Goal: Task Accomplishment & Management: Manage account settings

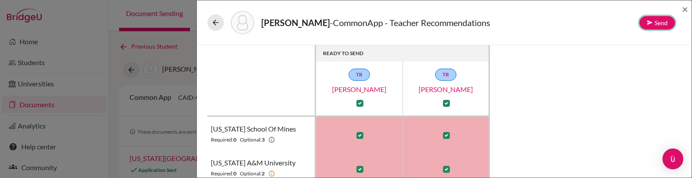
click at [654, 25] on button "Send" at bounding box center [657, 22] width 36 height 13
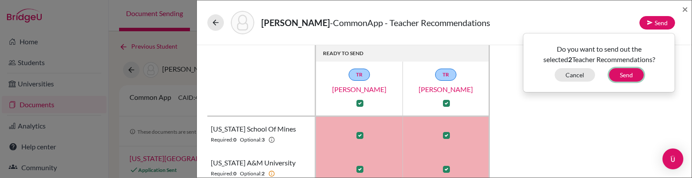
click at [625, 80] on button "Send" at bounding box center [626, 74] width 35 height 13
checkbox input "false"
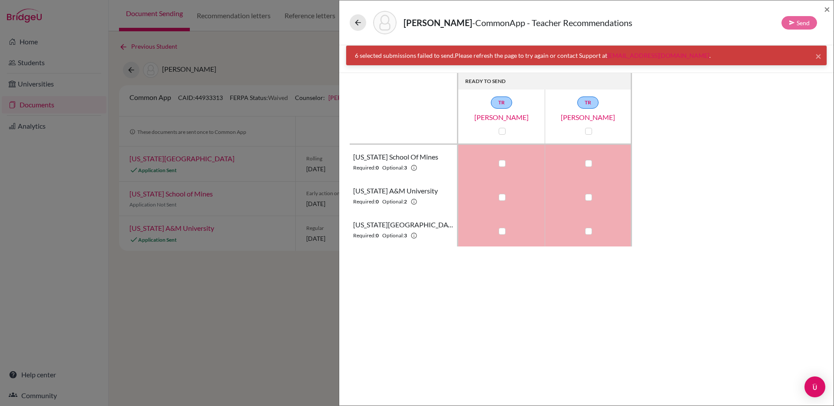
drag, startPoint x: 604, startPoint y: 55, endPoint x: 366, endPoint y: 55, distance: 238.6
click at [366, 55] on div "6 selected submissions failed to send. Please refresh the page to try again or …" at bounding box center [586, 55] width 463 height 9
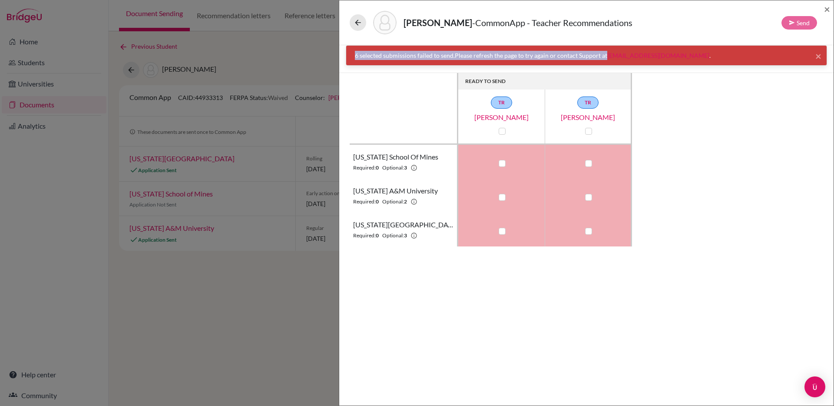
drag, startPoint x: 355, startPoint y: 55, endPoint x: 604, endPoint y: 54, distance: 249.4
click at [604, 54] on div "6 selected submissions failed to send. Please refresh the page to try again or …" at bounding box center [586, 55] width 463 height 9
copy div "6 selected submissions failed to send. Please refresh the page to try again or …"
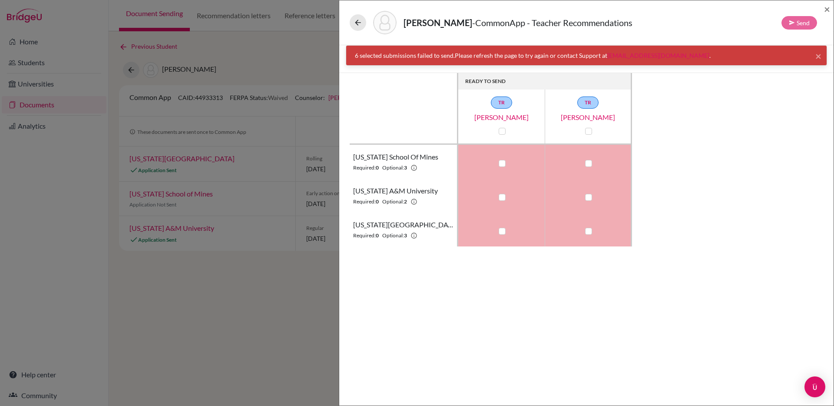
click at [749, 101] on div "READY TO SEND TR Nicola Scales TR Mariamma Mathew Colorado School of Mines Requ…" at bounding box center [587, 159] width 474 height 173
drag, startPoint x: 355, startPoint y: 56, endPoint x: 452, endPoint y: 59, distance: 97.8
click at [452, 59] on div "6 selected submissions failed to send. Please refresh the page to try again or …" at bounding box center [586, 55] width 463 height 9
copy div "6 selected submissions failed to send"
click at [583, 102] on link "TR" at bounding box center [587, 102] width 21 height 12
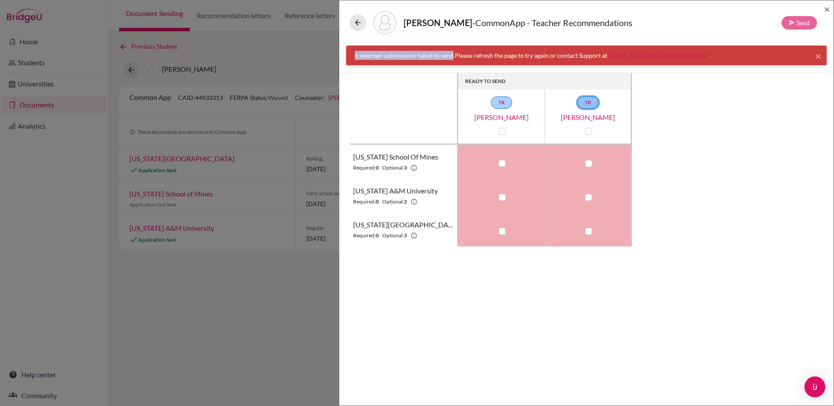
click at [591, 101] on link "TR" at bounding box center [587, 102] width 21 height 12
click at [362, 24] on icon at bounding box center [358, 22] width 9 height 9
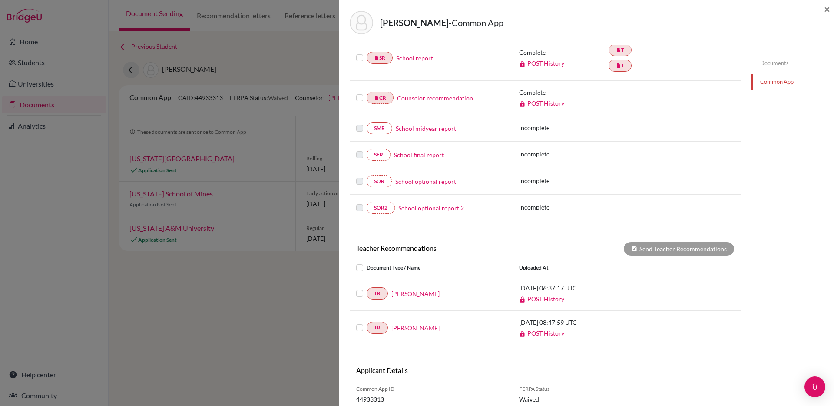
scroll to position [158, 0]
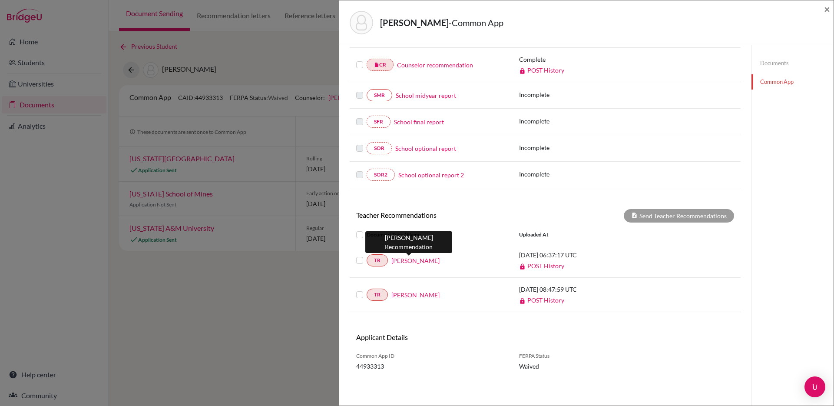
click at [413, 260] on link "Nicola Scales" at bounding box center [416, 260] width 48 height 9
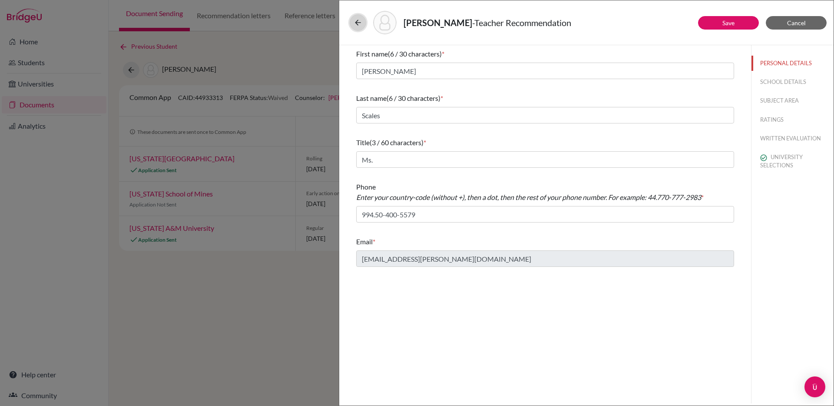
click at [354, 23] on icon at bounding box center [358, 22] width 9 height 9
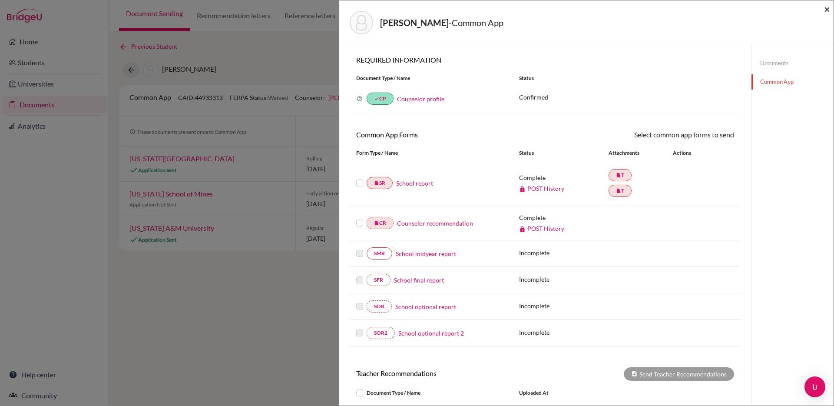
click at [825, 11] on span "×" at bounding box center [827, 9] width 6 height 13
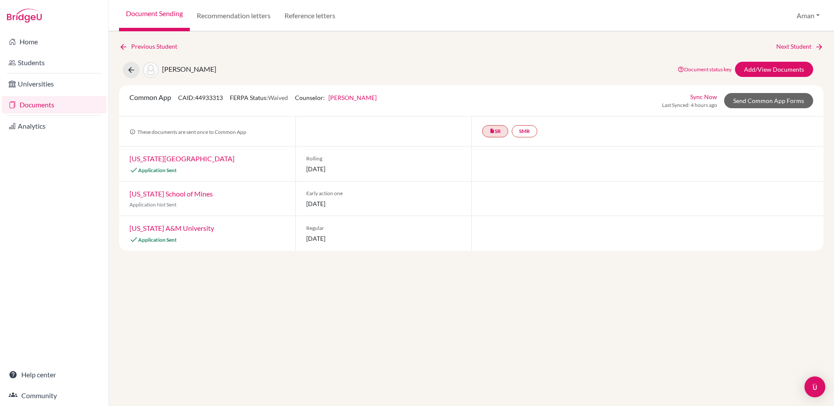
drag, startPoint x: 225, startPoint y: 98, endPoint x: 192, endPoint y: 99, distance: 33.5
click at [192, 99] on span "CAID: 44933313" at bounding box center [200, 97] width 45 height 7
click at [226, 98] on div "Common App CAID: 44933313 FERPA Status: Waived Counselor: Sarah Borgerding Firs…" at bounding box center [253, 100] width 260 height 17
drag, startPoint x: 224, startPoint y: 97, endPoint x: 195, endPoint y: 97, distance: 29.1
click at [195, 97] on span "CAID: 44933313" at bounding box center [200, 97] width 45 height 7
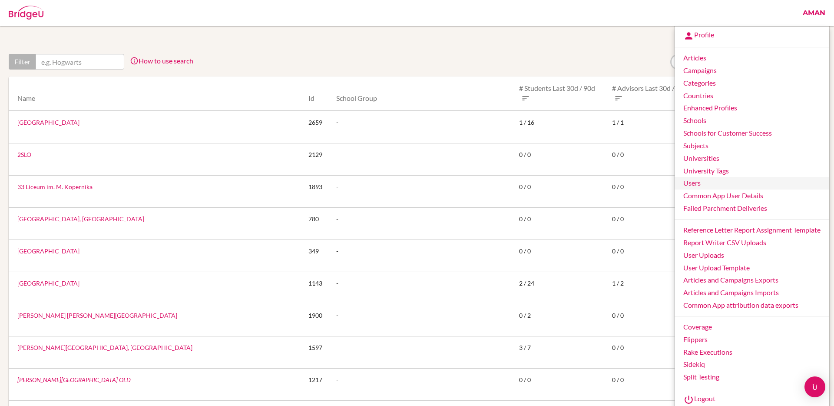
click at [698, 182] on link "Users" at bounding box center [752, 183] width 155 height 13
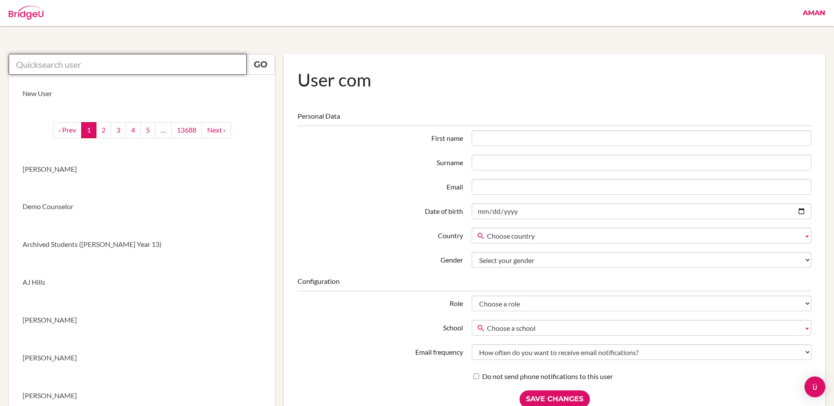
click at [161, 60] on input "text" at bounding box center [128, 64] width 238 height 21
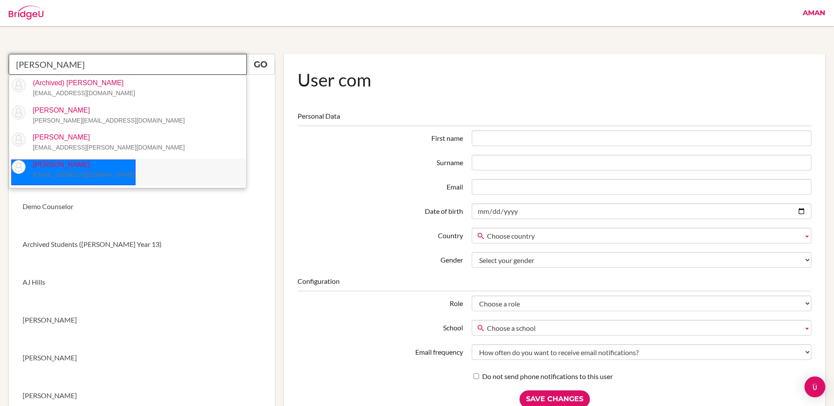
click at [90, 165] on p "Alexander Kirkham a26kirkham@gmail.com" at bounding box center [81, 170] width 110 height 20
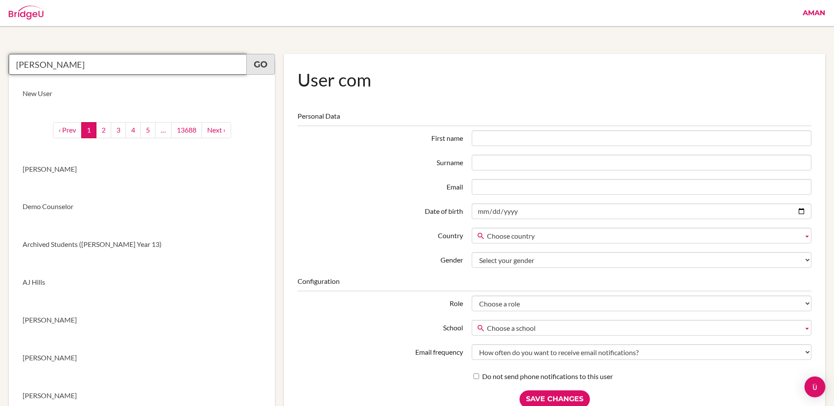
type input "Alexander Kirkham"
click at [264, 62] on link "Go" at bounding box center [260, 64] width 29 height 21
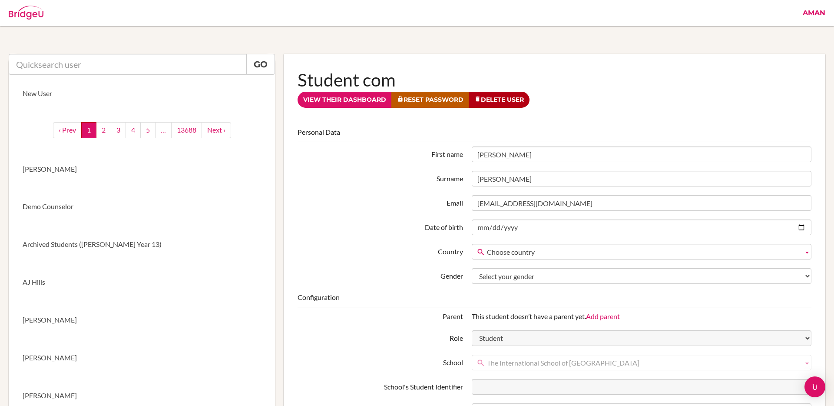
click at [813, 12] on link "Aman" at bounding box center [814, 13] width 31 height 26
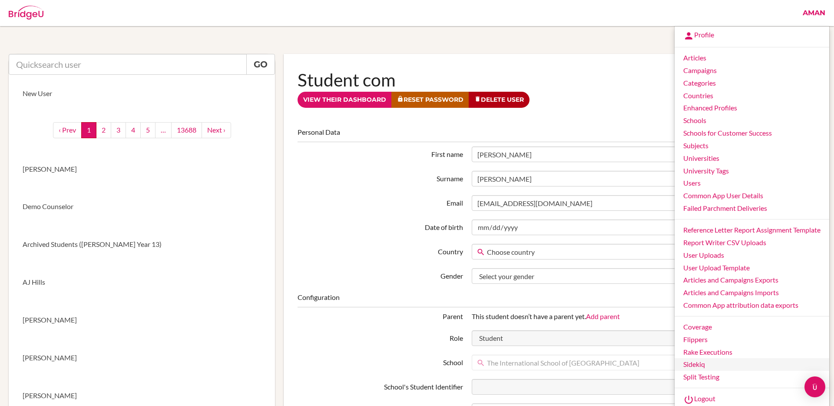
click at [700, 361] on link "Sidekiq" at bounding box center [752, 364] width 155 height 13
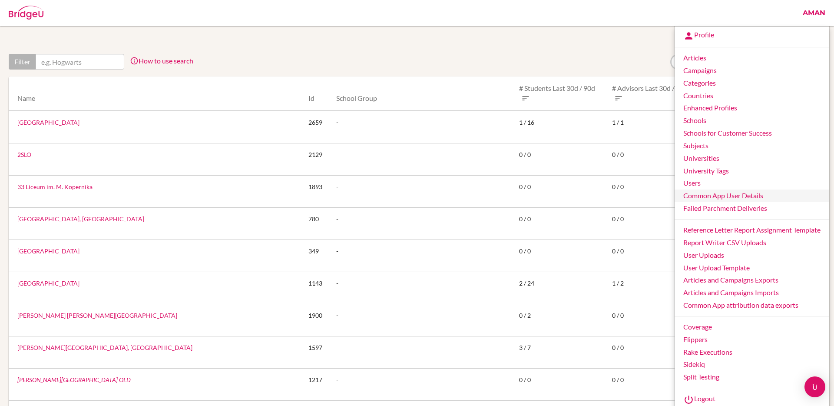
click at [715, 196] on link "Common App User Details" at bounding box center [752, 195] width 155 height 13
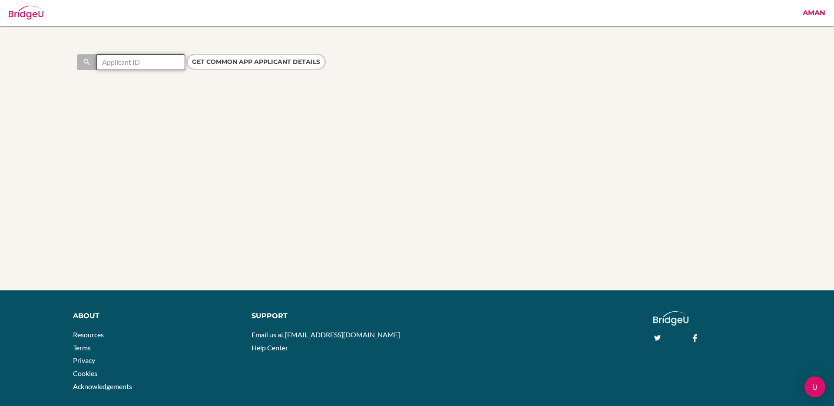
click at [155, 63] on input "text" at bounding box center [140, 62] width 89 height 16
type input "44933313"
click at [186, 54] on input "Get Common App applicant details" at bounding box center [255, 62] width 139 height 16
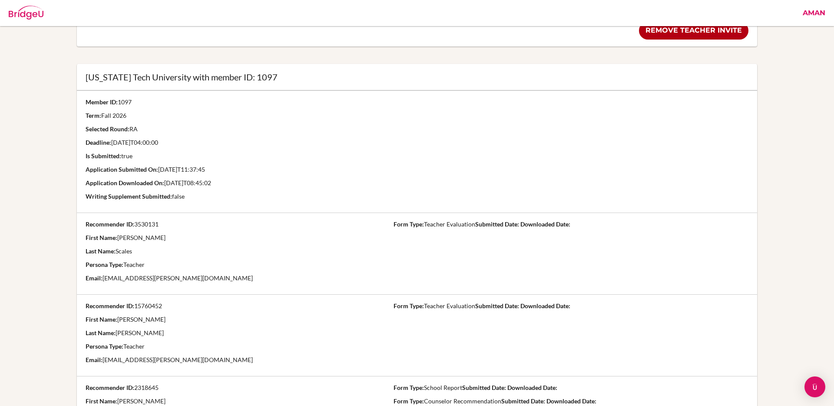
scroll to position [601, 0]
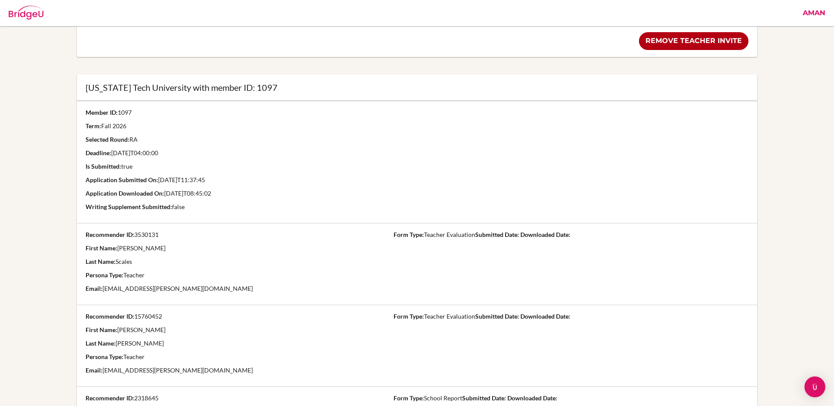
click at [211, 195] on p "Application Downloaded On: 2025-08-29T08:45:02" at bounding box center [233, 193] width 295 height 9
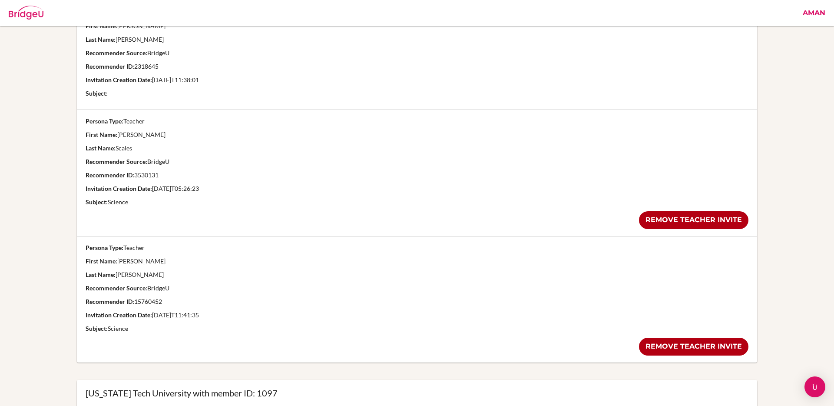
scroll to position [303, 0]
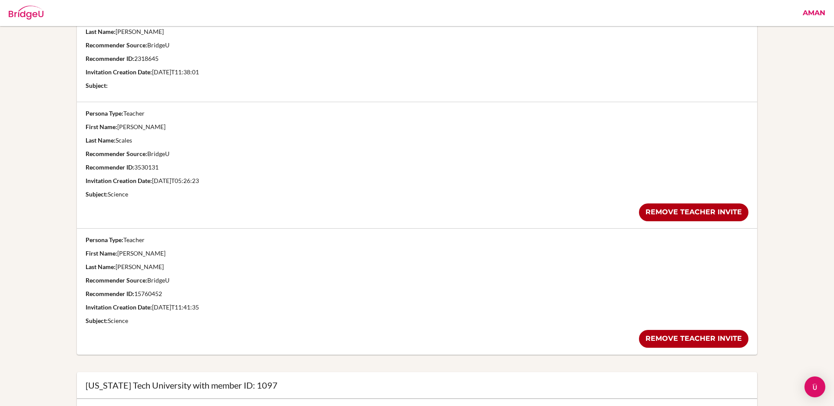
click at [173, 152] on p "Recommender Source: BridgeU" at bounding box center [418, 153] width 664 height 9
drag, startPoint x: 173, startPoint y: 152, endPoint x: 82, endPoint y: 152, distance: 90.8
click at [82, 152] on td "Persona Type: Teacher First Name: Nicola Last Name: Scales Recommender Source: …" at bounding box center [417, 165] width 681 height 126
copy p "Recommender Source: BridgeU"
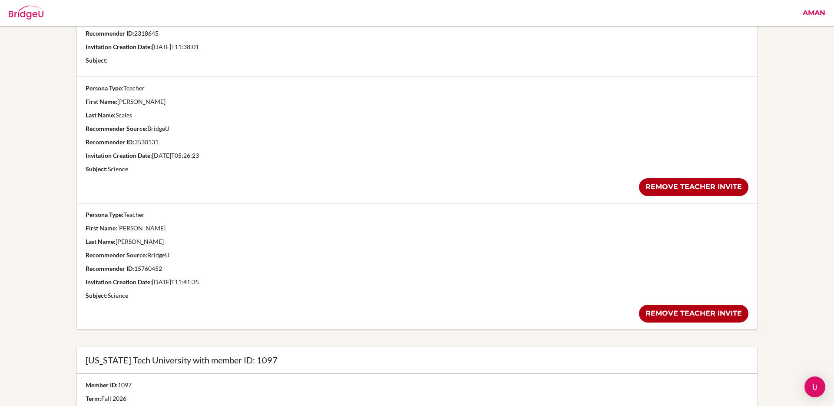
scroll to position [332, 0]
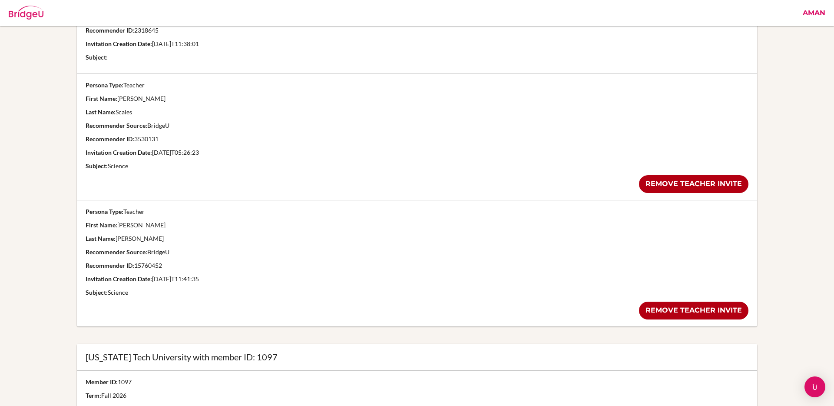
drag, startPoint x: 136, startPoint y: 265, endPoint x: 171, endPoint y: 265, distance: 35.2
click at [171, 265] on p "Recommender ID: 15760452" at bounding box center [418, 265] width 664 height 9
copy p "15760452"
click at [674, 185] on link "Remove teacher invite" at bounding box center [694, 184] width 110 height 18
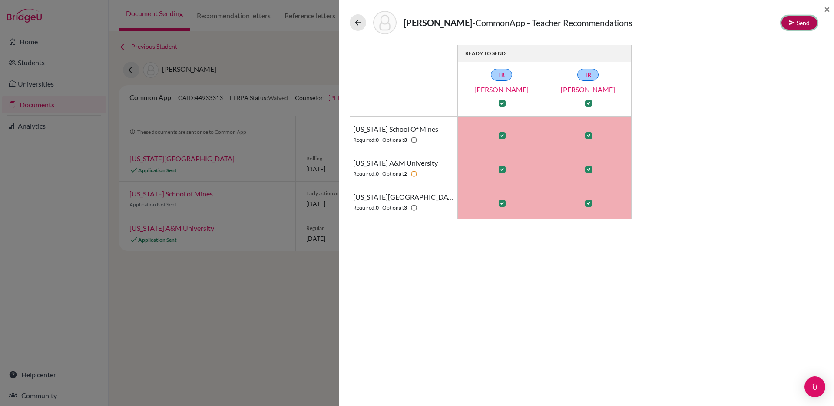
click at [791, 24] on icon at bounding box center [792, 23] width 6 height 6
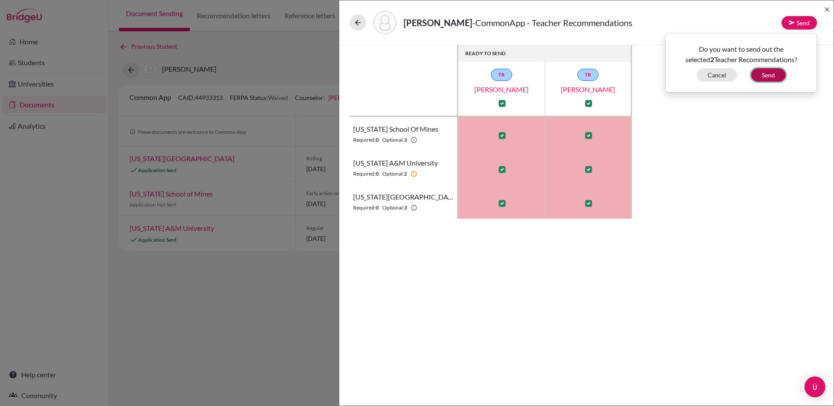
click at [768, 74] on button "Send" at bounding box center [768, 74] width 35 height 13
checkbox input "false"
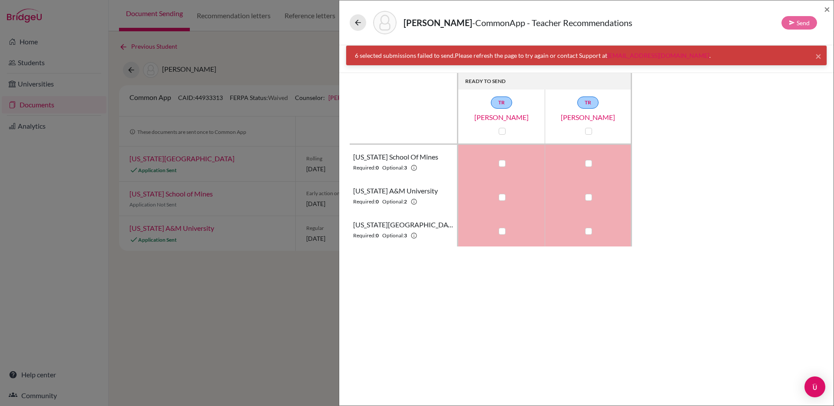
click at [679, 135] on div "READY TO SEND TR Nicola Scales TR Mariamma Mathew Colorado School of Mines Requ…" at bounding box center [587, 159] width 474 height 173
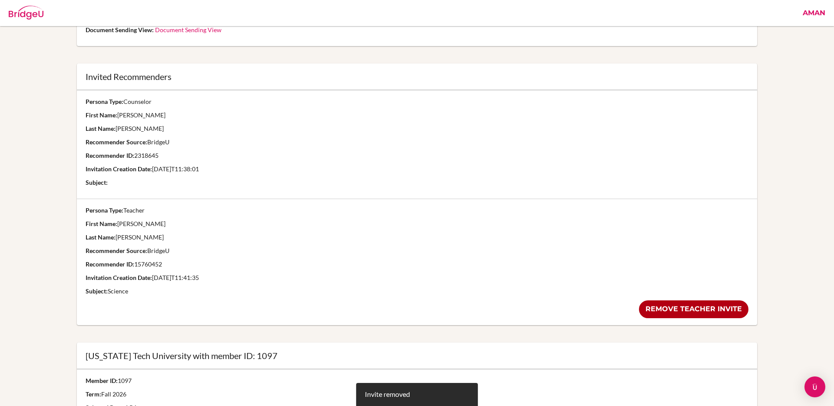
scroll to position [211, 0]
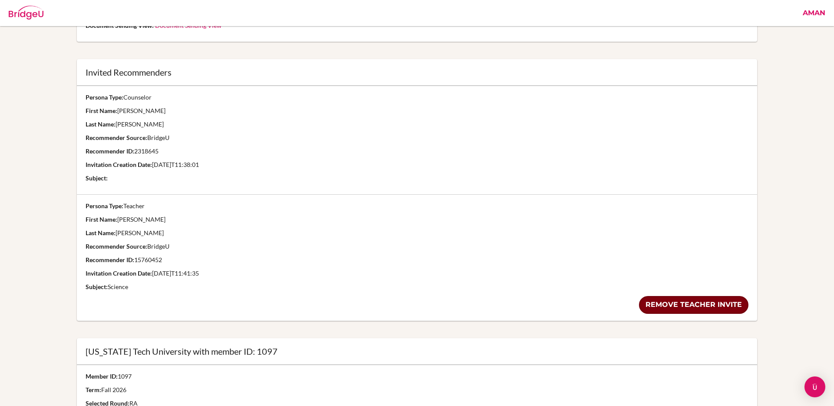
click at [696, 303] on link "Remove teacher invite" at bounding box center [694, 305] width 110 height 18
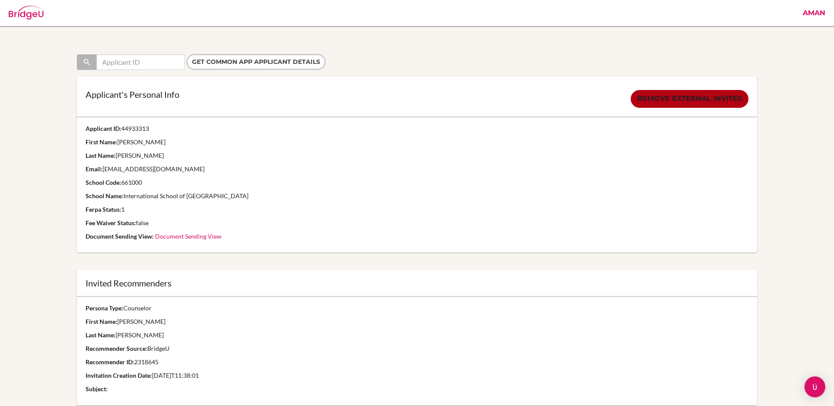
click at [816, 13] on link "Aman" at bounding box center [814, 13] width 31 height 26
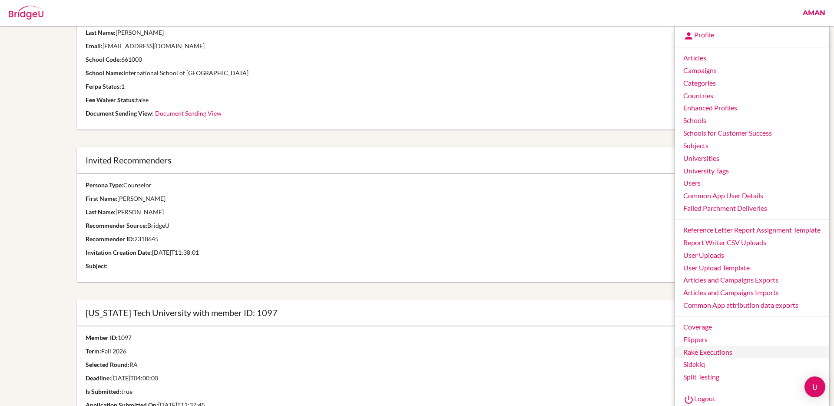
scroll to position [129, 0]
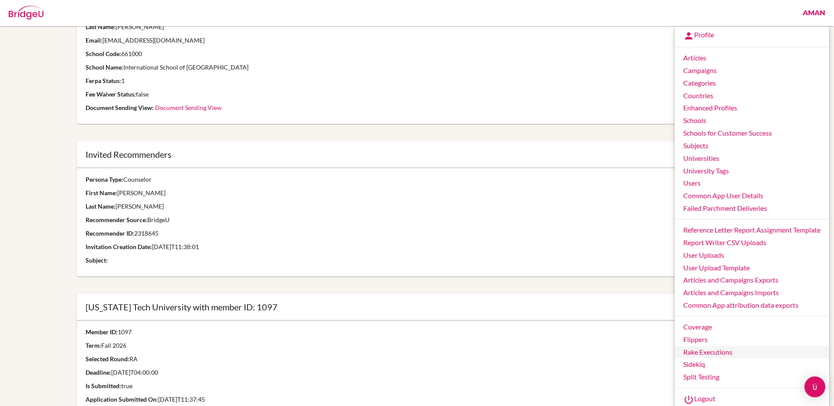
click at [703, 350] on link "Rake Executions" at bounding box center [752, 352] width 155 height 13
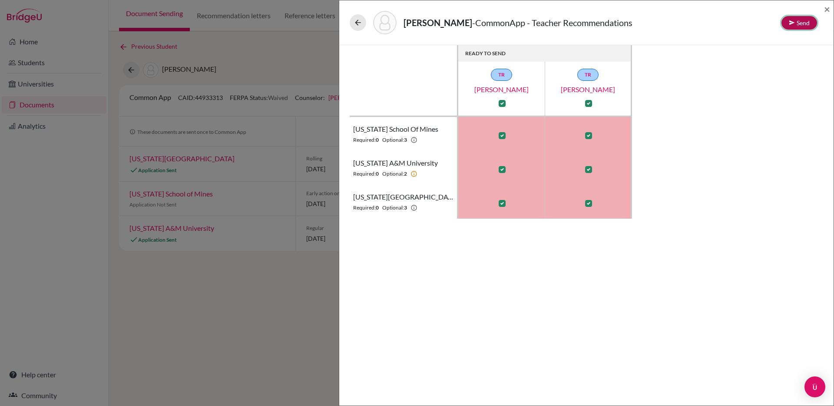
click at [800, 25] on button "Send" at bounding box center [800, 22] width 36 height 13
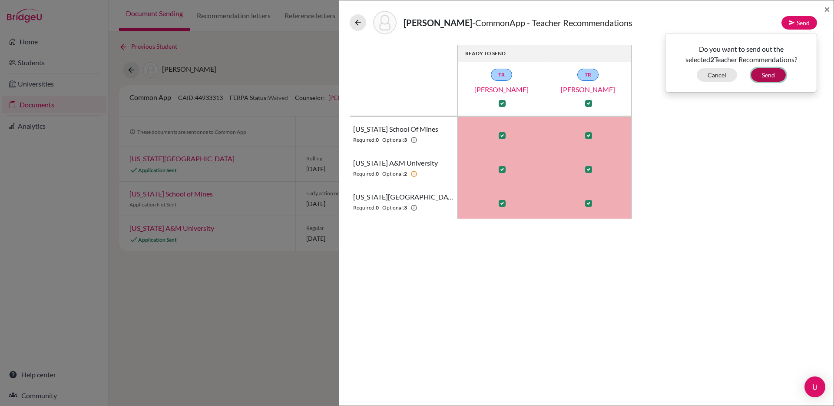
click at [771, 78] on button "Send" at bounding box center [768, 74] width 35 height 13
checkbox input "false"
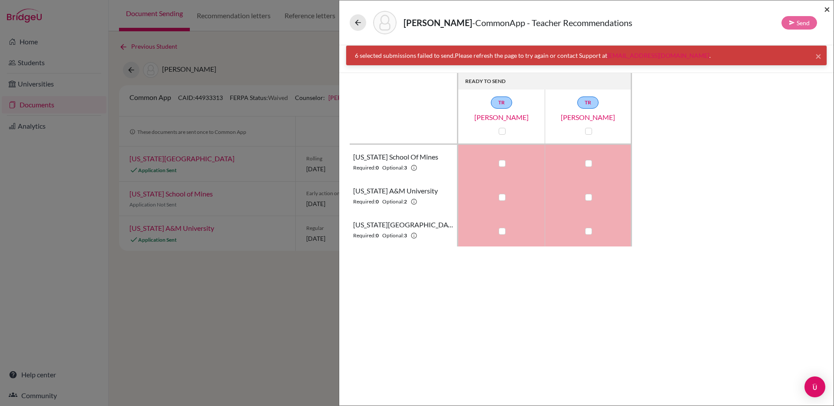
click at [826, 9] on span "×" at bounding box center [827, 9] width 6 height 13
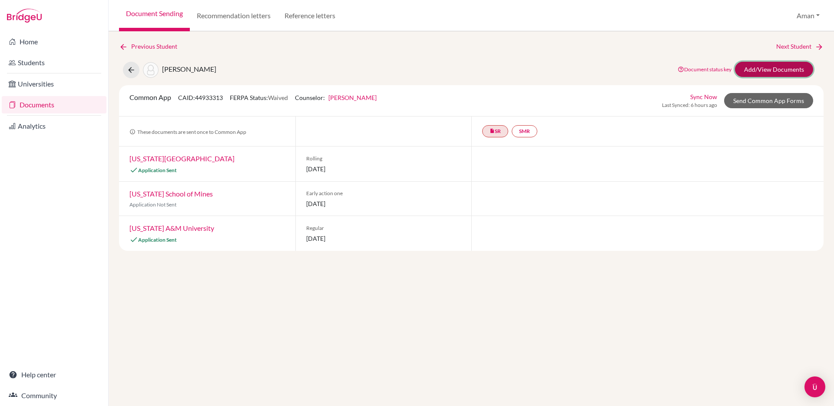
click at [755, 74] on link "Add/View Documents" at bounding box center [774, 69] width 78 height 15
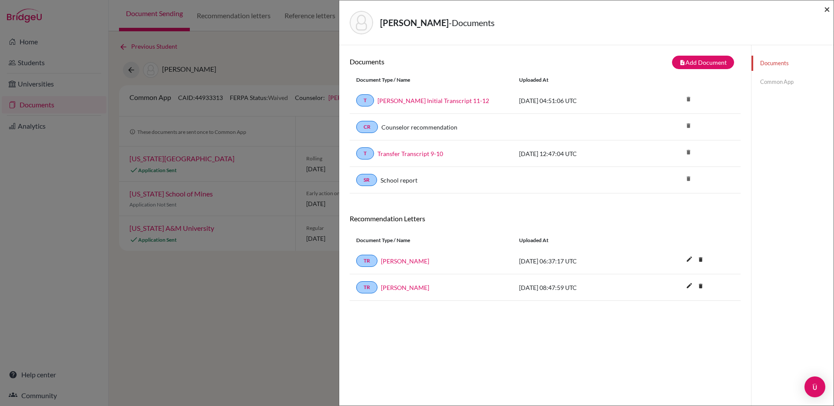
click at [825, 10] on span "×" at bounding box center [827, 9] width 6 height 13
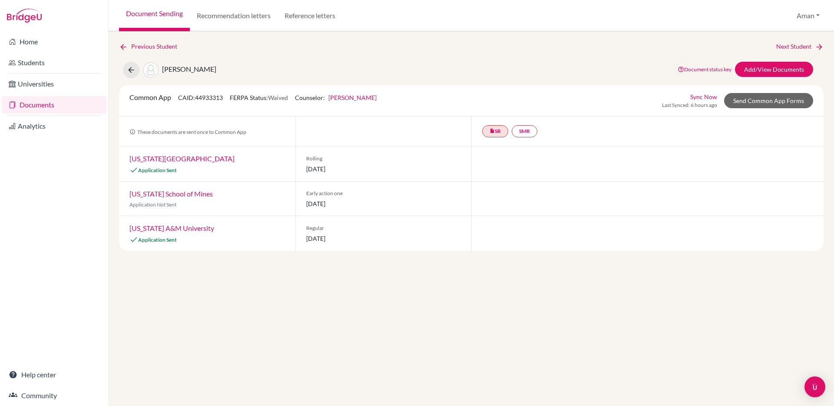
click at [194, 193] on link "Colorado School of Mines" at bounding box center [170, 193] width 83 height 8
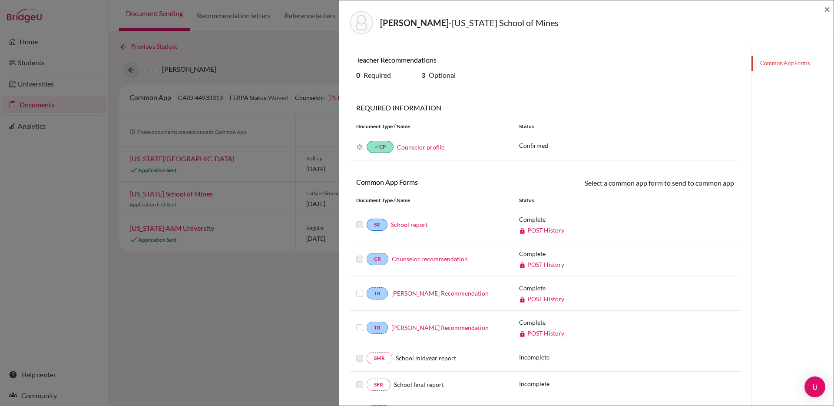
scroll to position [77, 0]
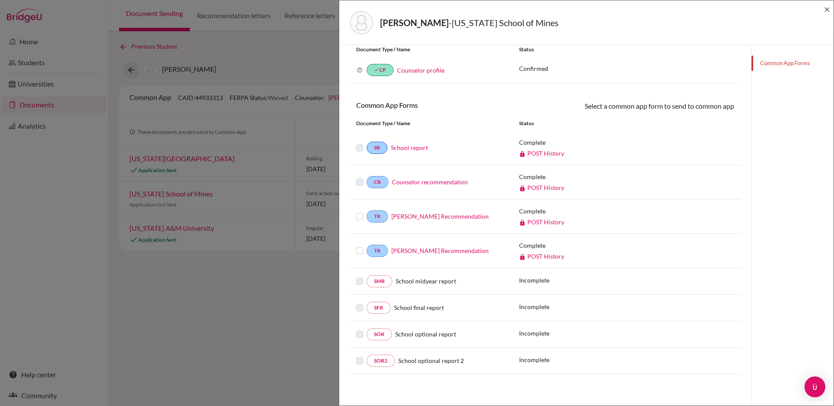
click at [544, 222] on link "POST History" at bounding box center [541, 221] width 45 height 7
click at [830, 7] on span "×" at bounding box center [827, 9] width 6 height 13
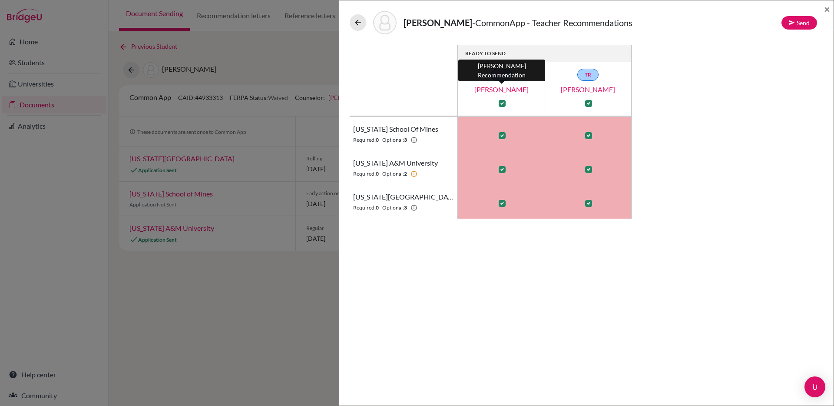
click at [502, 87] on link "[PERSON_NAME]" at bounding box center [501, 89] width 87 height 10
click at [358, 22] on icon at bounding box center [358, 22] width 9 height 9
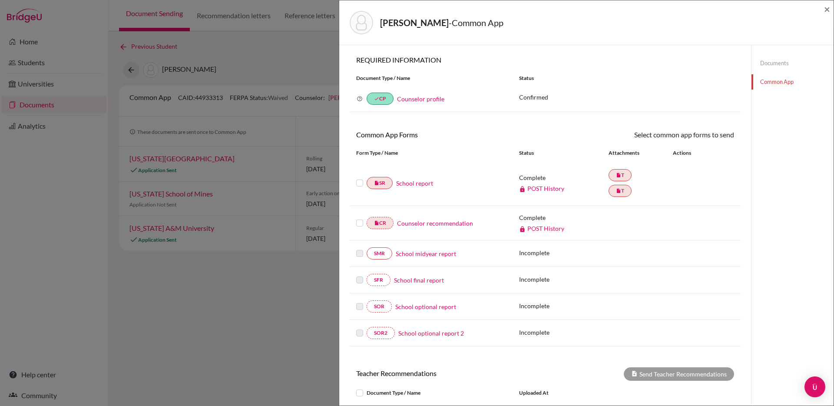
scroll to position [158, 0]
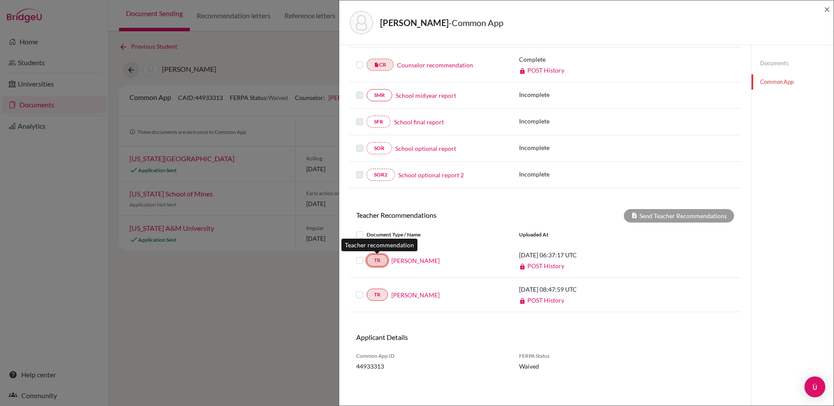
click at [376, 261] on link "TR" at bounding box center [377, 260] width 21 height 12
click at [413, 261] on link "Nicola Scales" at bounding box center [416, 260] width 48 height 9
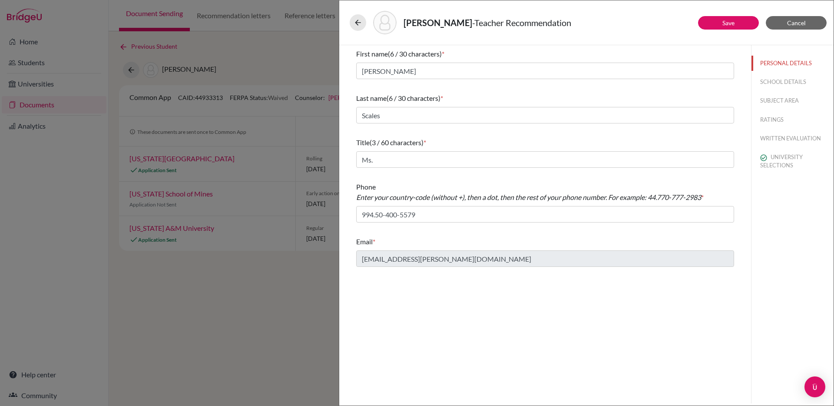
click at [353, 259] on div "First name (6 / 30 characters) * Nicola Last name (6 / 30 characters) * Scales …" at bounding box center [545, 157] width 399 height 225
click at [733, 26] on link "Save" at bounding box center [729, 22] width 12 height 7
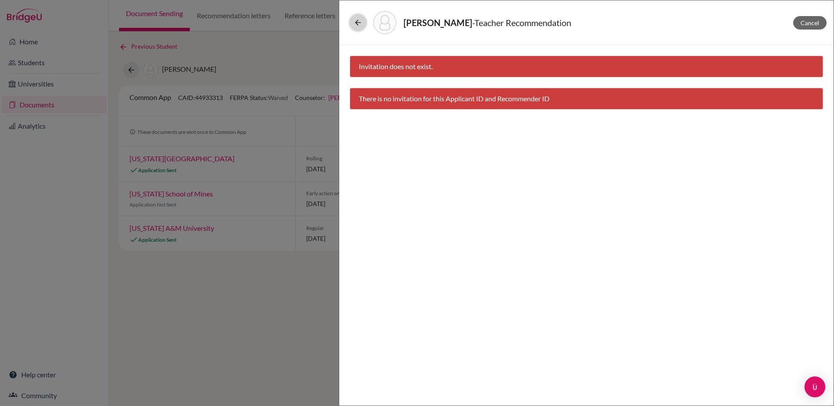
click at [356, 26] on icon at bounding box center [358, 22] width 9 height 9
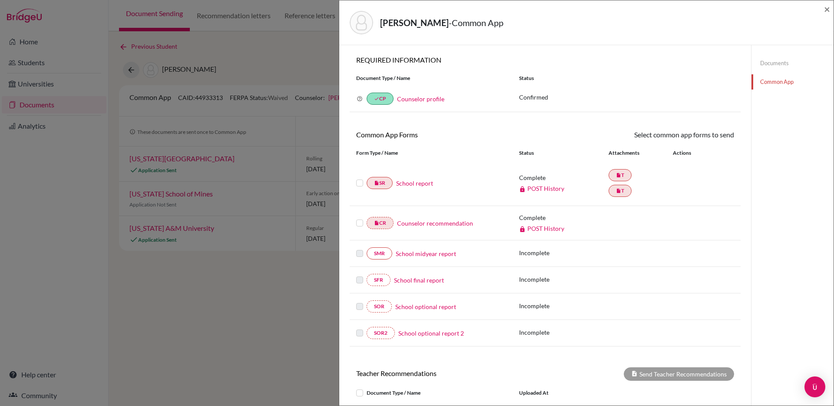
scroll to position [126, 0]
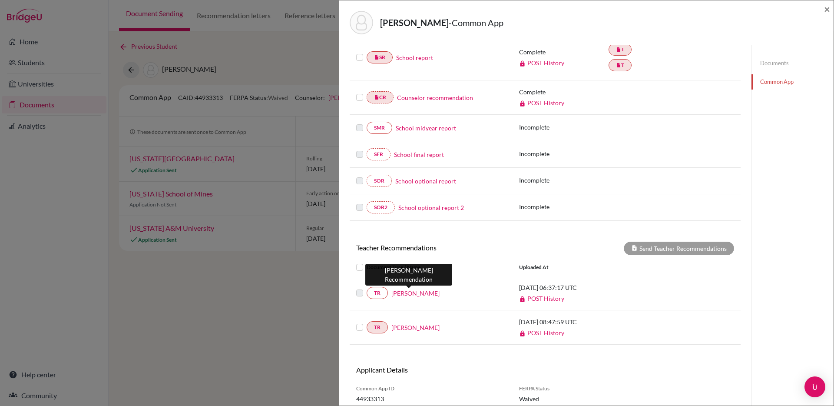
click at [405, 295] on link "Nicola Scales" at bounding box center [416, 293] width 48 height 9
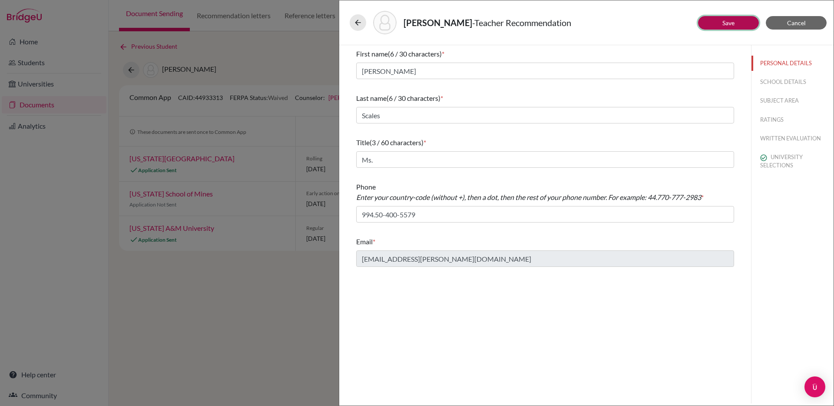
click at [722, 26] on button "Save" at bounding box center [728, 22] width 61 height 13
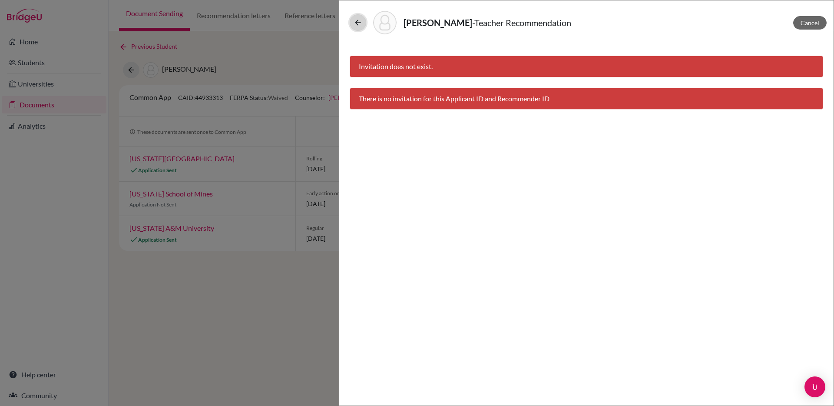
click at [358, 27] on button at bounding box center [358, 22] width 17 height 17
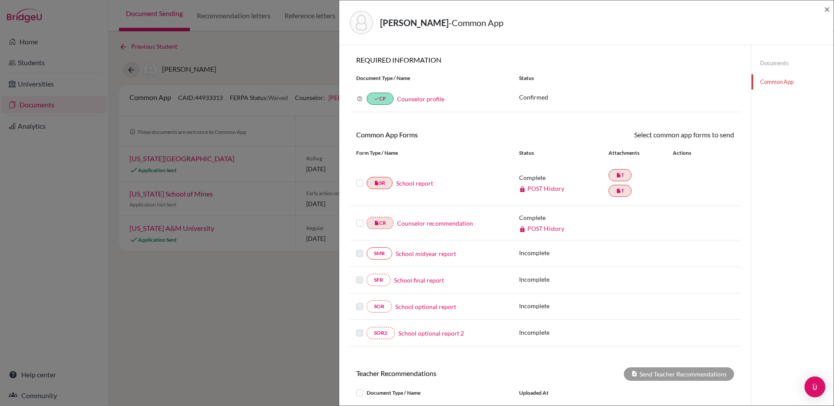
scroll to position [158, 0]
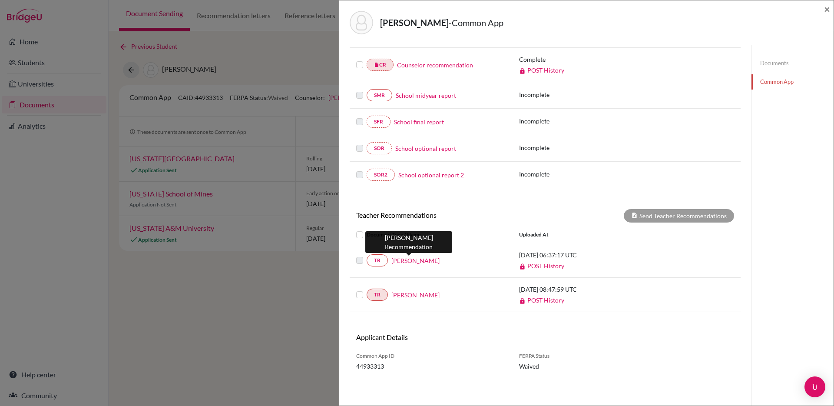
click at [405, 260] on link "Nicola Scales" at bounding box center [416, 260] width 48 height 9
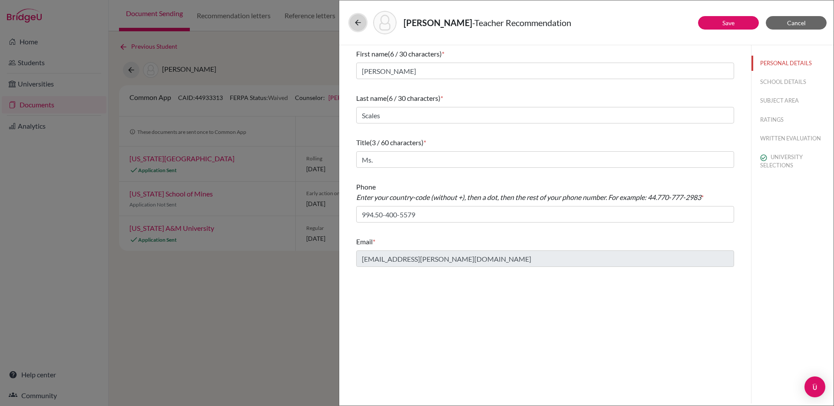
click at [359, 17] on button at bounding box center [358, 22] width 17 height 17
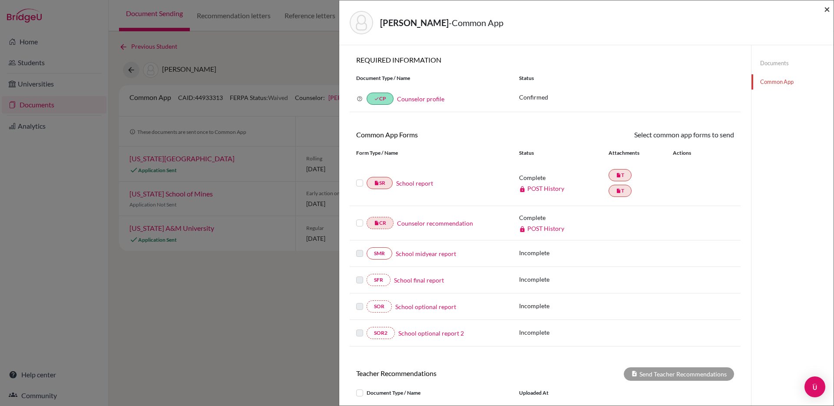
click at [826, 10] on span "×" at bounding box center [827, 9] width 6 height 13
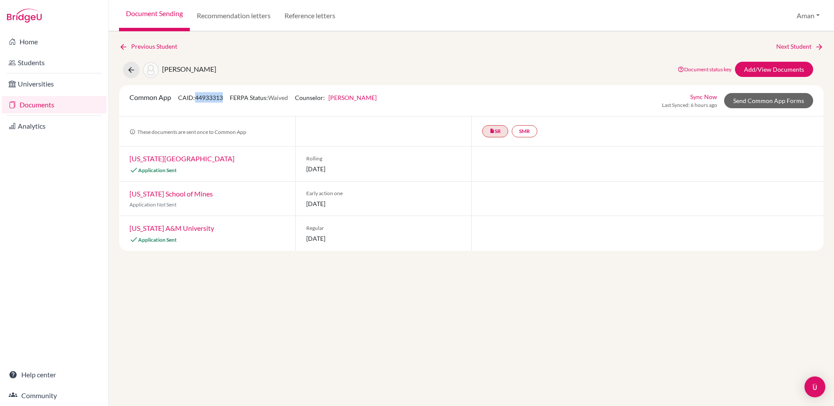
drag, startPoint x: 225, startPoint y: 96, endPoint x: 198, endPoint y: 96, distance: 26.5
click at [198, 96] on span "CAID: 44933313" at bounding box center [200, 97] width 45 height 7
copy span "44933313"
click at [182, 156] on link "[US_STATE][GEOGRAPHIC_DATA]" at bounding box center [181, 158] width 105 height 8
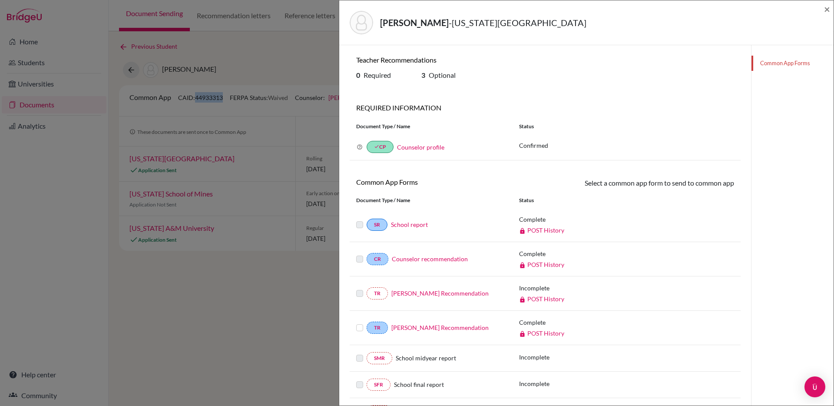
scroll to position [77, 0]
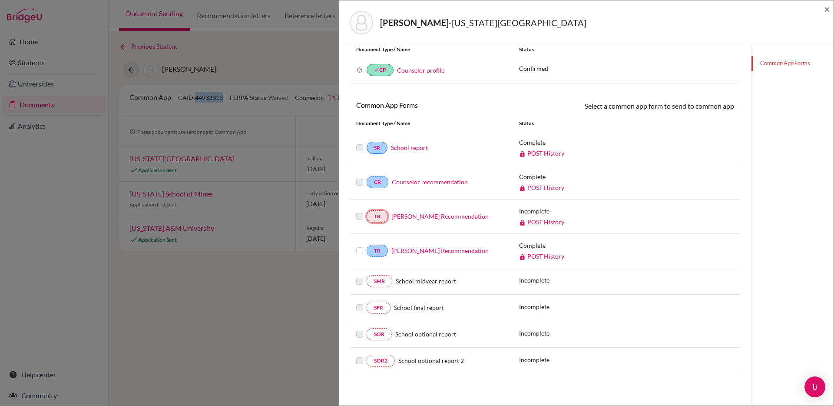
click at [383, 215] on link "TR" at bounding box center [377, 216] width 21 height 12
click at [410, 218] on link "Nicola Scales’s Recommendation" at bounding box center [440, 215] width 97 height 7
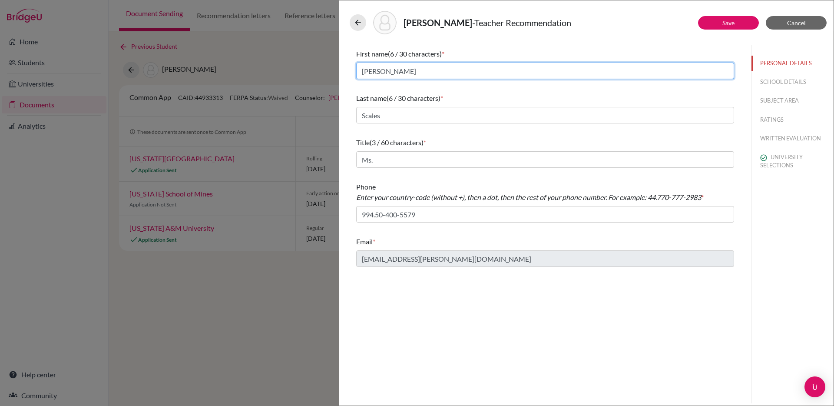
drag, startPoint x: 384, startPoint y: 74, endPoint x: 352, endPoint y: 74, distance: 32.2
click at [352, 74] on div "First name (6 / 30 characters) * Nicola Last name (6 / 30 characters) * Scales …" at bounding box center [545, 157] width 399 height 225
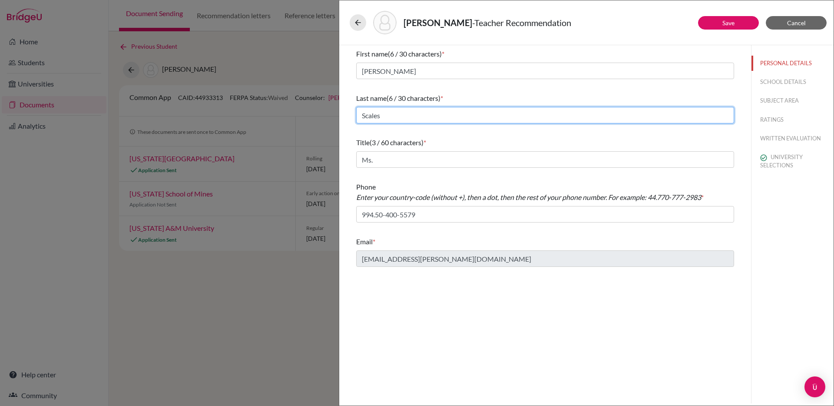
drag, startPoint x: 382, startPoint y: 115, endPoint x: 353, endPoint y: 115, distance: 28.7
click at [353, 115] on div "First name (6 / 30 characters) * Nicola Last name (6 / 30 characters) * Scales …" at bounding box center [545, 157] width 399 height 225
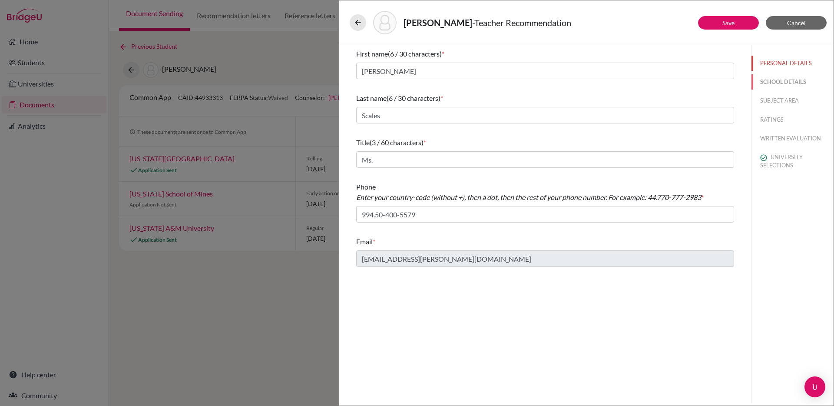
click at [768, 83] on button "SCHOOL DETAILS" at bounding box center [793, 81] width 82 height 15
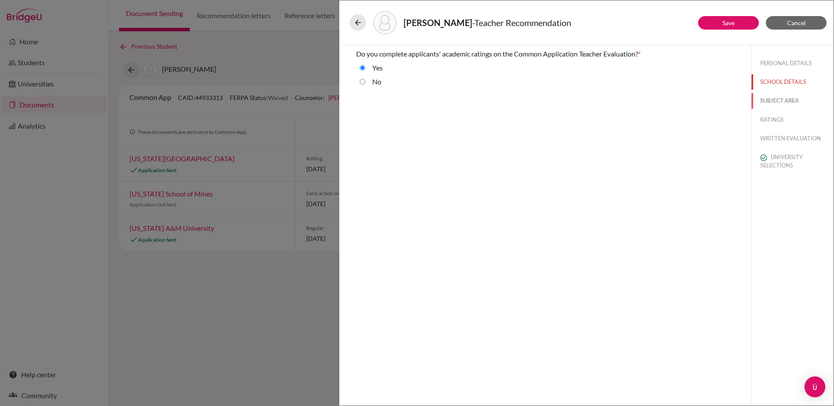
click at [771, 96] on button "SUBJECT AREA" at bounding box center [793, 100] width 82 height 15
select select "2"
click at [359, 26] on icon at bounding box center [358, 22] width 9 height 9
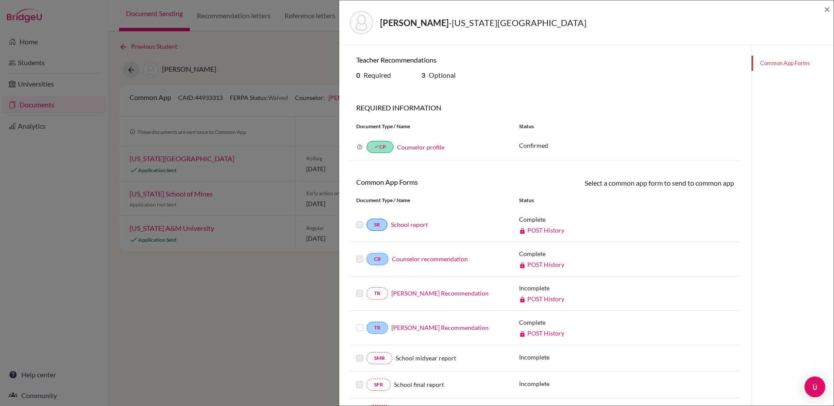
scroll to position [77, 0]
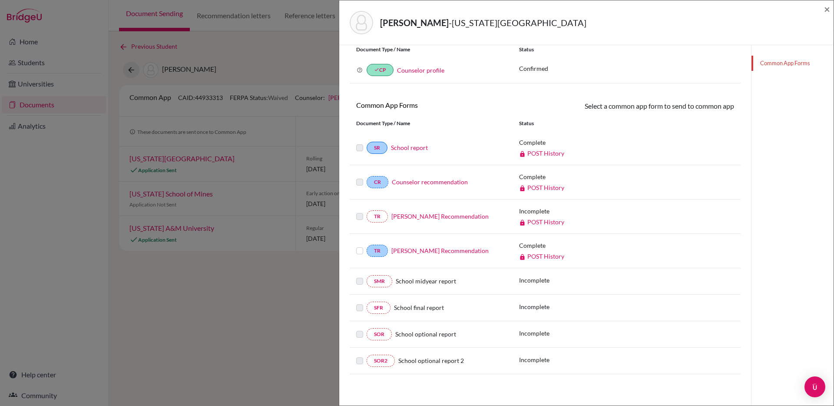
click at [447, 216] on link "Nicola Scales’s Recommendation" at bounding box center [440, 215] width 97 height 7
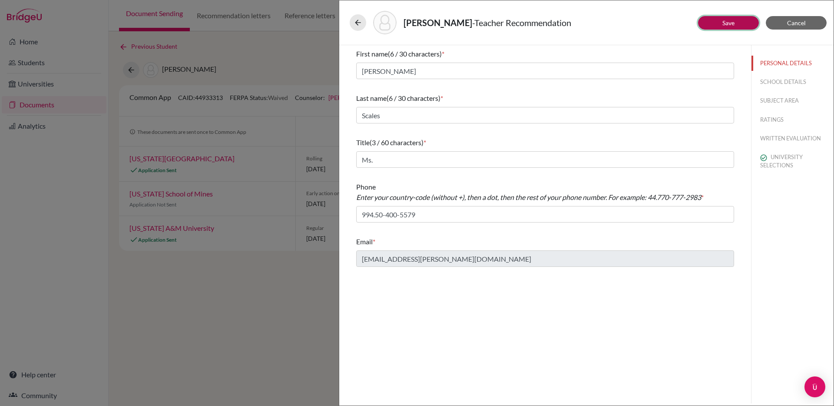
click at [732, 20] on link "Save" at bounding box center [729, 22] width 12 height 7
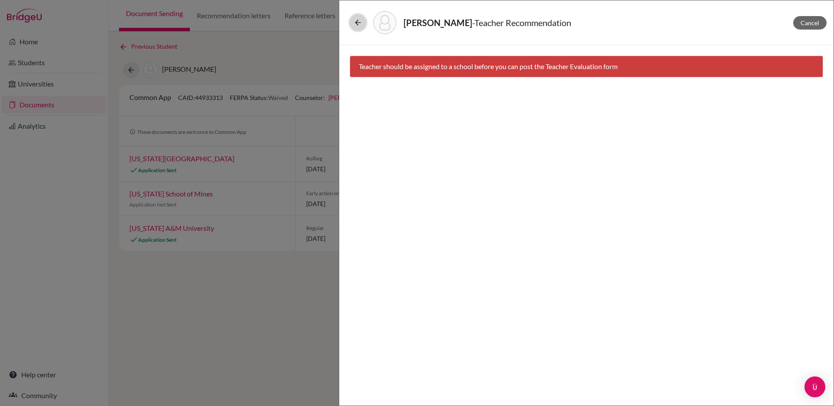
click at [358, 25] on icon at bounding box center [358, 22] width 9 height 9
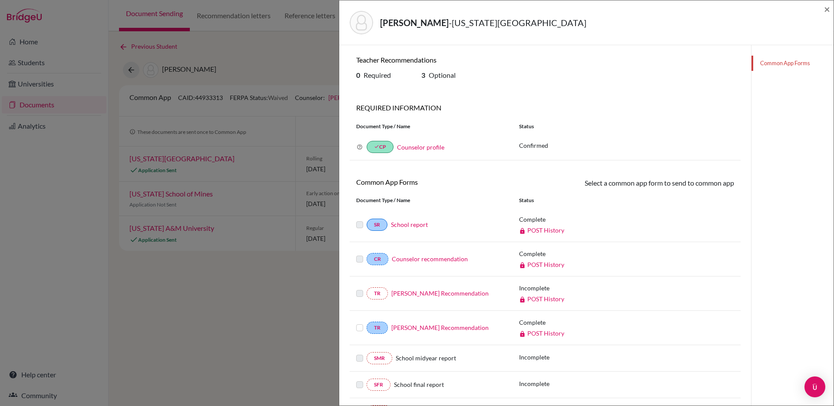
scroll to position [77, 0]
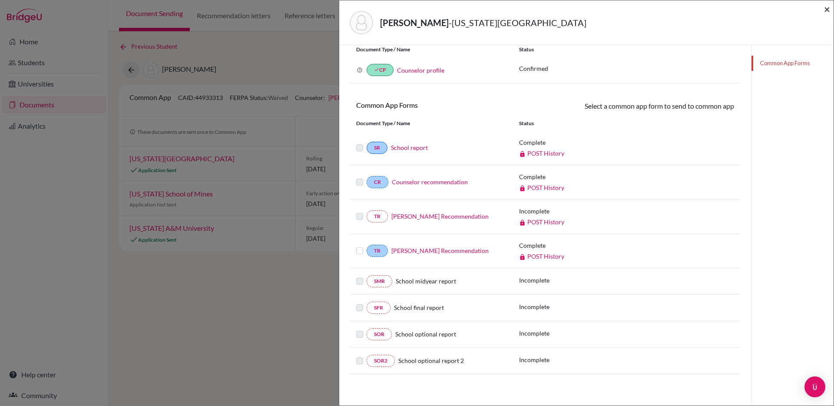
click at [826, 10] on span "×" at bounding box center [827, 9] width 6 height 13
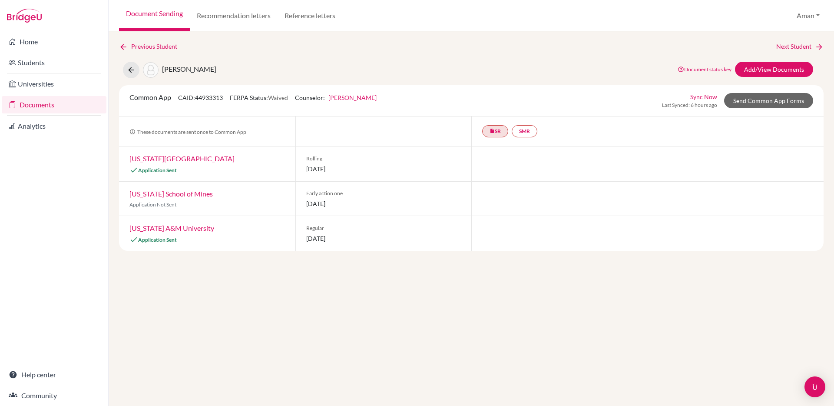
click at [188, 193] on link "Colorado School of Mines" at bounding box center [170, 193] width 83 height 8
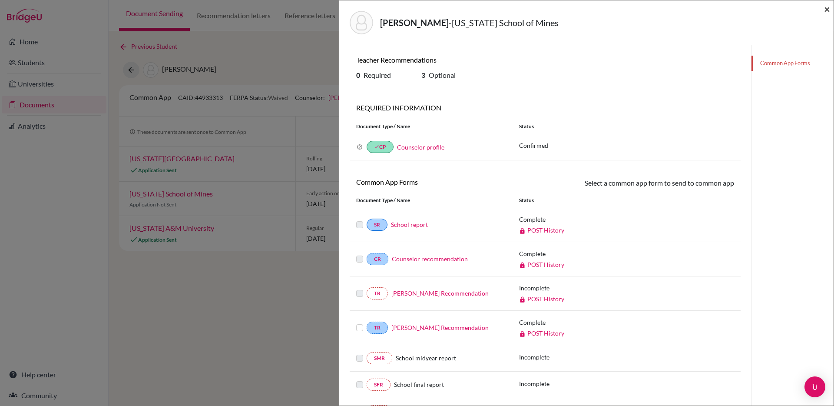
click at [825, 8] on span "×" at bounding box center [827, 9] width 6 height 13
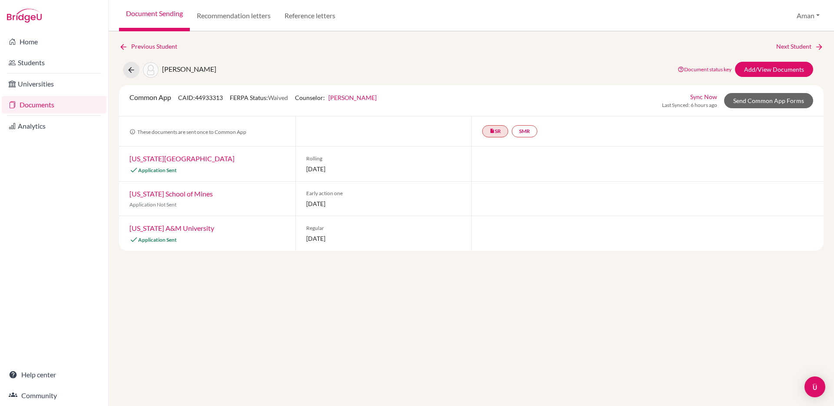
click at [400, 203] on span "01 November 2025" at bounding box center [383, 203] width 155 height 9
click at [181, 157] on link "Texas Tech University" at bounding box center [181, 158] width 105 height 8
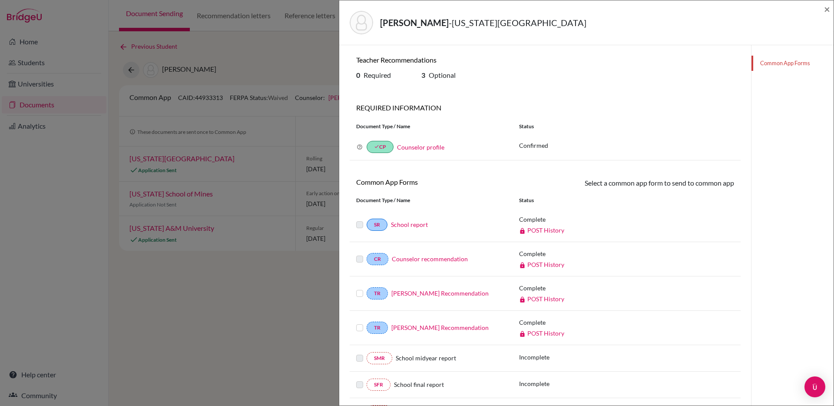
scroll to position [77, 0]
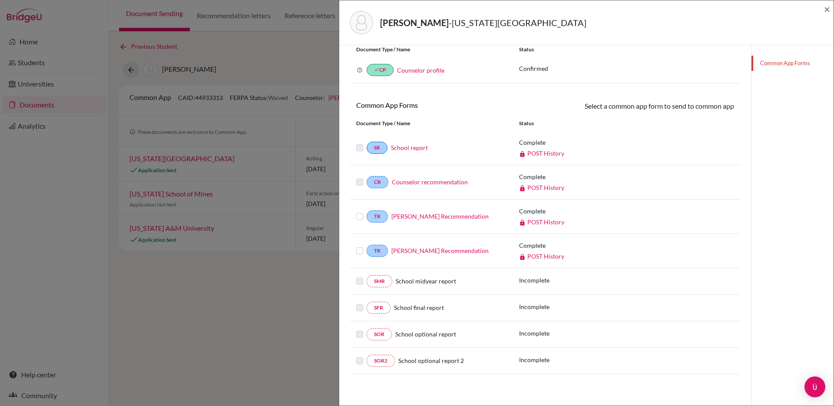
click at [436, 216] on link "[PERSON_NAME] Recommendation" at bounding box center [440, 215] width 97 height 7
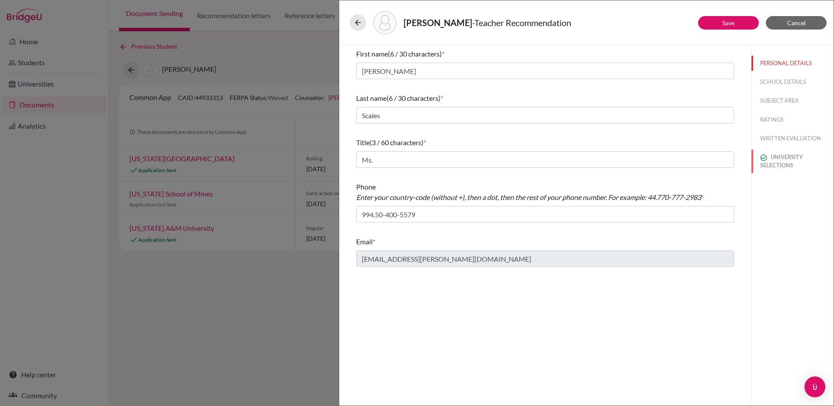
click at [767, 162] on button "UNIVERSITY SELECTIONS" at bounding box center [793, 160] width 82 height 23
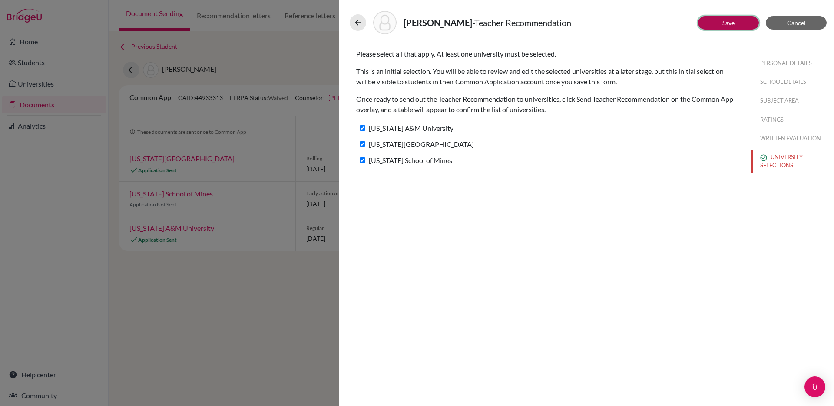
click at [731, 22] on link "Save" at bounding box center [729, 22] width 12 height 7
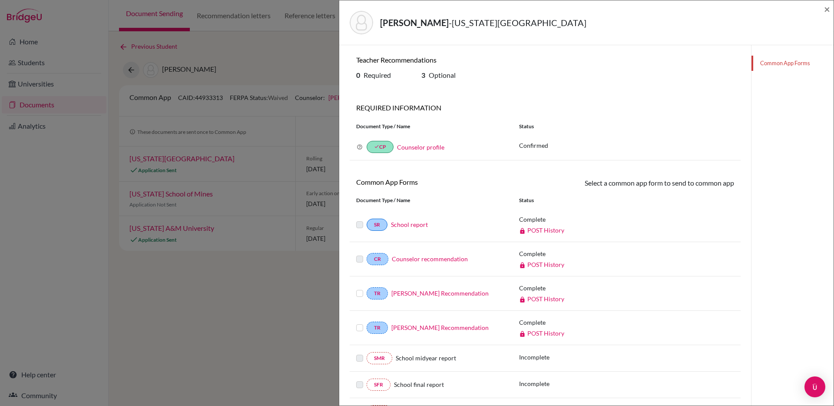
scroll to position [77, 0]
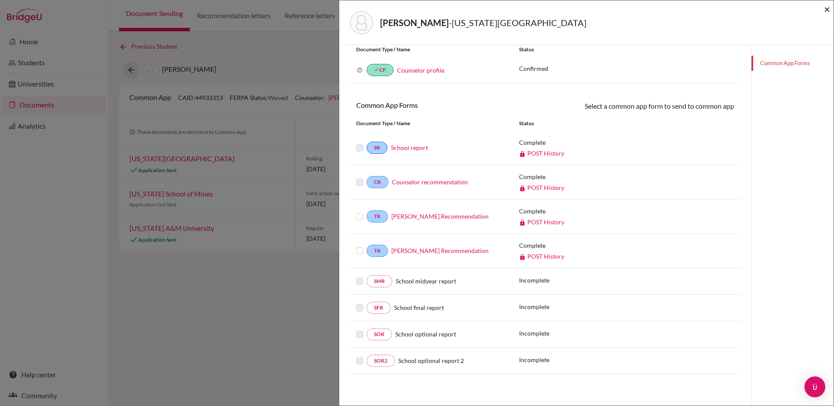
click at [826, 10] on span "×" at bounding box center [827, 9] width 6 height 13
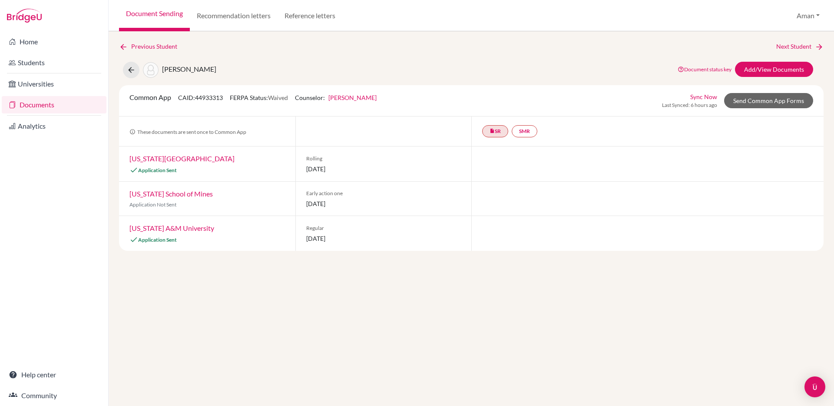
click at [183, 158] on link "[US_STATE][GEOGRAPHIC_DATA]" at bounding box center [181, 158] width 105 height 8
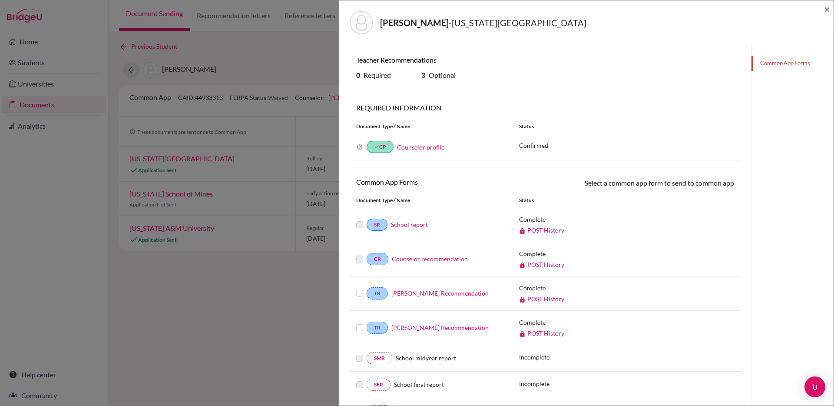
scroll to position [77, 0]
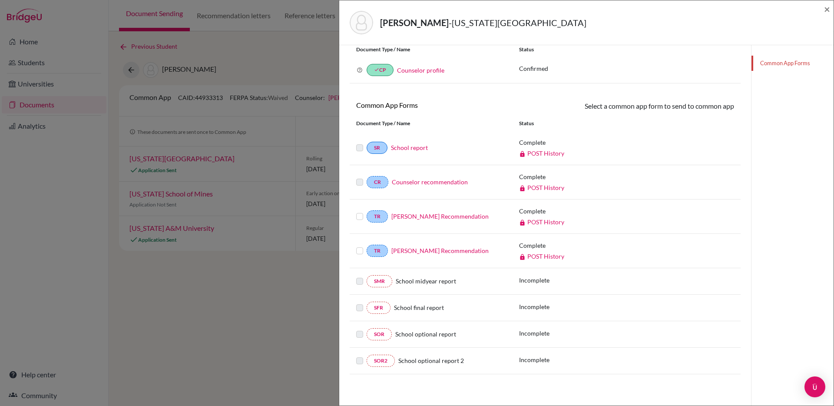
click at [312, 259] on div "Kirkham, Alexander - Texas Tech University × Teacher Recommendations 0 Required…" at bounding box center [417, 203] width 834 height 406
click at [826, 8] on span "×" at bounding box center [827, 9] width 6 height 13
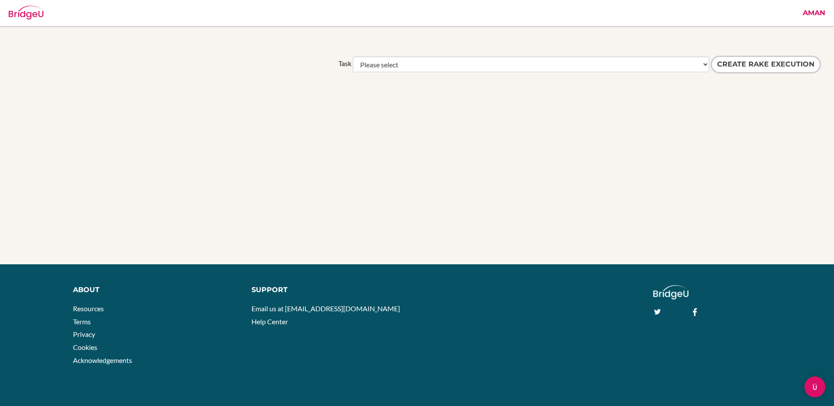
click at [820, 16] on link "Aman" at bounding box center [814, 13] width 31 height 26
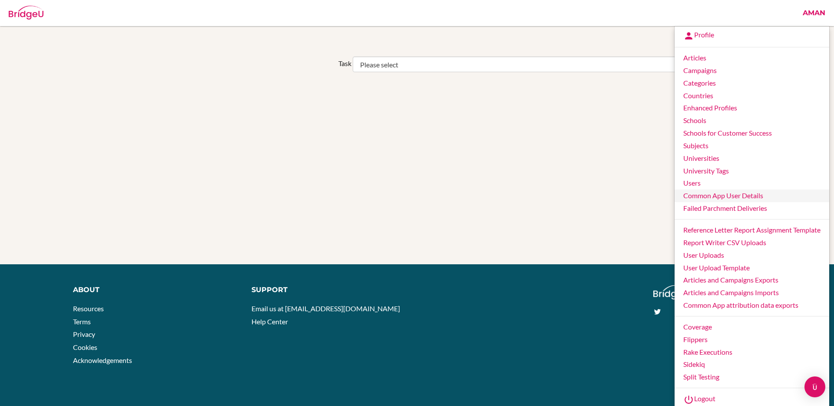
click at [704, 193] on link "Common App User Details" at bounding box center [752, 195] width 155 height 13
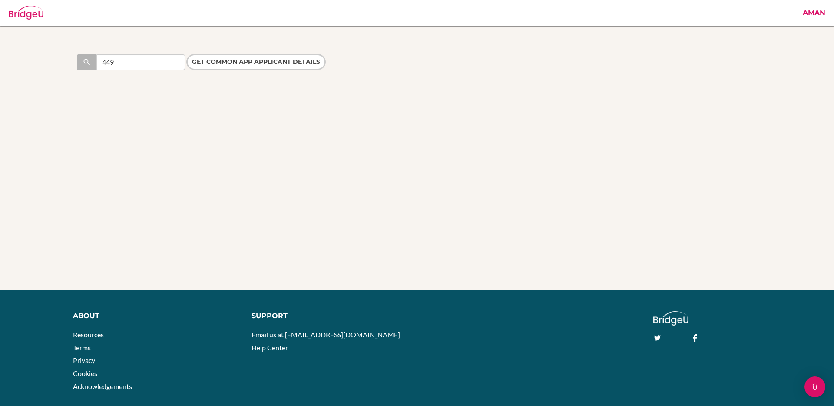
type input "44933313"
click at [229, 70] on input "Get Common App applicant details" at bounding box center [255, 62] width 139 height 16
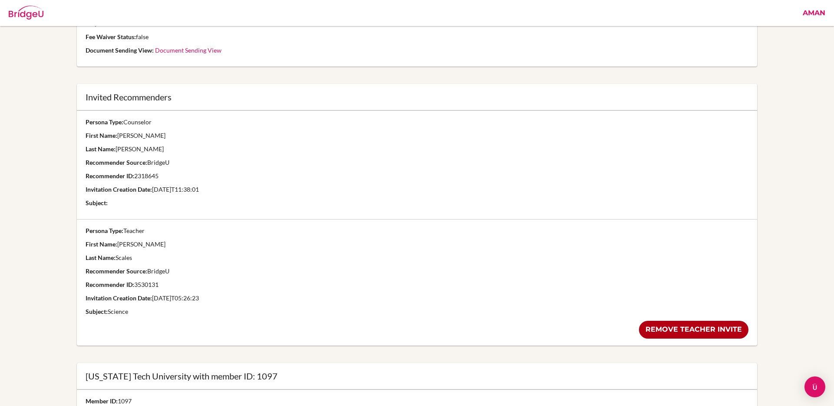
scroll to position [188, 0]
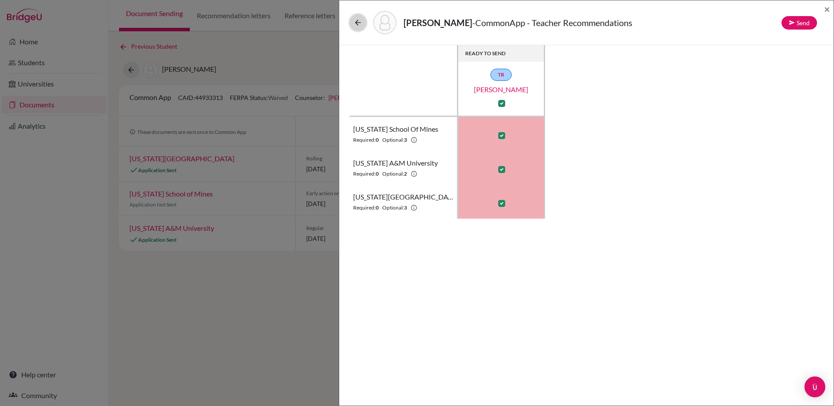
click at [358, 24] on icon at bounding box center [358, 22] width 9 height 9
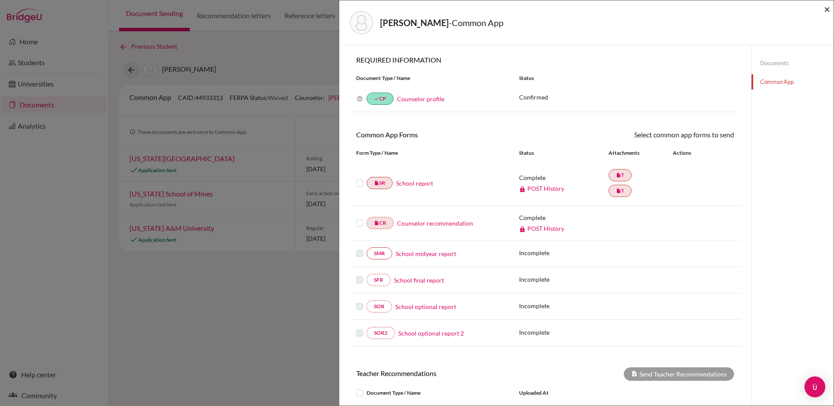
click at [827, 10] on span "×" at bounding box center [827, 9] width 6 height 13
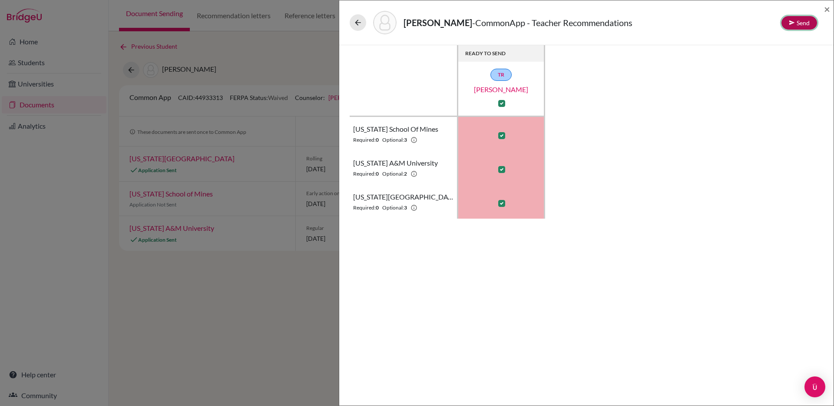
click at [800, 25] on button "Send" at bounding box center [800, 22] width 36 height 13
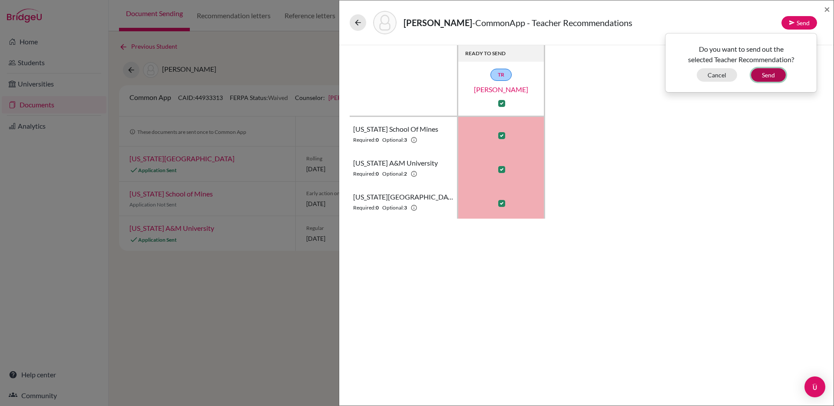
click at [779, 77] on button "Send" at bounding box center [768, 74] width 35 height 13
checkbox input "false"
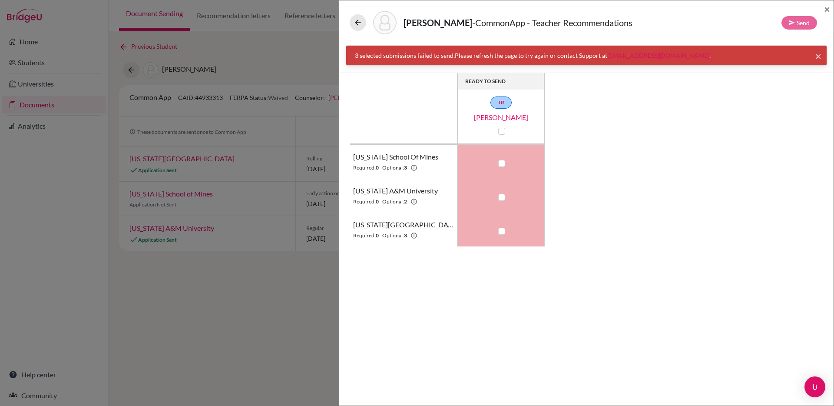
click at [817, 55] on span "×" at bounding box center [819, 56] width 6 height 13
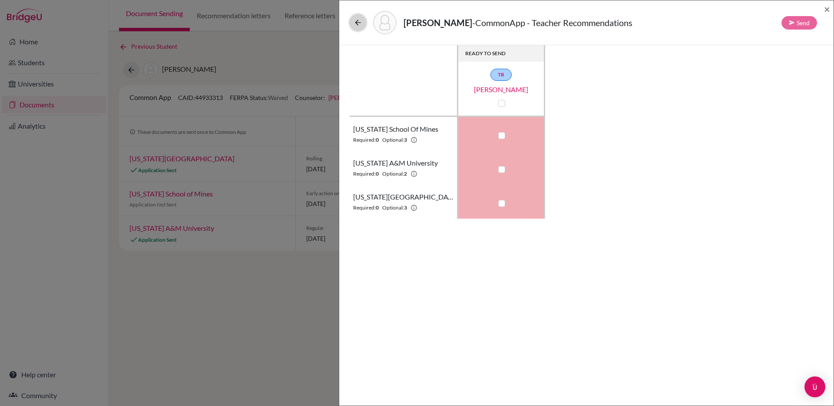
click at [357, 25] on icon at bounding box center [358, 22] width 9 height 9
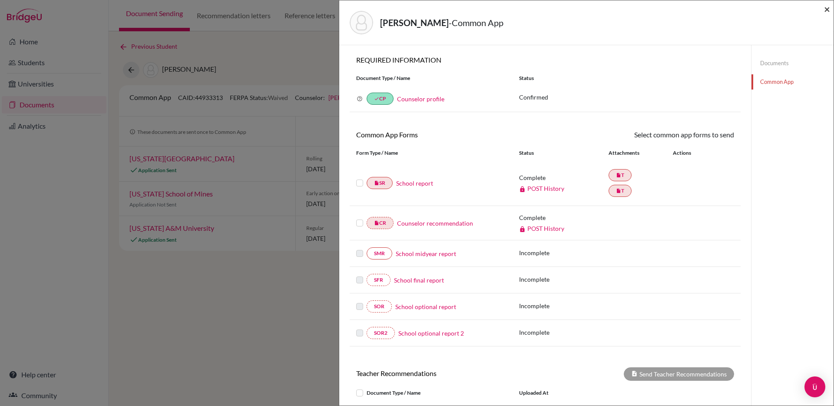
click at [827, 10] on span "×" at bounding box center [827, 9] width 6 height 13
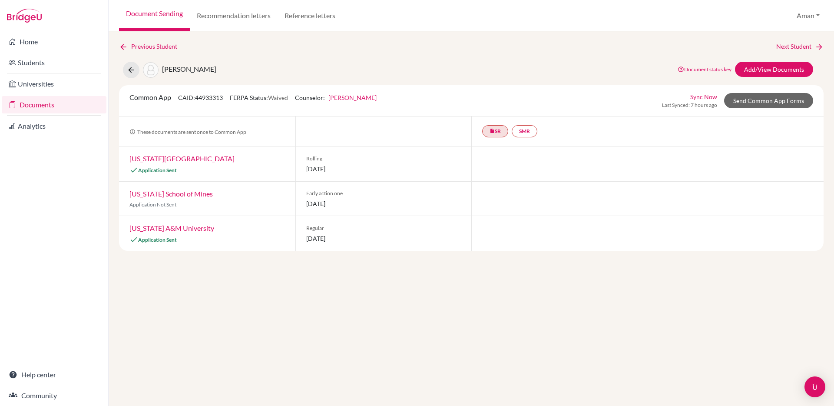
click at [182, 158] on link "Texas Tech University" at bounding box center [181, 158] width 105 height 8
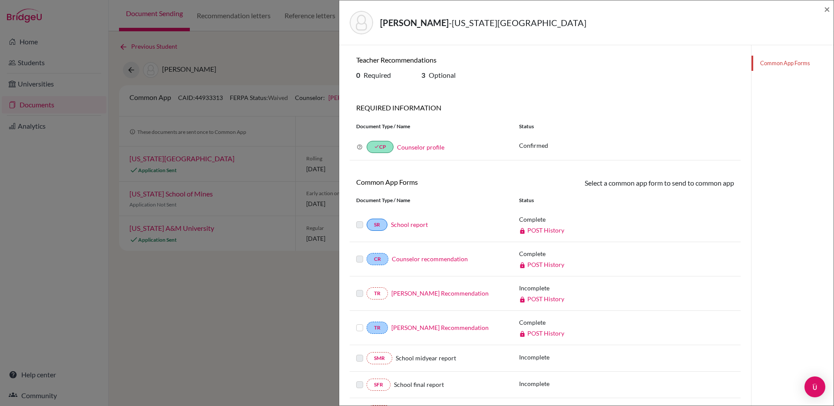
scroll to position [77, 0]
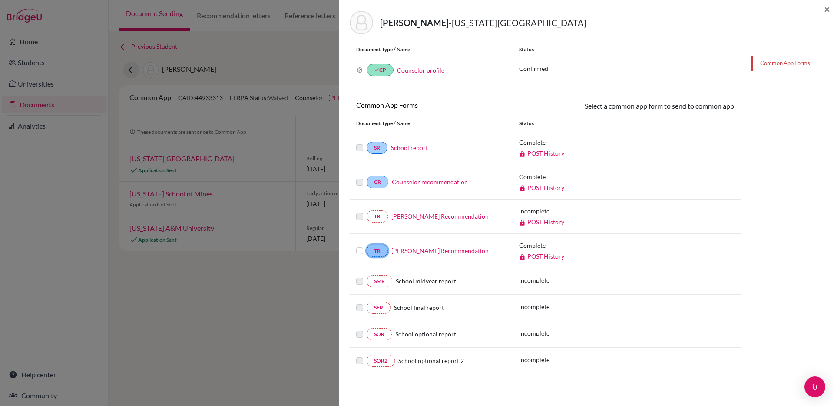
click at [381, 251] on link "TR" at bounding box center [377, 251] width 21 height 12
click at [411, 250] on link "Mariamma Mathew’s Recommendation" at bounding box center [440, 250] width 97 height 7
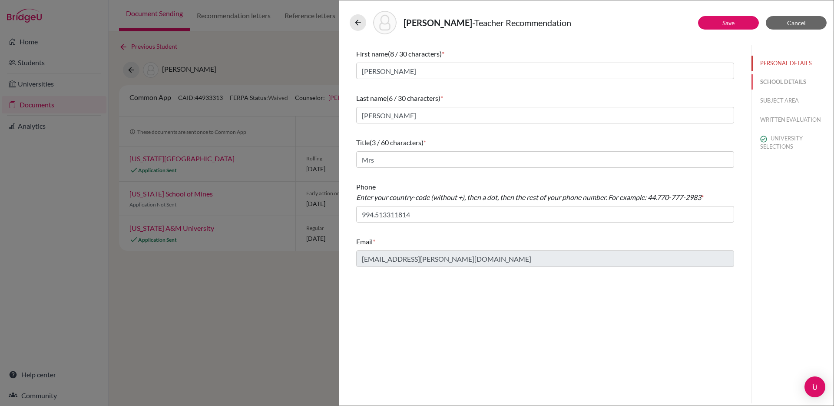
click at [773, 82] on button "SCHOOL DETAILS" at bounding box center [793, 81] width 82 height 15
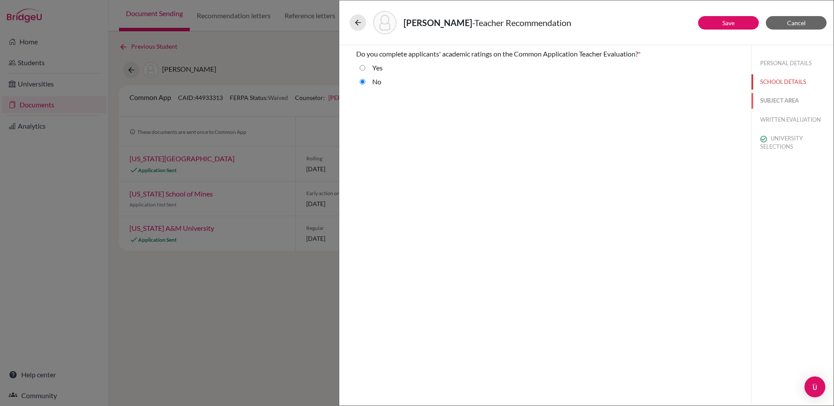
click at [774, 98] on button "SUBJECT AREA" at bounding box center [793, 100] width 82 height 15
select select "2"
click at [773, 118] on button "WRITTEN EVALUATION" at bounding box center [793, 119] width 82 height 15
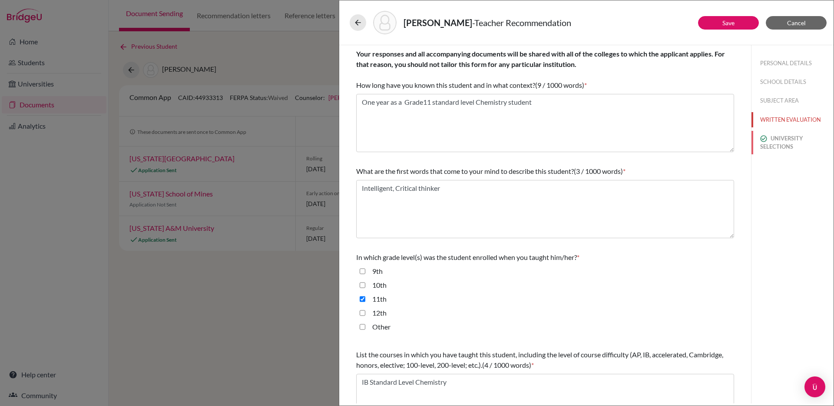
click at [778, 135] on button "UNIVERSITY SELECTIONS" at bounding box center [793, 142] width 82 height 23
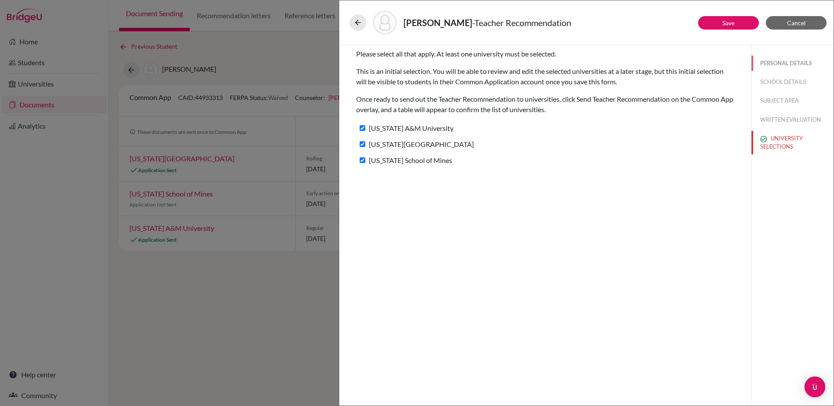
click at [776, 62] on button "PERSONAL DETAILS" at bounding box center [793, 63] width 82 height 15
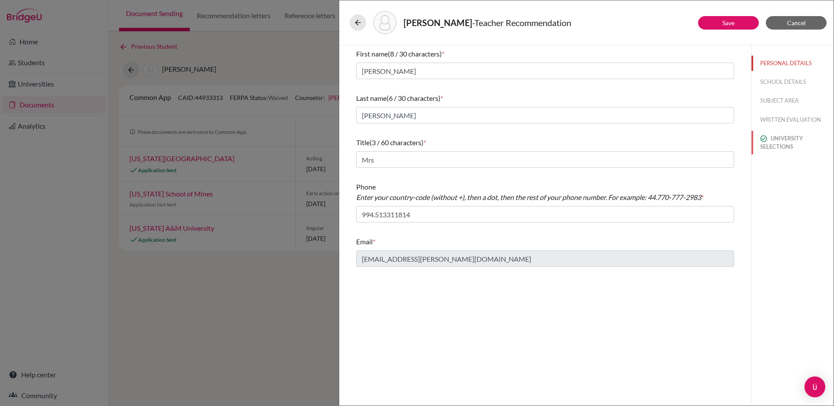
click at [783, 140] on button "UNIVERSITY SELECTIONS" at bounding box center [793, 142] width 82 height 23
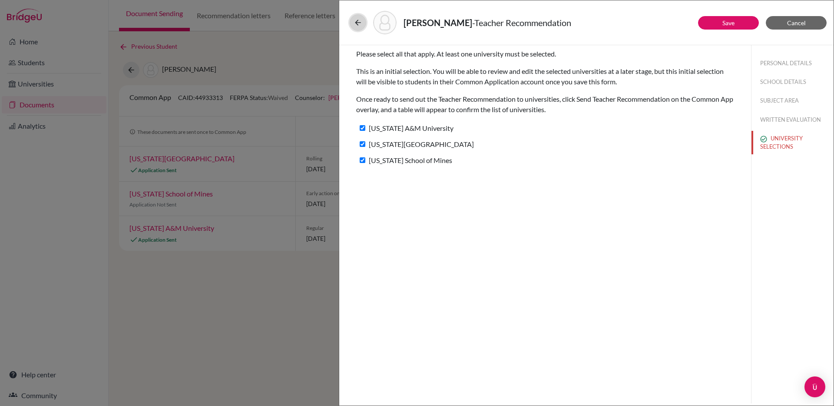
click at [358, 25] on icon at bounding box center [358, 22] width 9 height 9
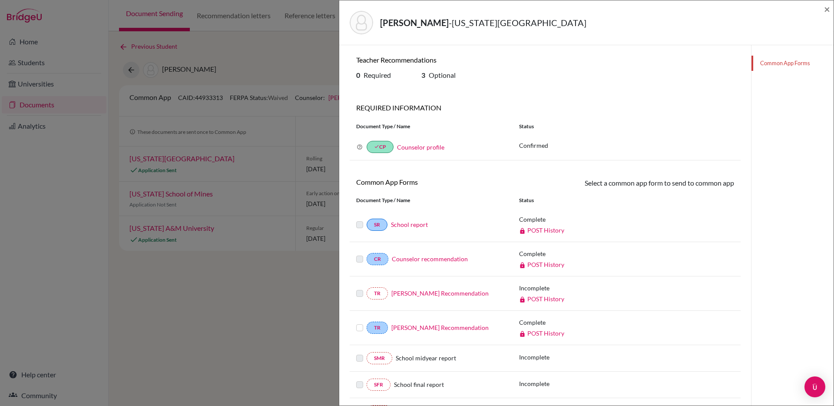
scroll to position [77, 0]
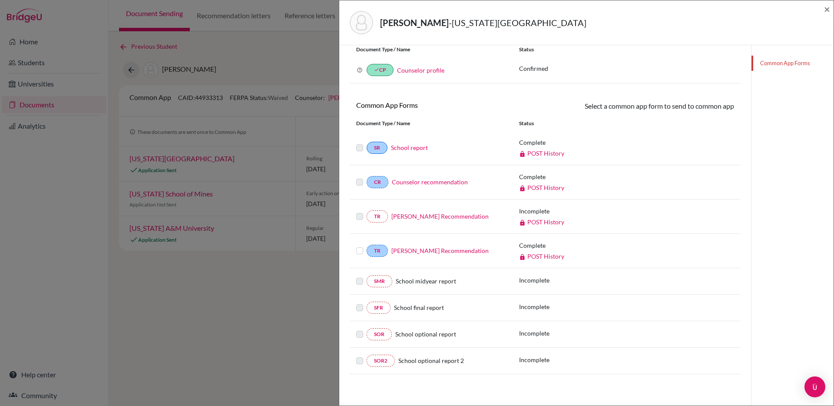
click at [537, 259] on link "POST History" at bounding box center [541, 255] width 45 height 7
click at [543, 220] on link "POST History" at bounding box center [541, 221] width 45 height 7
click at [373, 218] on link "TR" at bounding box center [377, 216] width 21 height 12
click at [418, 216] on link "[PERSON_NAME] Recommendation" at bounding box center [440, 215] width 97 height 7
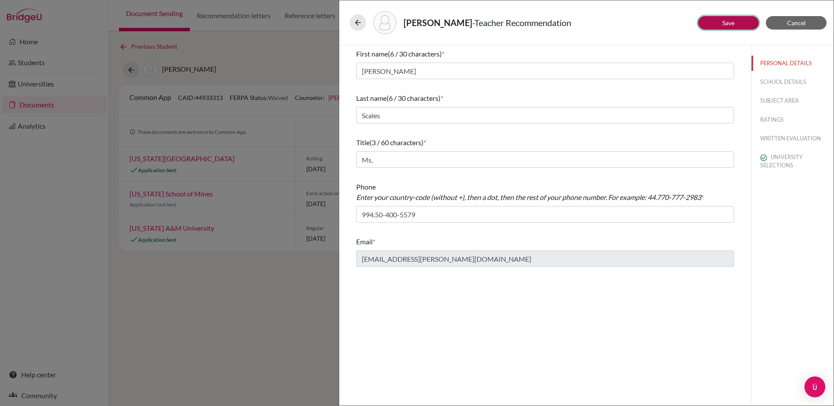
click at [723, 25] on link "Save" at bounding box center [729, 22] width 12 height 7
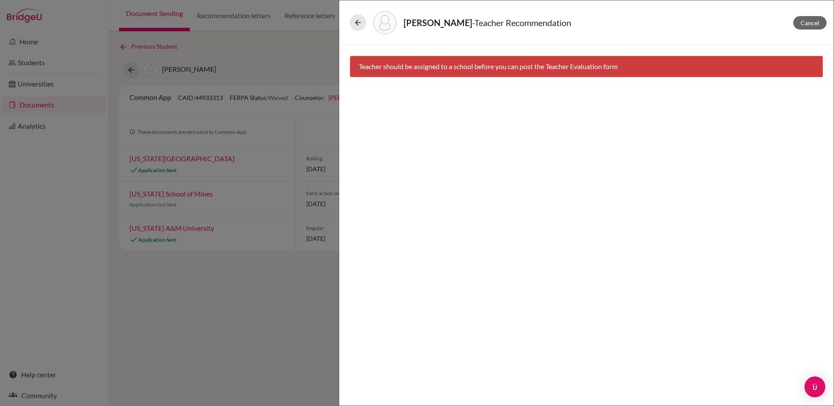
drag, startPoint x: 360, startPoint y: 67, endPoint x: 606, endPoint y: 67, distance: 245.5
click at [606, 67] on div "Teacher should be assigned to a school before you can post the Teacher Evaluati…" at bounding box center [587, 67] width 474 height 22
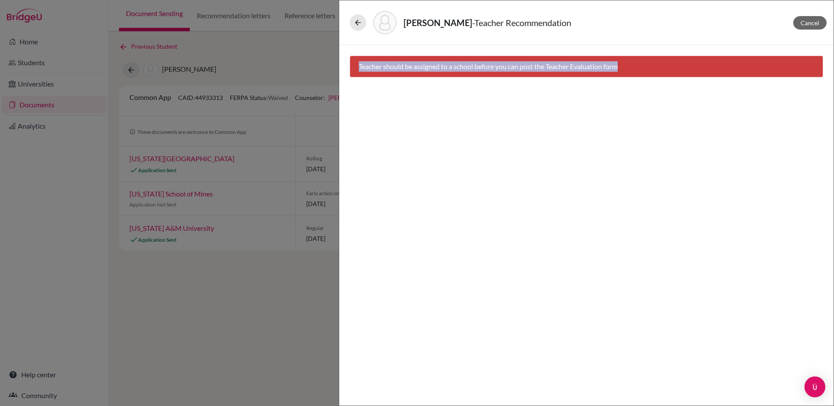
drag, startPoint x: 621, startPoint y: 68, endPoint x: 348, endPoint y: 70, distance: 273.3
click at [348, 70] on div "Teacher should be assigned to a school before you can post the Teacher Evaluati…" at bounding box center [586, 64] width 494 height 39
copy div "Teacher should be assigned to a school before you can post the Teacher Evaluati…"
click at [360, 25] on icon at bounding box center [358, 22] width 9 height 9
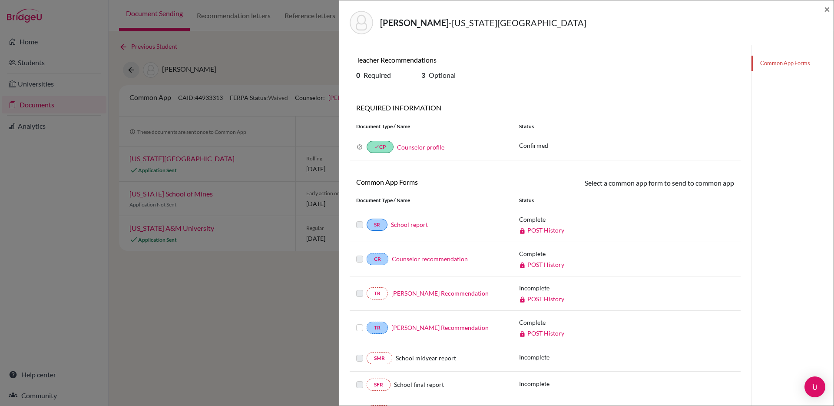
click at [450, 292] on link "Nicola Scales’s Recommendation" at bounding box center [440, 292] width 97 height 7
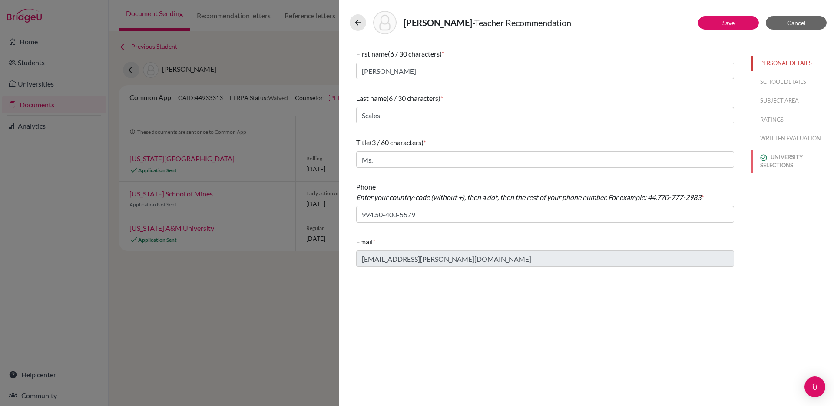
click at [774, 162] on button "UNIVERSITY SELECTIONS" at bounding box center [793, 160] width 82 height 23
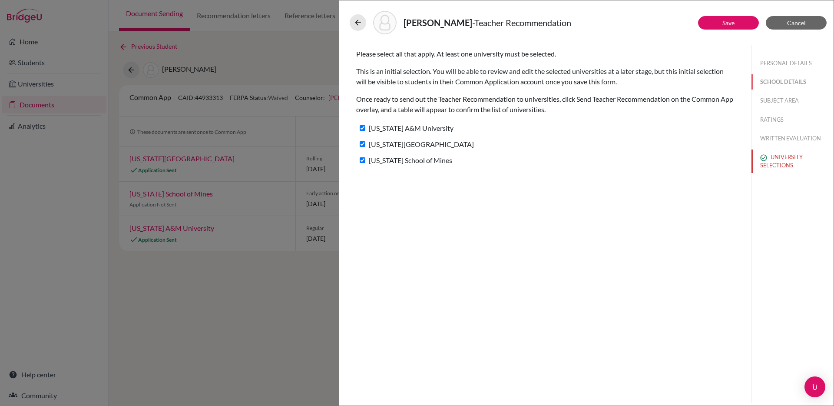
click at [783, 76] on button "SCHOOL DETAILS" at bounding box center [793, 81] width 82 height 15
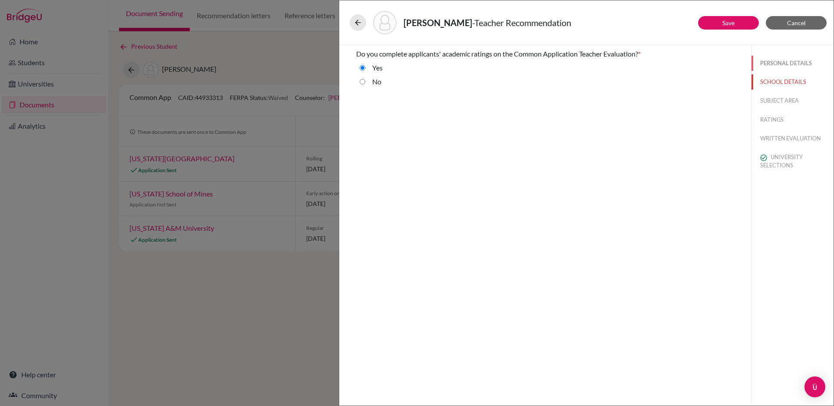
click at [779, 67] on button "PERSONAL DETAILS" at bounding box center [793, 63] width 82 height 15
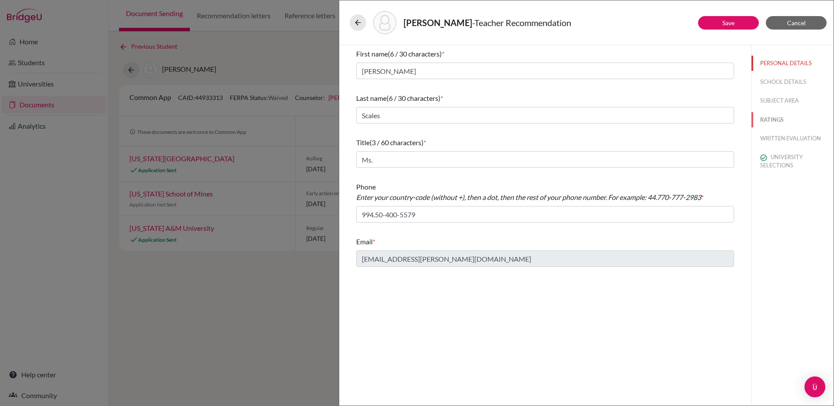
click at [773, 120] on button "RATINGS" at bounding box center [793, 119] width 82 height 15
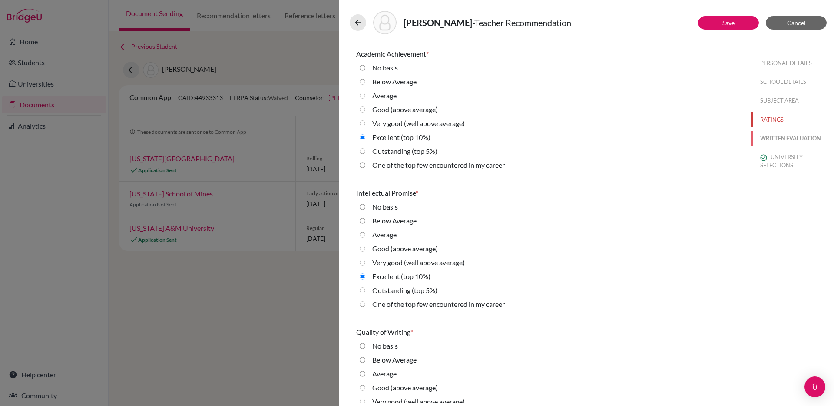
click at [776, 134] on button "WRITTEN EVALUATION" at bounding box center [793, 138] width 82 height 15
radio input "true"
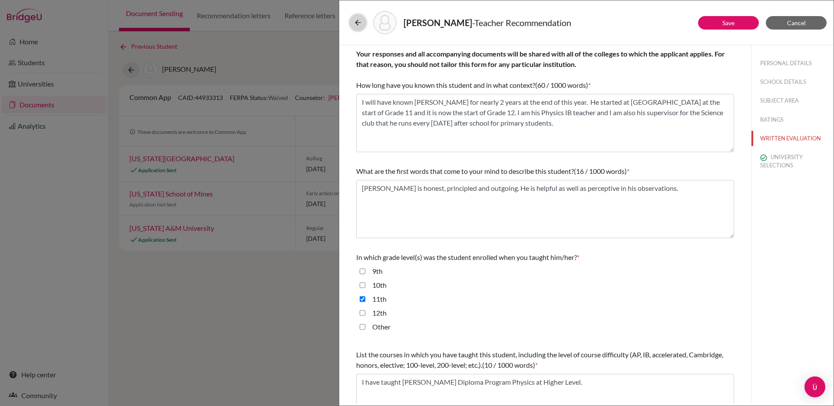
click at [356, 26] on icon at bounding box center [358, 22] width 9 height 9
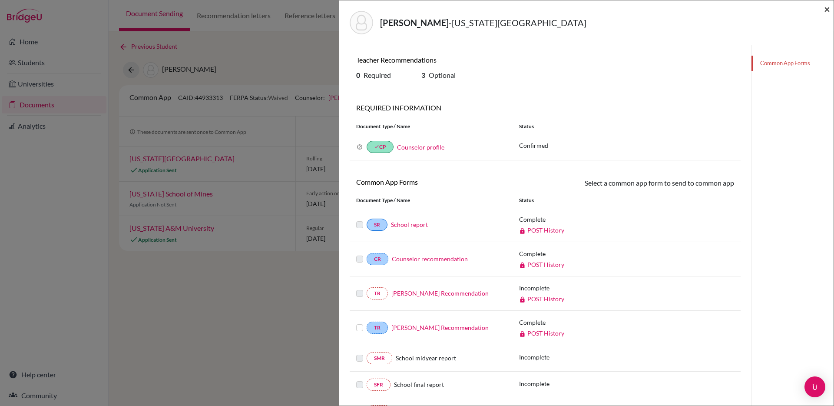
click at [827, 10] on span "×" at bounding box center [827, 9] width 6 height 13
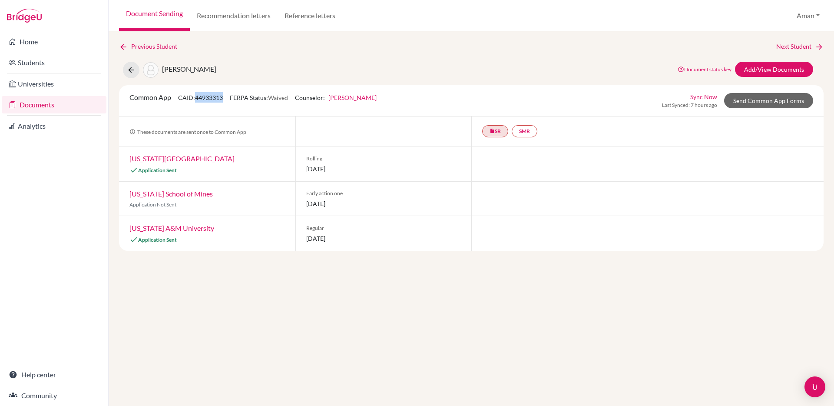
drag, startPoint x: 224, startPoint y: 97, endPoint x: 197, endPoint y: 98, distance: 26.5
click at [197, 98] on span "CAID: 44933313" at bounding box center [200, 97] width 45 height 7
copy span "44933313"
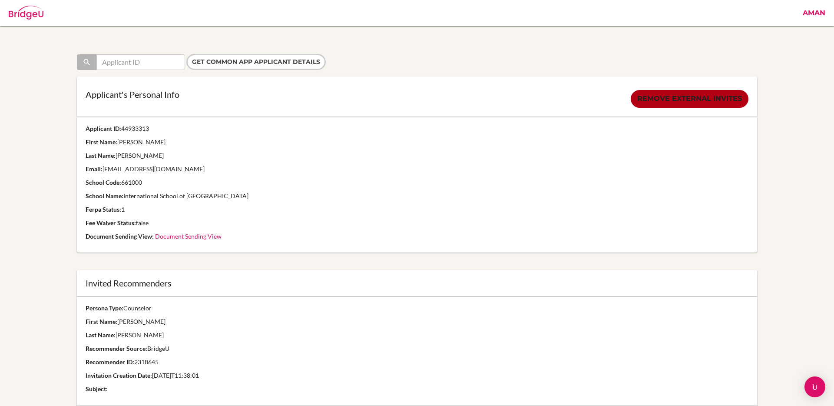
scroll to position [188, 0]
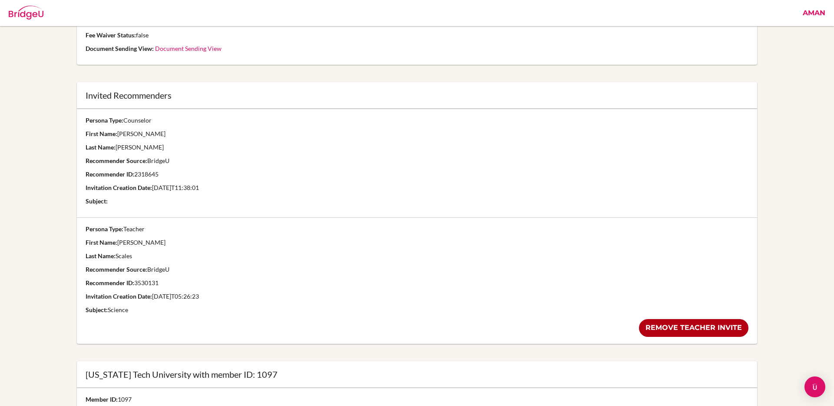
click at [136, 285] on p "Recommender ID: 3530131" at bounding box center [418, 283] width 664 height 9
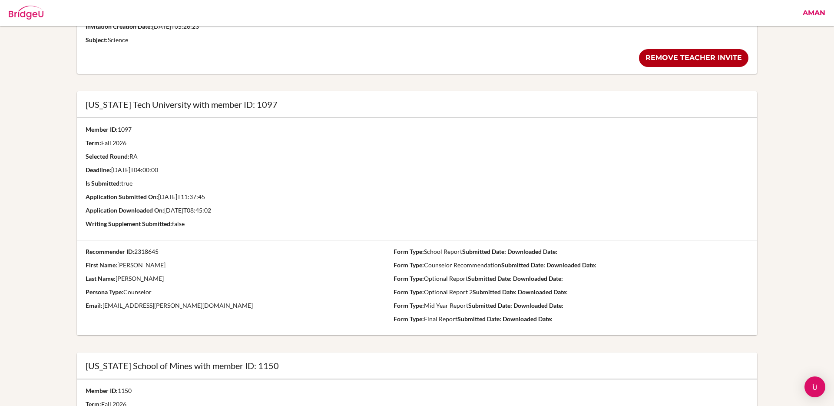
scroll to position [407, 0]
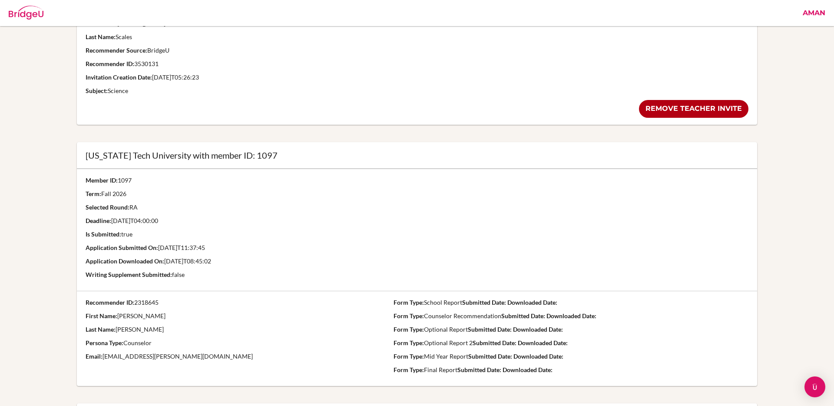
click at [253, 151] on div "[US_STATE] Tech University with member ID: 1097" at bounding box center [418, 155] width 664 height 9
drag, startPoint x: 252, startPoint y: 153, endPoint x: 235, endPoint y: 153, distance: 17.8
click at [235, 153] on div "[US_STATE] Tech University with member ID: 1097" at bounding box center [418, 155] width 664 height 9
copy div "1097"
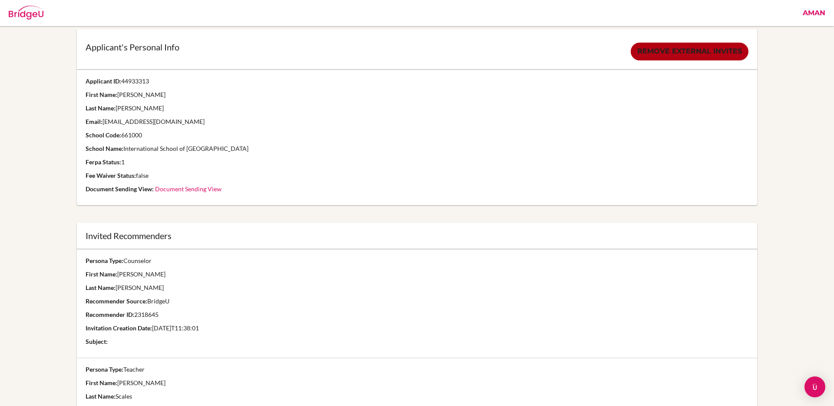
scroll to position [0, 0]
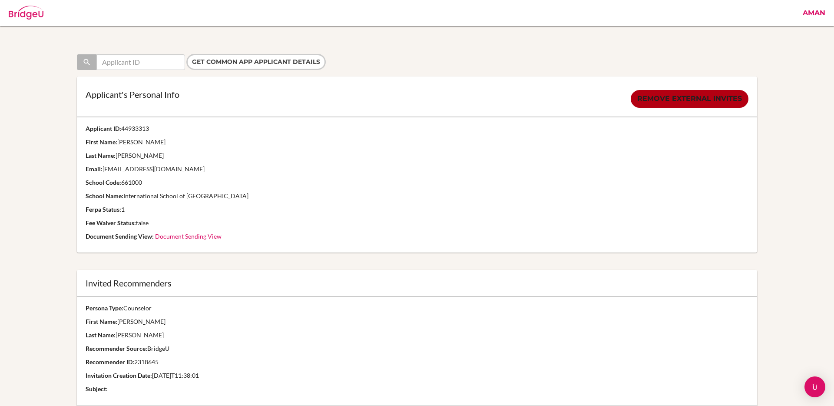
click at [153, 130] on p "Applicant ID: 44933313" at bounding box center [418, 128] width 664 height 9
drag, startPoint x: 150, startPoint y: 129, endPoint x: 123, endPoint y: 130, distance: 27.4
click at [123, 130] on p "Applicant ID: 44933313" at bounding box center [418, 128] width 664 height 9
copy p "44933313"
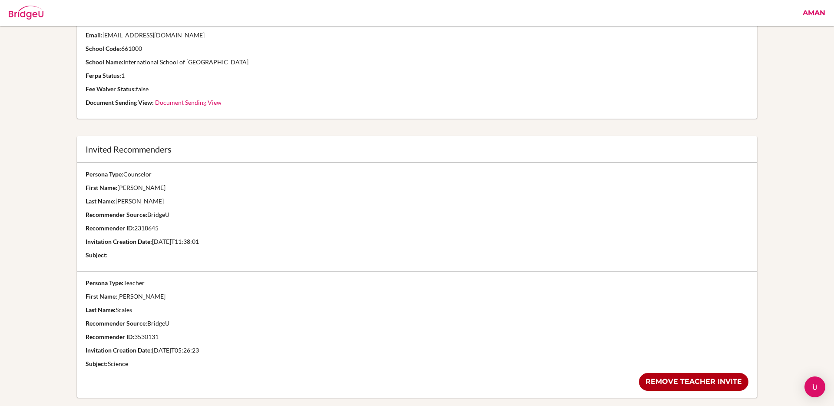
scroll to position [197, 0]
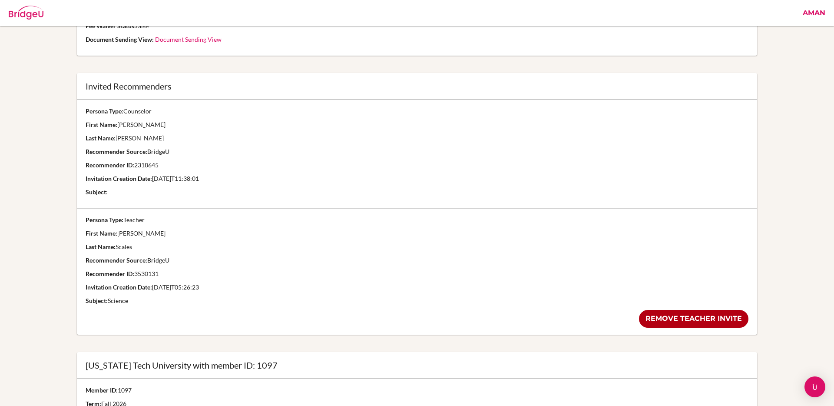
drag, startPoint x: 159, startPoint y: 275, endPoint x: 136, endPoint y: 275, distance: 23.0
click at [136, 275] on p "Recommender ID: 3530131" at bounding box center [418, 273] width 664 height 9
copy p "3530131"
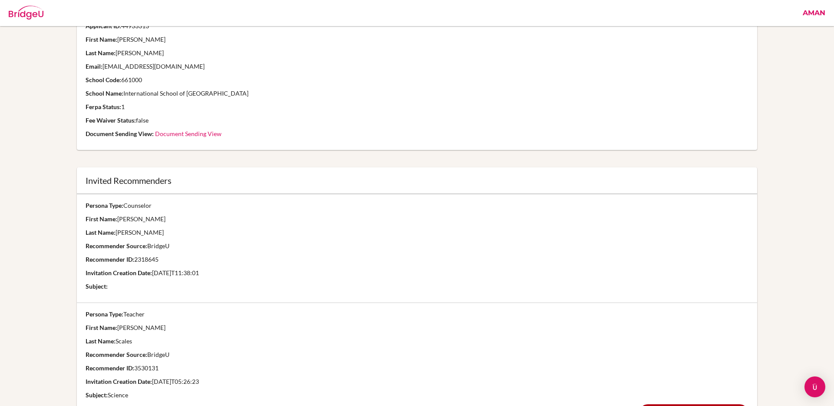
scroll to position [0, 0]
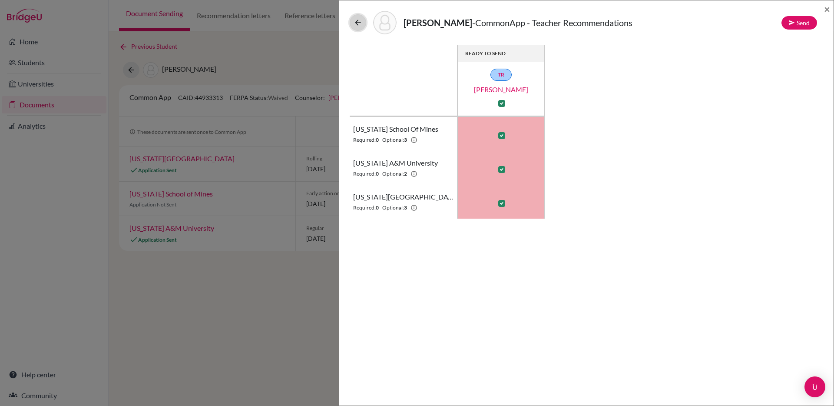
click at [360, 26] on icon at bounding box center [358, 22] width 9 height 9
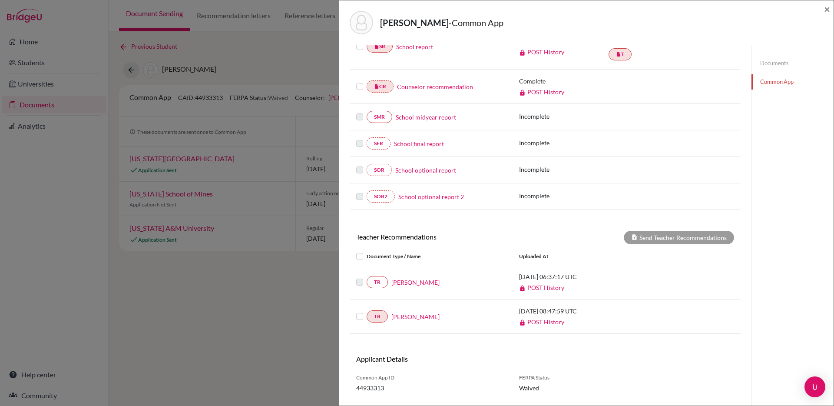
scroll to position [158, 0]
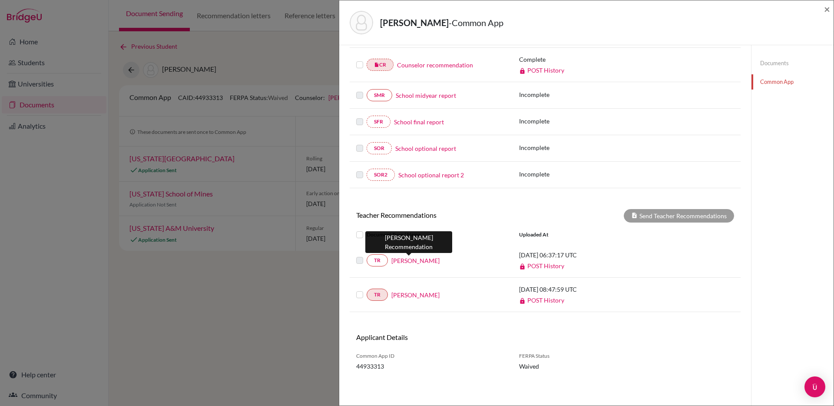
click at [413, 262] on link "[PERSON_NAME]" at bounding box center [416, 260] width 48 height 9
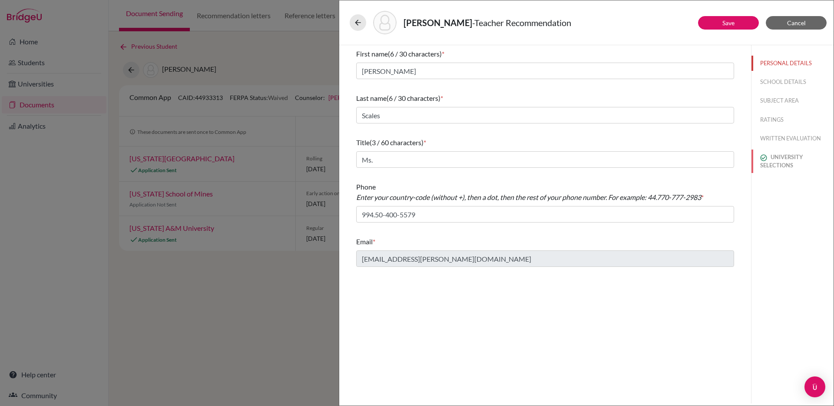
click at [779, 161] on button "UNIVERSITY SELECTIONS" at bounding box center [793, 160] width 82 height 23
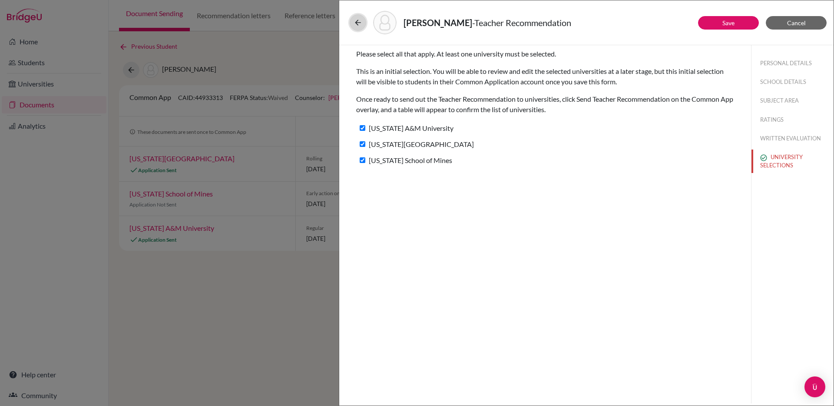
click at [360, 20] on icon at bounding box center [358, 22] width 9 height 9
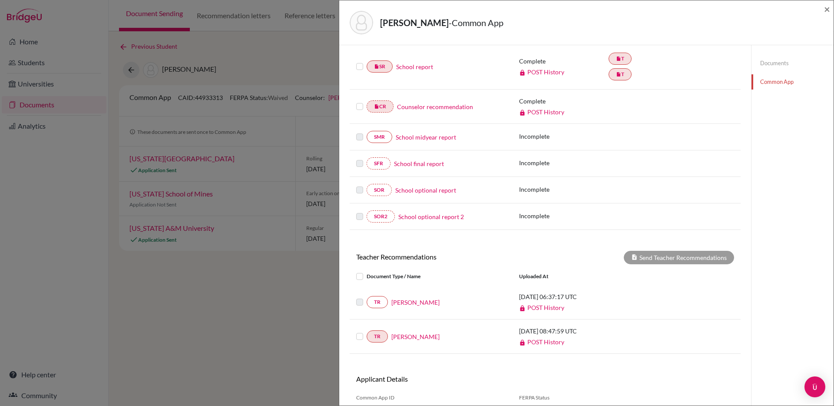
scroll to position [158, 0]
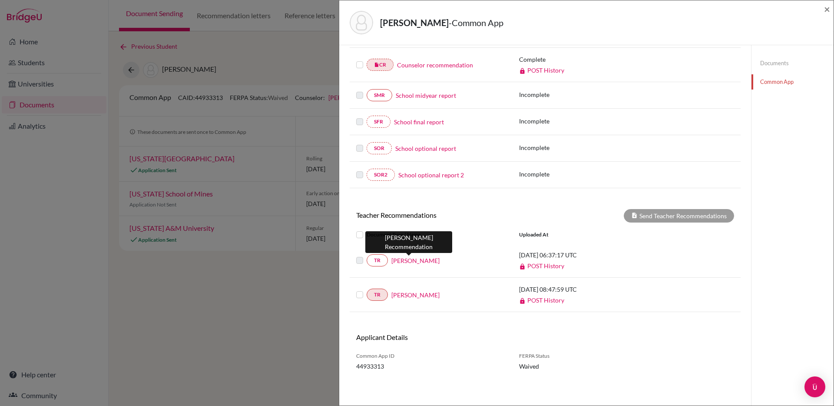
click at [408, 261] on link "Nicola Scales" at bounding box center [416, 260] width 48 height 9
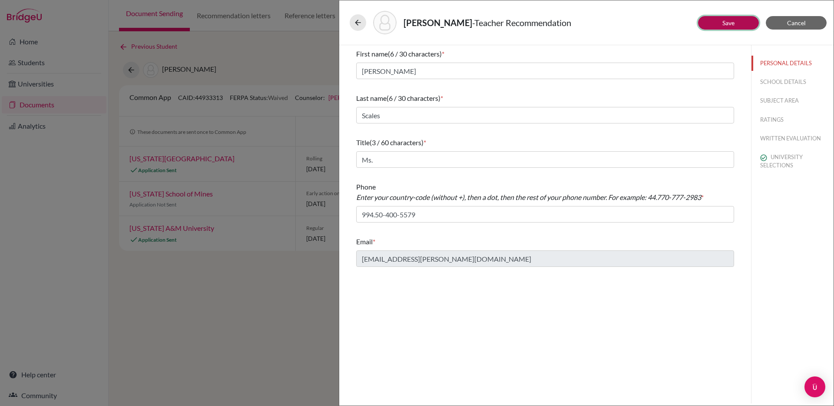
click at [731, 29] on button "Save" at bounding box center [728, 22] width 61 height 13
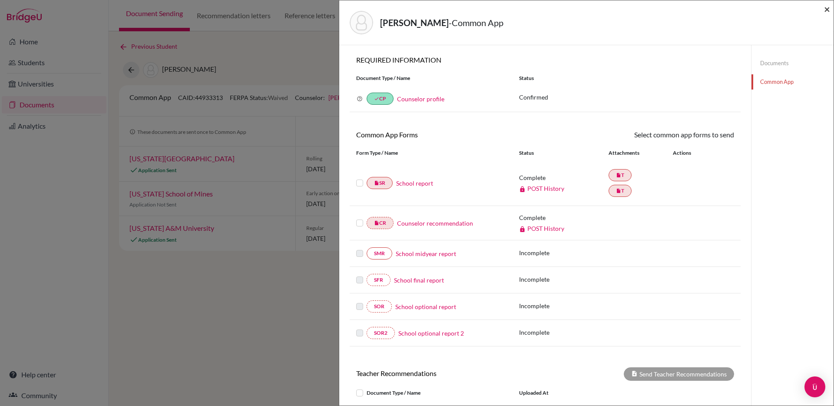
click at [824, 12] on span "×" at bounding box center [827, 9] width 6 height 13
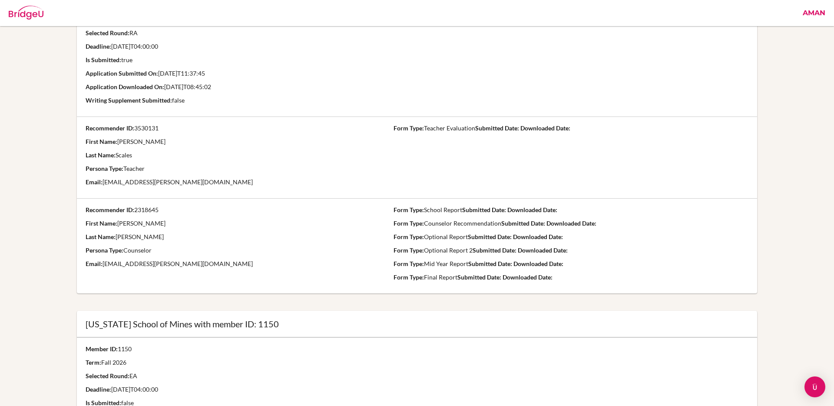
scroll to position [585, 0]
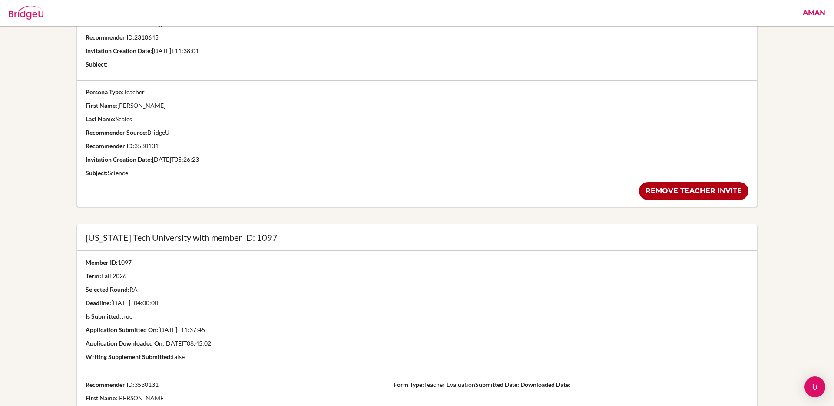
scroll to position [263, 0]
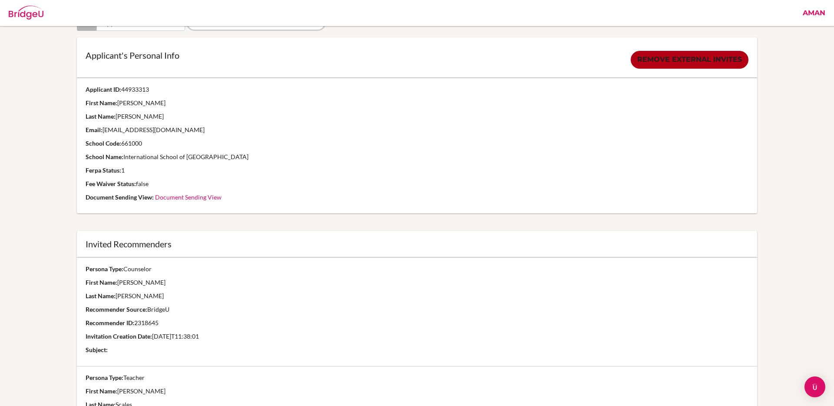
scroll to position [15, 0]
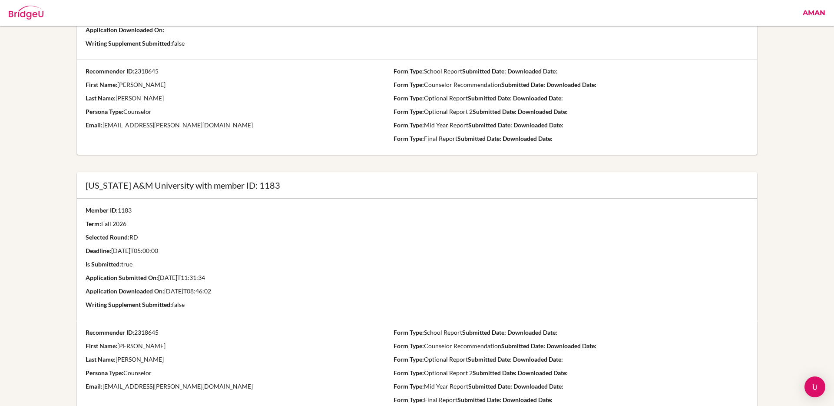
scroll to position [934, 0]
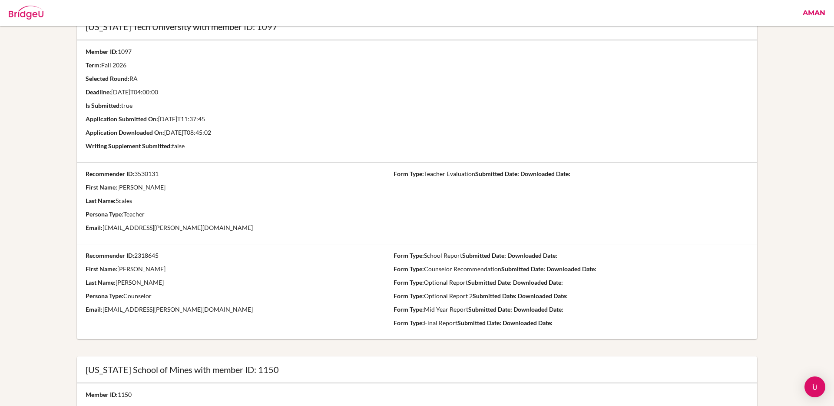
scroll to position [534, 0]
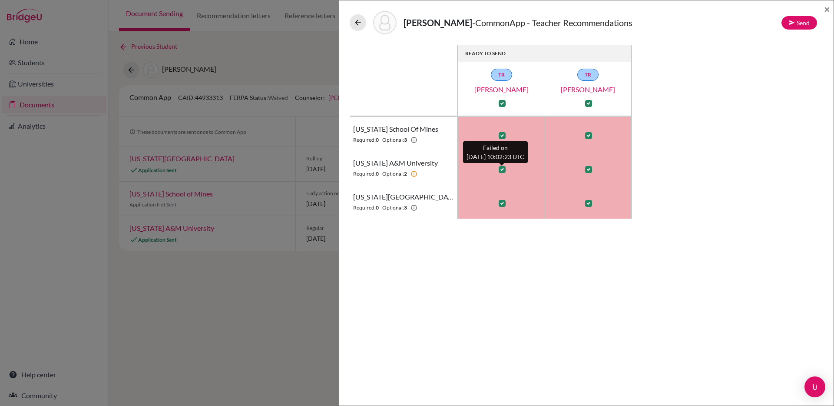
click at [501, 171] on label at bounding box center [502, 169] width 7 height 7
click at [501, 171] on input "checkbox" at bounding box center [500, 168] width 7 height 9
checkbox input "false"
click at [502, 134] on label at bounding box center [502, 135] width 7 height 7
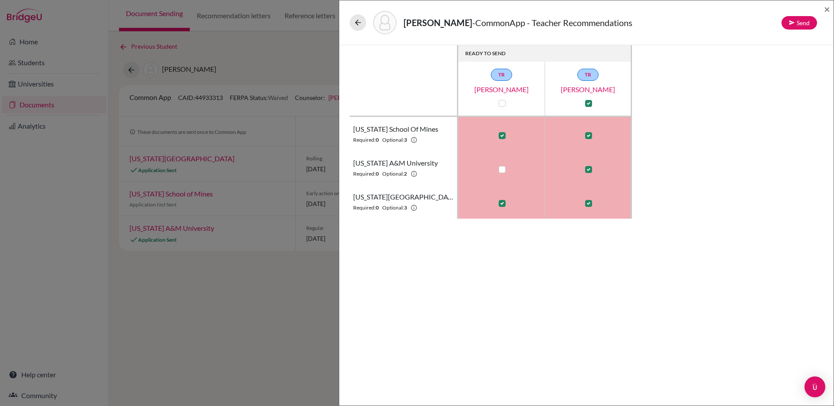
click at [502, 134] on input "checkbox" at bounding box center [500, 134] width 7 height 9
checkbox input "false"
click at [587, 134] on label at bounding box center [588, 135] width 7 height 7
click at [587, 134] on input "checkbox" at bounding box center [586, 134] width 7 height 9
checkbox input "false"
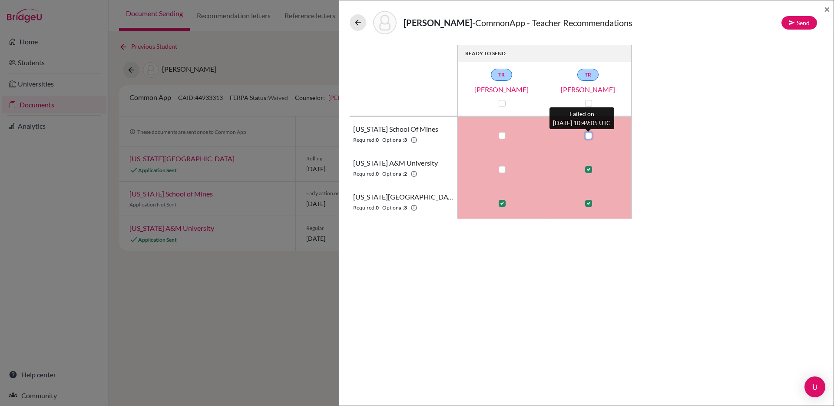
checkbox input "false"
click at [592, 175] on td at bounding box center [588, 168] width 87 height 34
click at [591, 172] on label at bounding box center [588, 169] width 7 height 7
click at [590, 172] on input "checkbox" at bounding box center [586, 168] width 7 height 9
checkbox input "false"
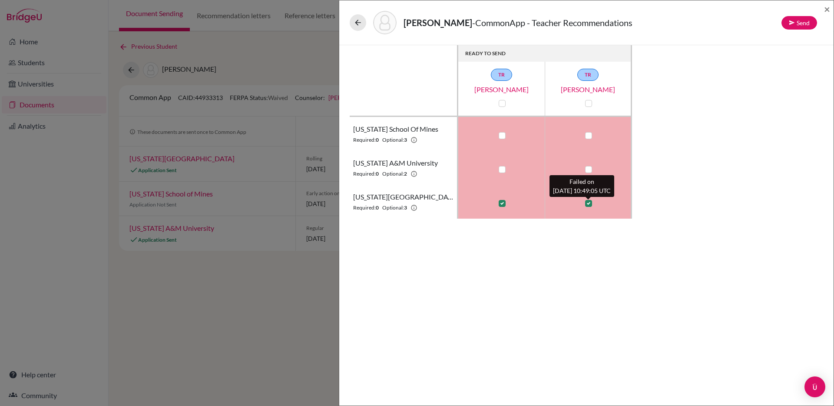
click at [590, 201] on label at bounding box center [588, 203] width 7 height 7
click at [590, 201] on input "checkbox" at bounding box center [586, 202] width 7 height 9
checkbox input "false"
click at [560, 245] on div "READY TO SEND TR Nicola Scales TR Mariamma Mathew Colorado School of Mines Requ…" at bounding box center [586, 225] width 494 height 360
click at [499, 203] on label at bounding box center [502, 203] width 7 height 7
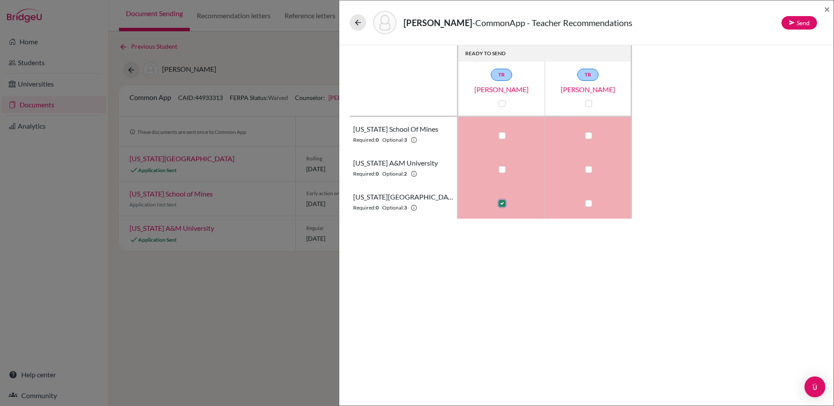
click at [499, 203] on input "checkbox" at bounding box center [500, 202] width 7 height 9
click at [499, 203] on label at bounding box center [502, 203] width 7 height 7
click at [499, 203] on input "checkbox" at bounding box center [500, 202] width 7 height 9
checkbox input "true"
click at [796, 22] on button "Send" at bounding box center [800, 22] width 36 height 13
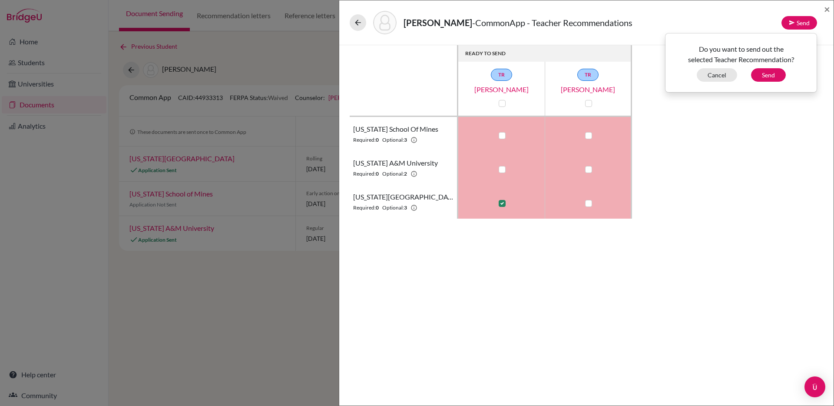
click at [769, 82] on div "Do you want to send out the selected Teacher Recommendation? Cancel Send" at bounding box center [741, 63] width 152 height 60
click at [767, 76] on button "Send" at bounding box center [768, 74] width 35 height 13
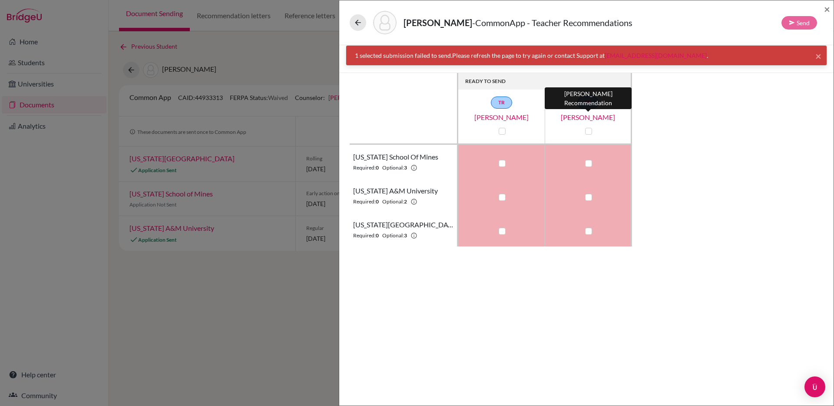
click at [591, 116] on link "Mariamma Mathew" at bounding box center [588, 117] width 87 height 10
click at [351, 23] on button at bounding box center [358, 22] width 17 height 17
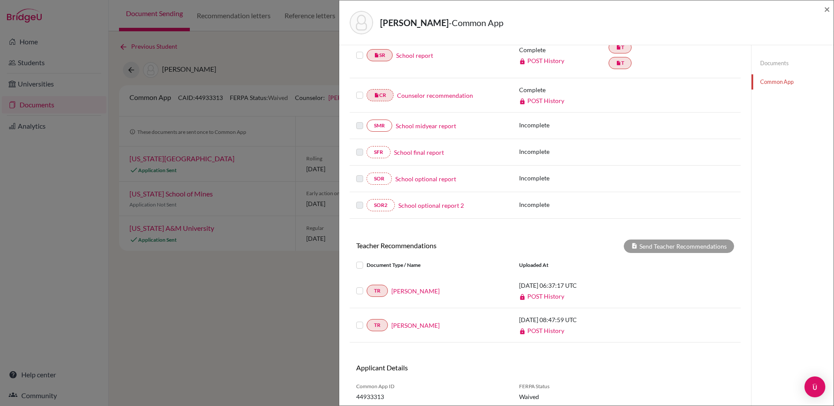
scroll to position [158, 0]
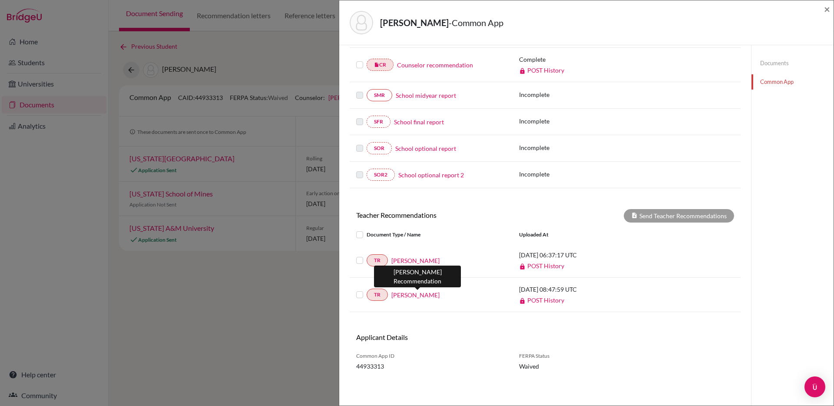
click at [414, 293] on link "Mariamma Mathew" at bounding box center [416, 294] width 48 height 9
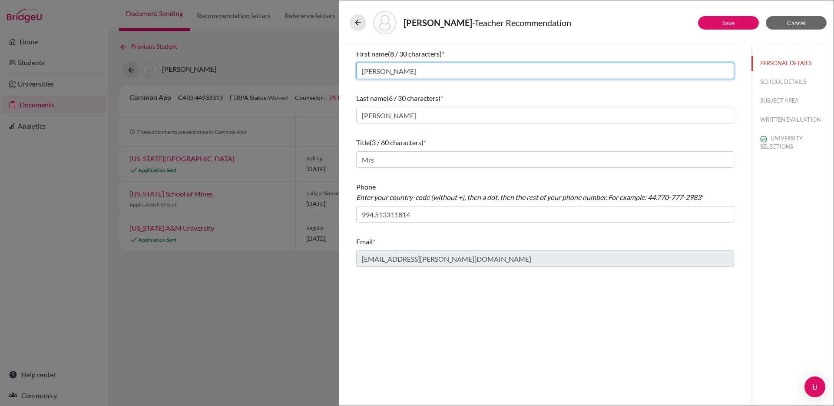
drag, startPoint x: 395, startPoint y: 72, endPoint x: 352, endPoint y: 72, distance: 42.6
click at [352, 72] on div "First name (8 / 30 characters) * Mariamma Last name (6 / 30 characters) * Mathe…" at bounding box center [545, 157] width 399 height 225
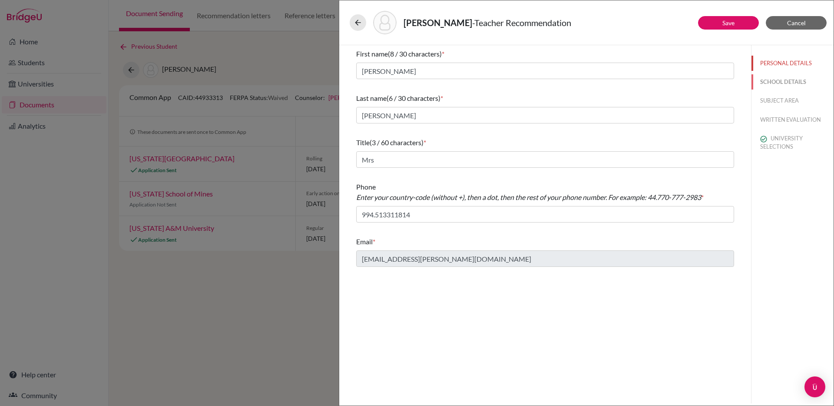
click at [771, 82] on button "SCHOOL DETAILS" at bounding box center [793, 81] width 82 height 15
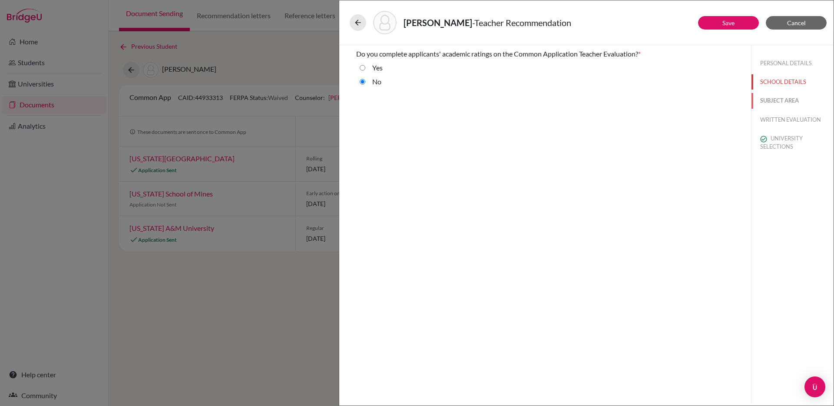
click at [776, 94] on button "SUBJECT AREA" at bounding box center [793, 100] width 82 height 15
select select "2"
click at [773, 63] on button "PERSONAL DETAILS" at bounding box center [793, 63] width 82 height 15
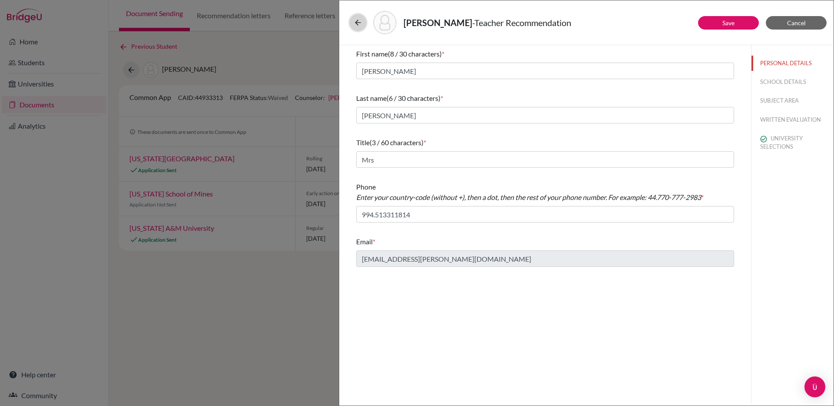
click at [359, 25] on icon at bounding box center [358, 22] width 9 height 9
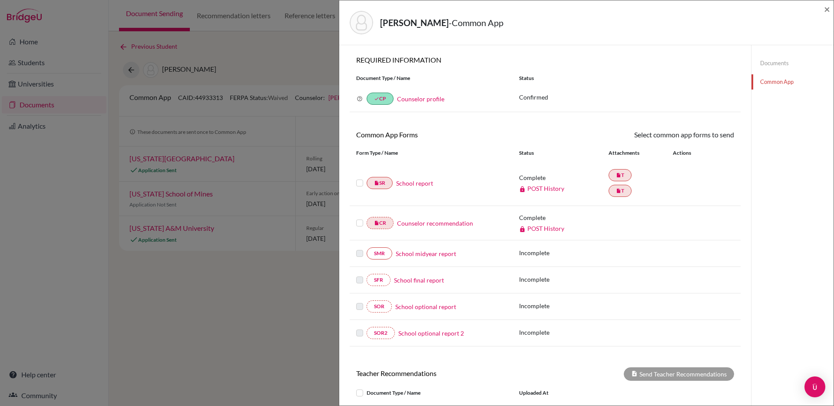
scroll to position [158, 0]
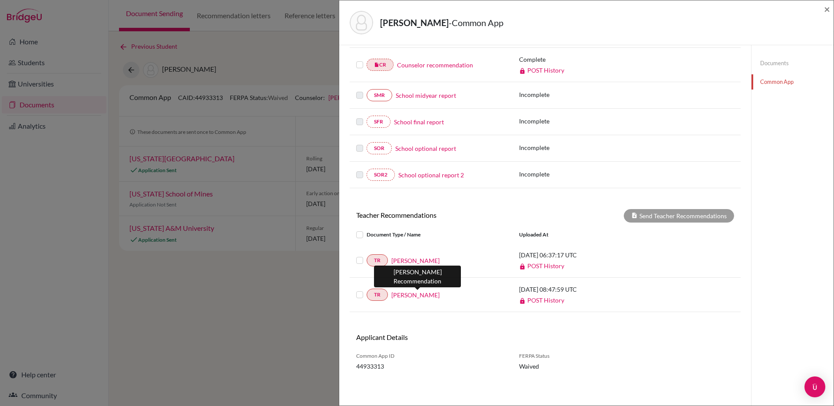
click at [418, 297] on link "[PERSON_NAME]" at bounding box center [416, 294] width 48 height 9
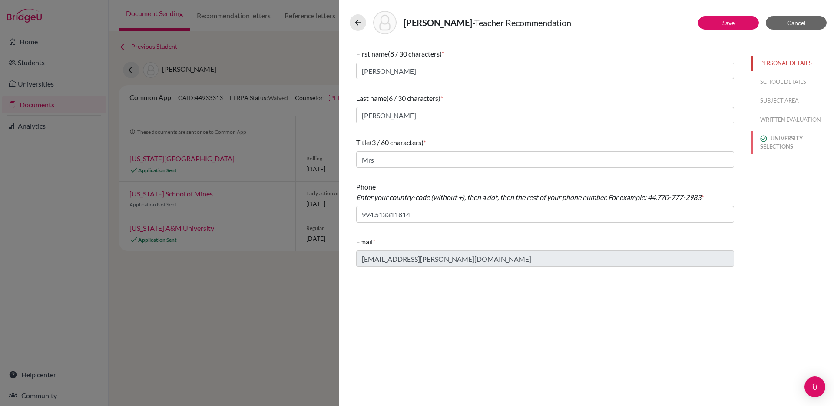
click at [770, 152] on button "UNIVERSITY SELECTIONS" at bounding box center [793, 142] width 82 height 23
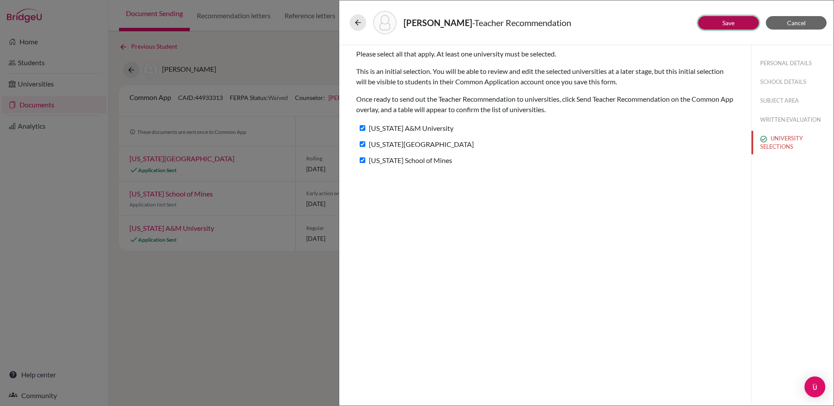
click at [720, 26] on button "Save" at bounding box center [728, 22] width 61 height 13
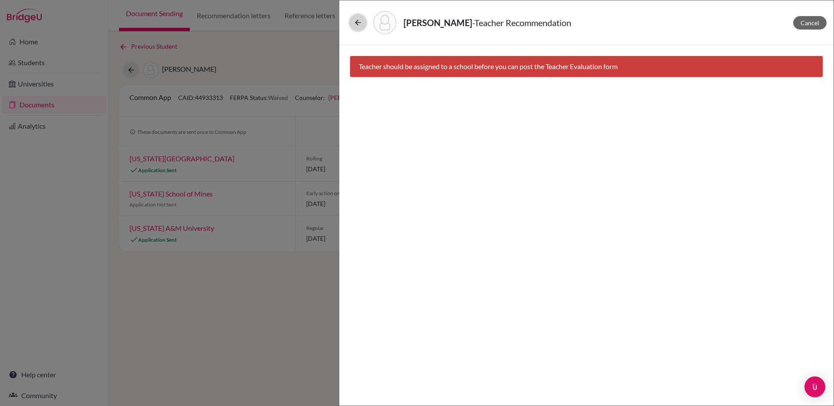
click at [358, 24] on icon at bounding box center [358, 22] width 9 height 9
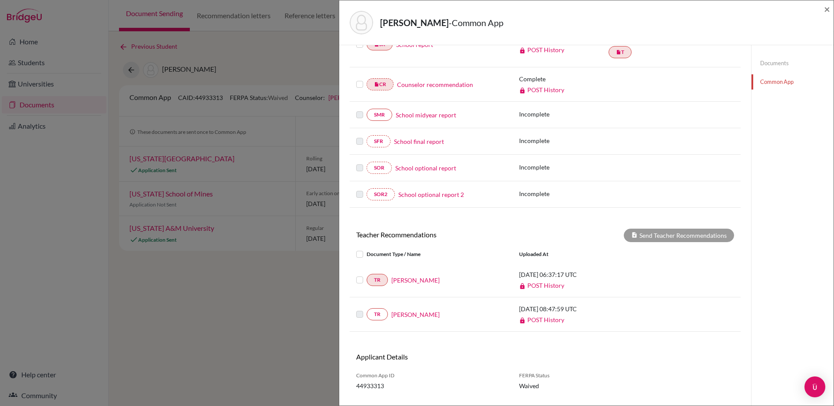
scroll to position [158, 0]
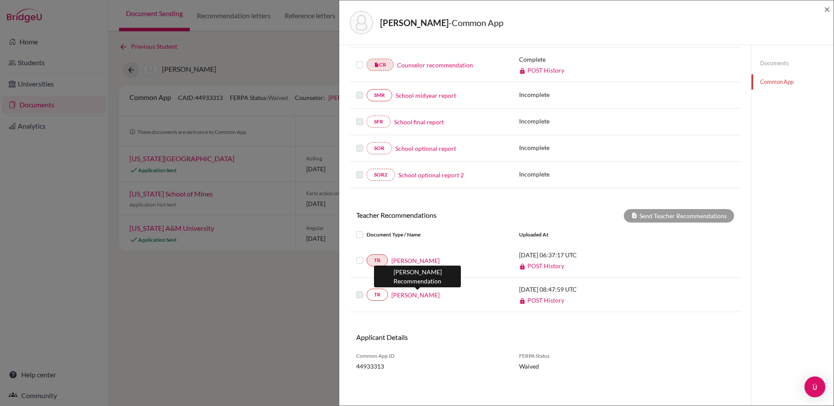
click at [420, 295] on link "[PERSON_NAME]" at bounding box center [416, 294] width 48 height 9
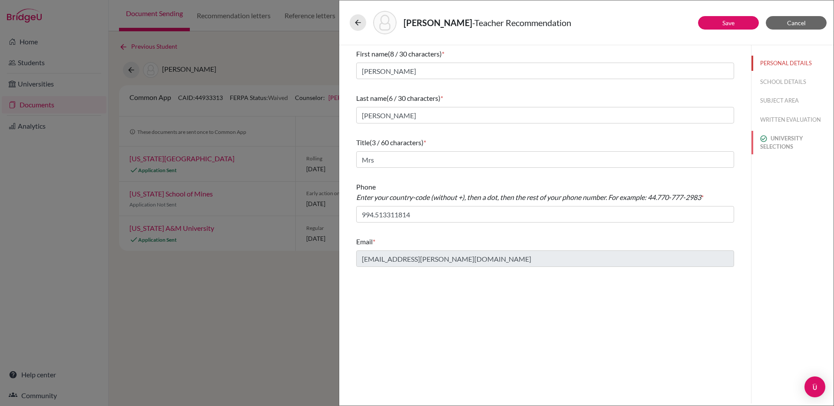
click at [760, 144] on button "UNIVERSITY SELECTIONS" at bounding box center [793, 142] width 82 height 23
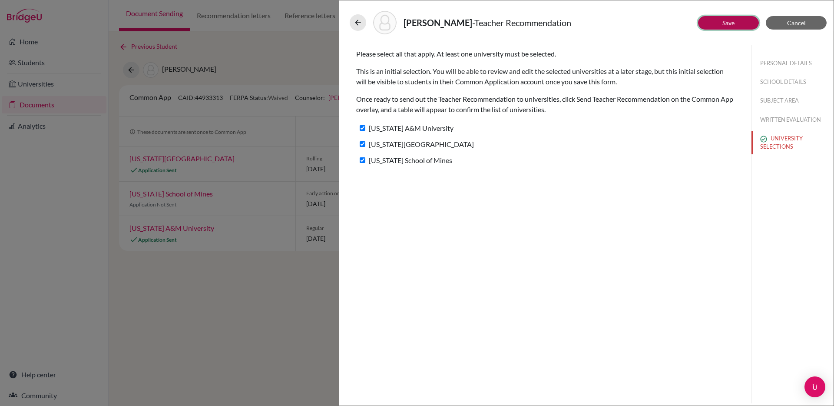
click at [713, 26] on button "Save" at bounding box center [728, 22] width 61 height 13
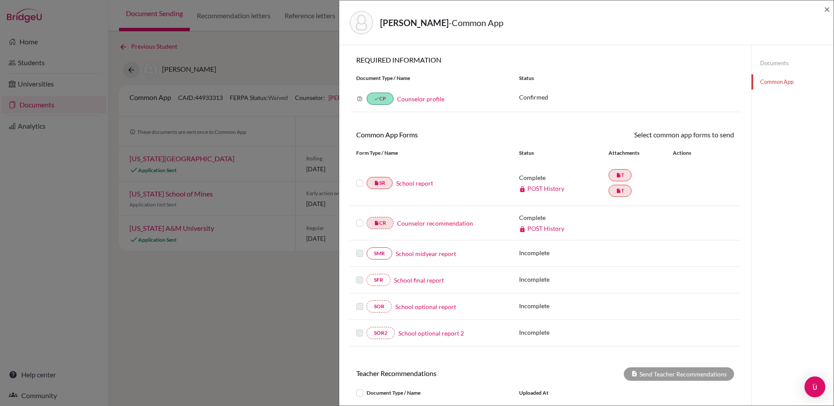
scroll to position [158, 0]
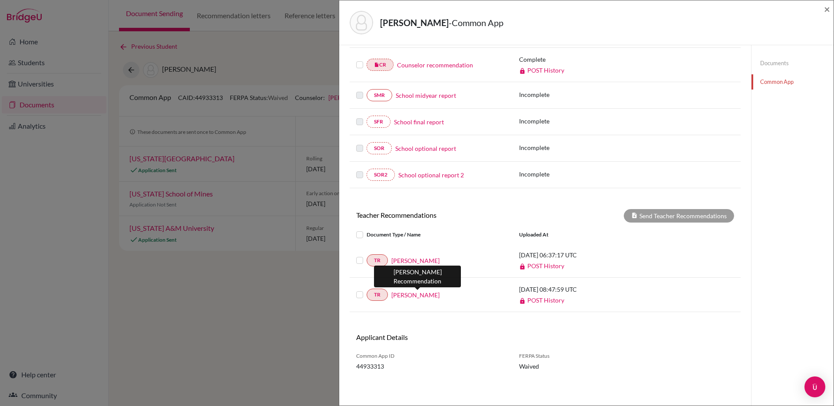
click at [434, 295] on link "Mariamma Mathew" at bounding box center [416, 294] width 48 height 9
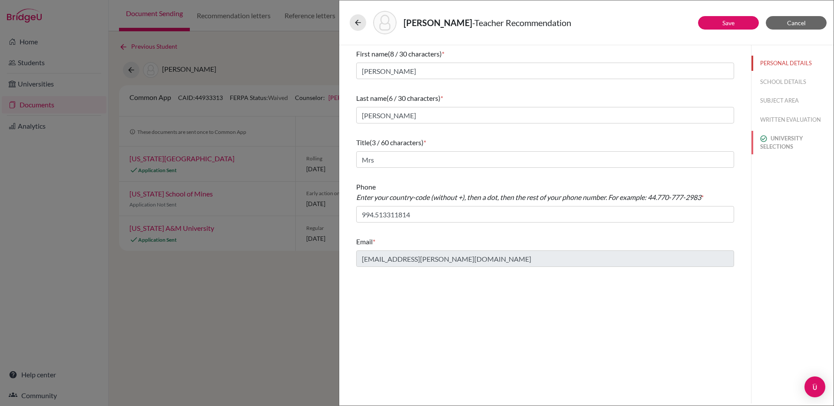
click at [769, 148] on button "UNIVERSITY SELECTIONS" at bounding box center [793, 142] width 82 height 23
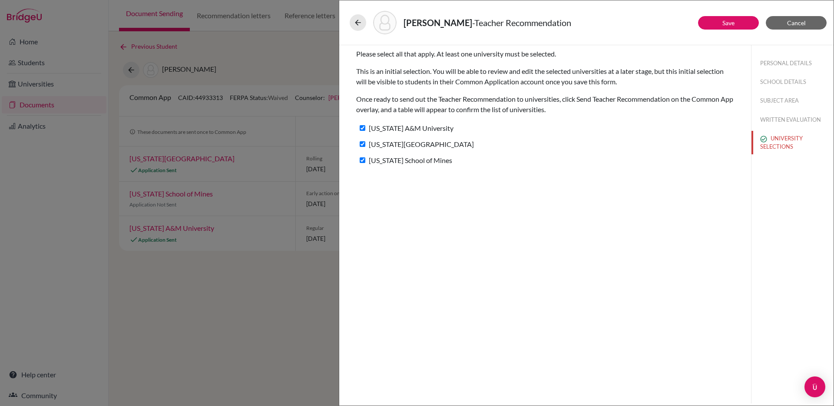
click at [360, 159] on input "Colorado School of Mines" at bounding box center [363, 160] width 6 height 6
click at [363, 160] on input "Colorado School of Mines" at bounding box center [363, 160] width 6 height 6
checkbox input "true"
click at [358, 28] on button at bounding box center [358, 22] width 17 height 17
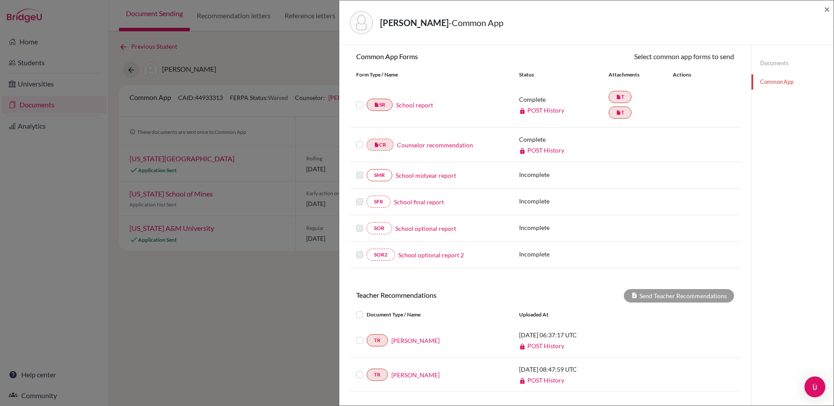
scroll to position [158, 0]
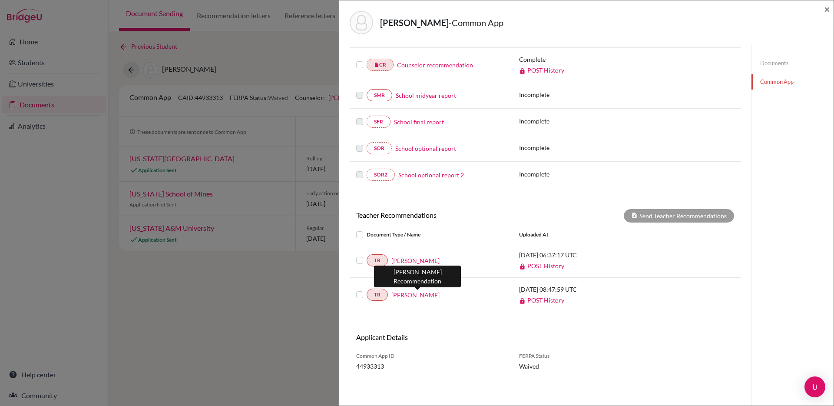
click at [417, 296] on link "Mariamma Mathew" at bounding box center [416, 294] width 48 height 9
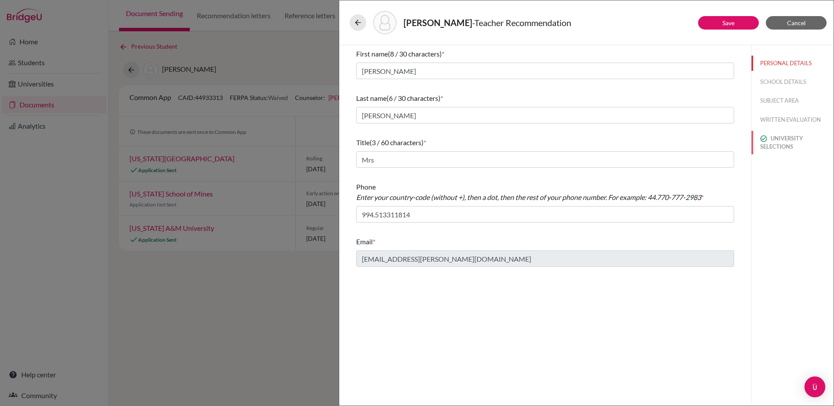
click at [776, 150] on button "UNIVERSITY SELECTIONS" at bounding box center [793, 142] width 82 height 23
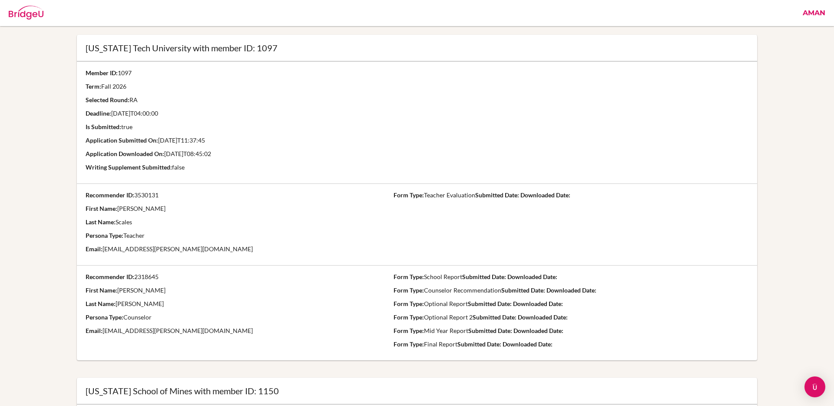
scroll to position [509, 0]
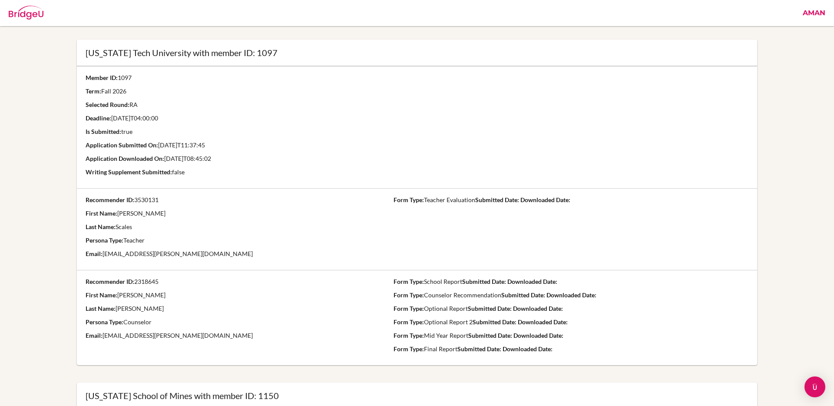
click at [214, 129] on p "Is Submitted: true" at bounding box center [233, 131] width 295 height 9
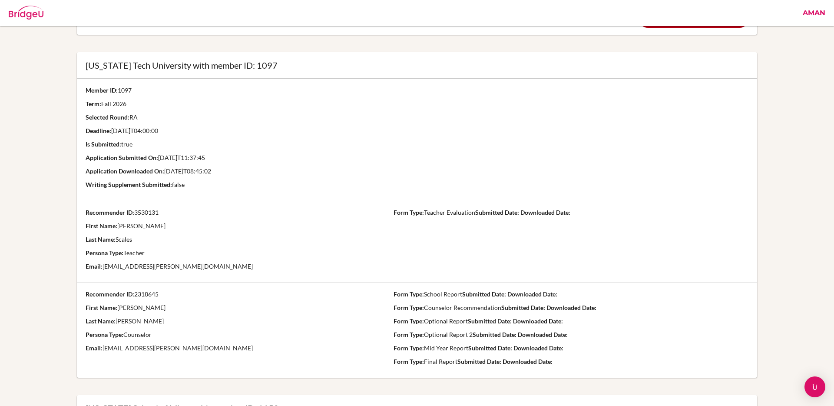
scroll to position [489, 0]
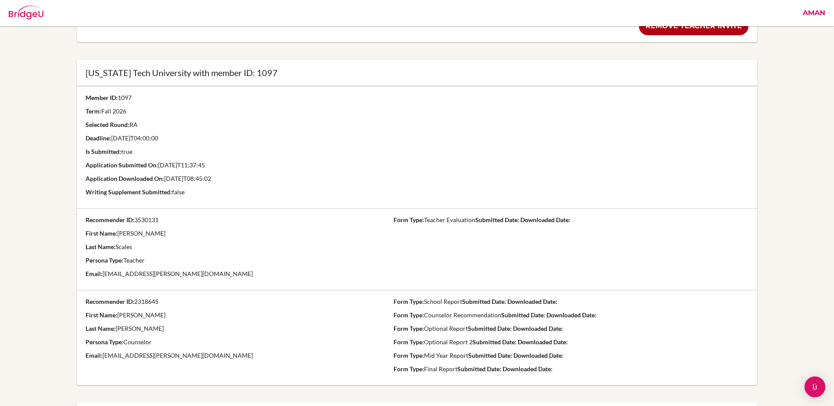
drag, startPoint x: 186, startPoint y: 191, endPoint x: 80, endPoint y: 115, distance: 130.1
click at [80, 115] on td "Member ID: 1097 Term: Fall 2026 Selected Round: RA Deadline: 2026-07-29T04:00:0…" at bounding box center [232, 147] width 310 height 122
click at [142, 155] on p "Is Submitted: true" at bounding box center [233, 151] width 295 height 9
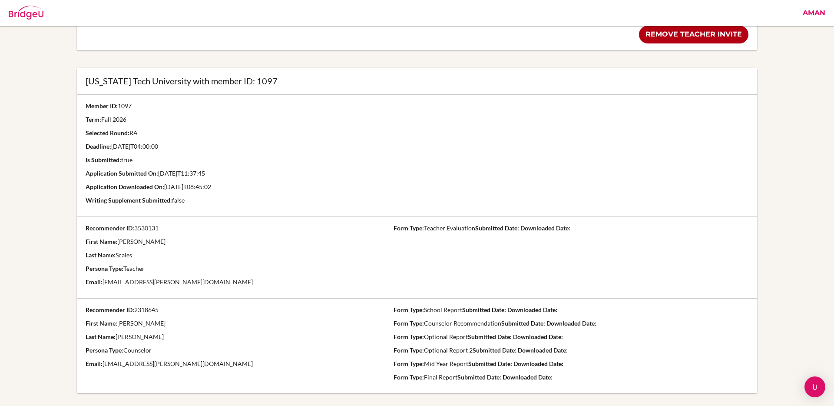
scroll to position [482, 0]
click at [227, 168] on p "Application Submitted On: 2025-08-28T11:37:45" at bounding box center [233, 172] width 295 height 9
drag, startPoint x: 226, startPoint y: 185, endPoint x: 83, endPoint y: 171, distance: 142.7
click at [83, 171] on td "Member ID: 1097 Term: Fall 2026 Selected Round: RA Deadline: 2026-07-29T04:00:0…" at bounding box center [232, 154] width 310 height 122
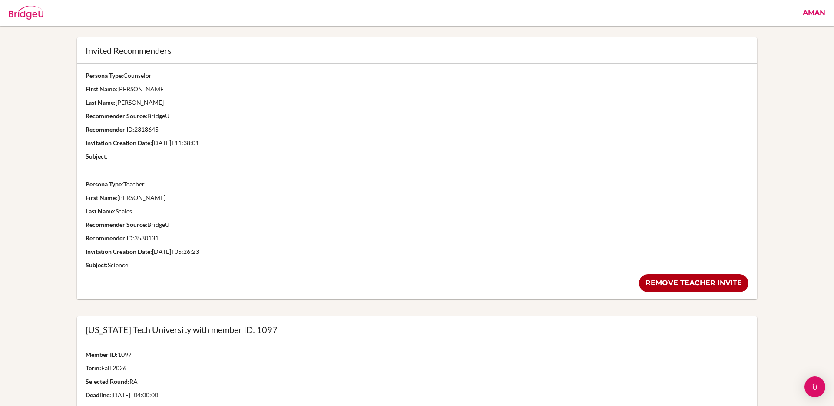
scroll to position [233, 0]
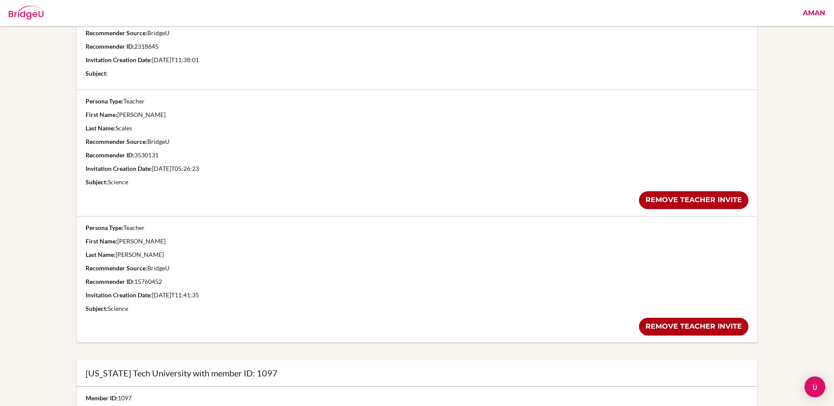
scroll to position [313, 0]
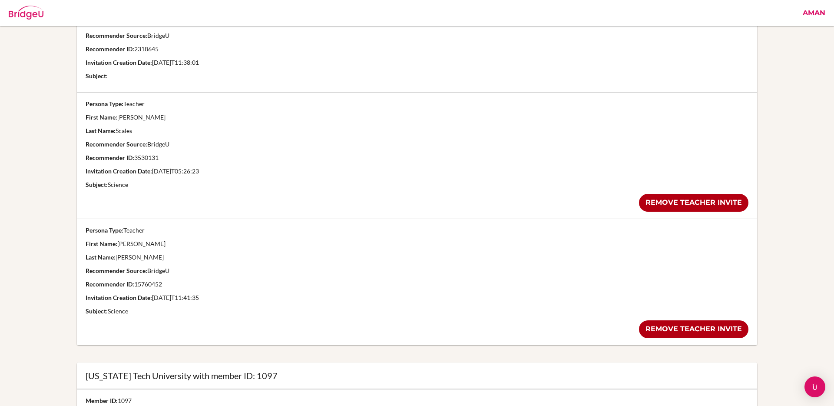
click at [168, 280] on p "Recommender ID: 15760452" at bounding box center [418, 284] width 664 height 9
drag, startPoint x: 163, startPoint y: 285, endPoint x: 136, endPoint y: 286, distance: 27.4
click at [136, 286] on p "Recommender ID: 15760452" at bounding box center [418, 284] width 664 height 9
copy p "15760452"
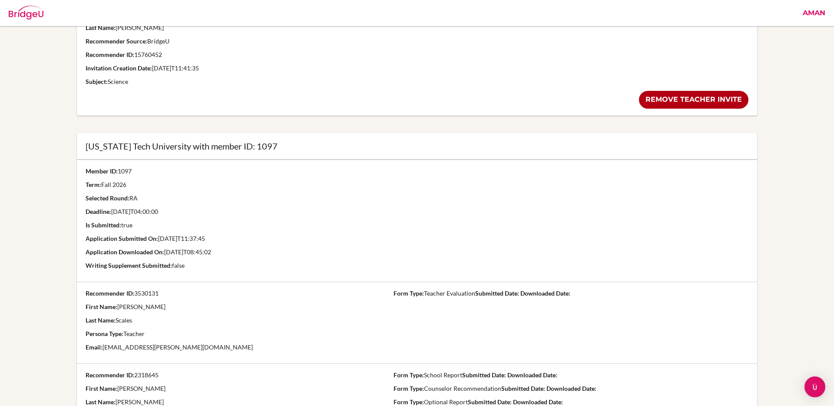
scroll to position [544, 0]
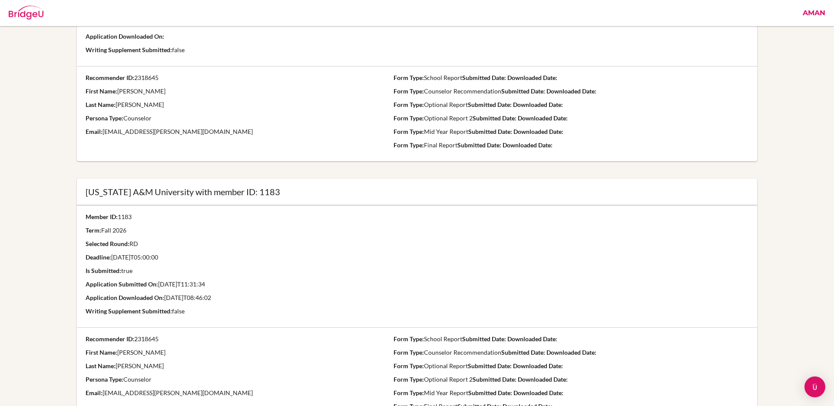
scroll to position [1208, 0]
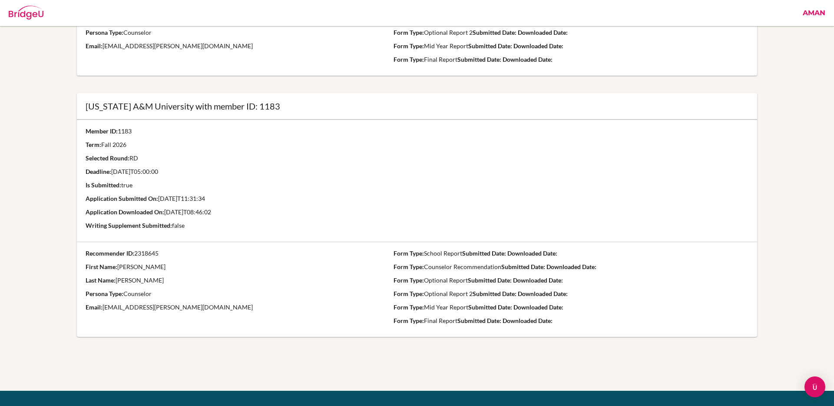
scroll to position [1317, 0]
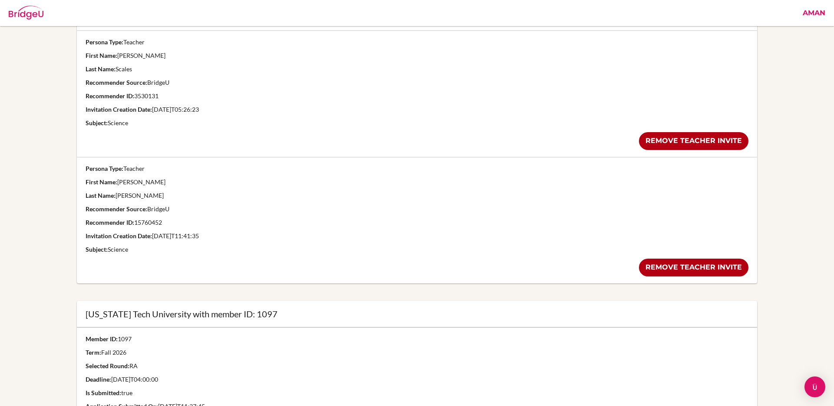
scroll to position [356, 0]
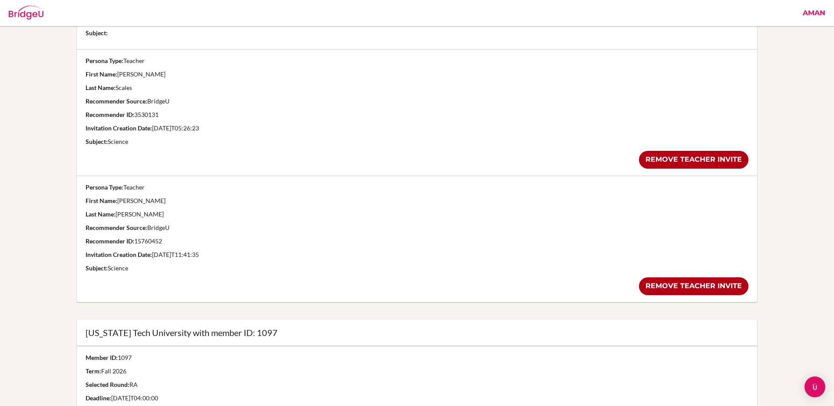
drag, startPoint x: 160, startPoint y: 115, endPoint x: 135, endPoint y: 116, distance: 25.2
click at [135, 116] on p "Recommender ID: 3530131" at bounding box center [418, 114] width 664 height 9
copy p "3530131"
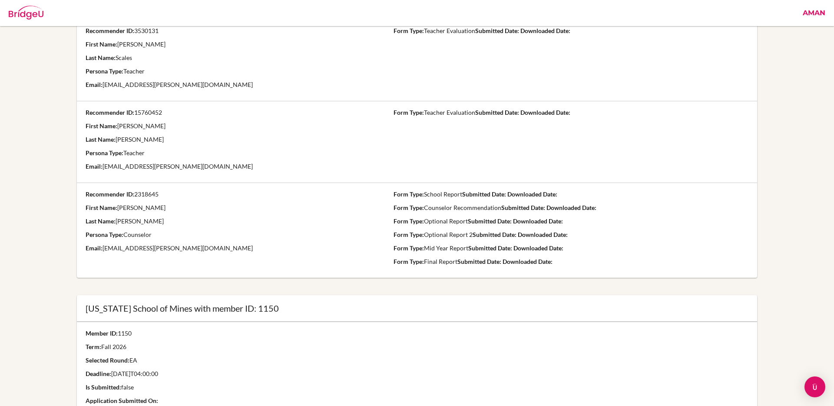
scroll to position [861, 0]
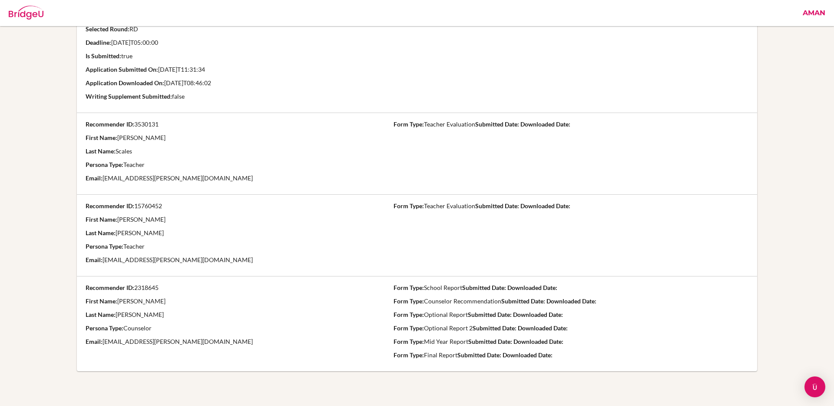
scroll to position [1558, 0]
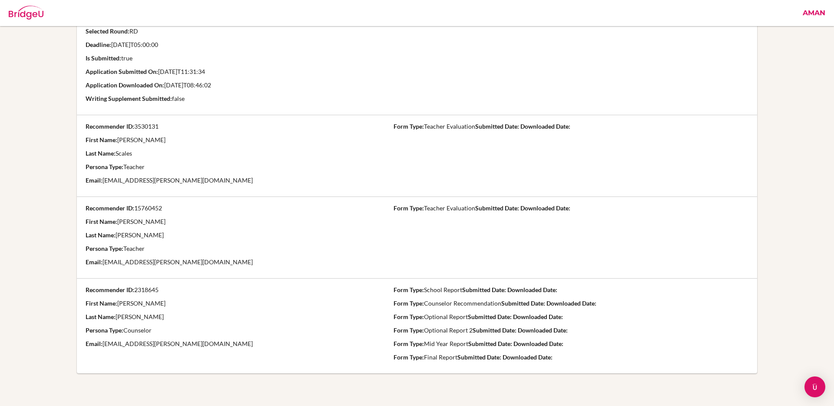
click at [170, 218] on p "First Name: [PERSON_NAME]" at bounding box center [233, 221] width 295 height 9
drag, startPoint x: 163, startPoint y: 207, endPoint x: 136, endPoint y: 208, distance: 27.4
click at [136, 208] on p "Recommender ID: 15760452" at bounding box center [233, 208] width 295 height 9
copy p "15760452"
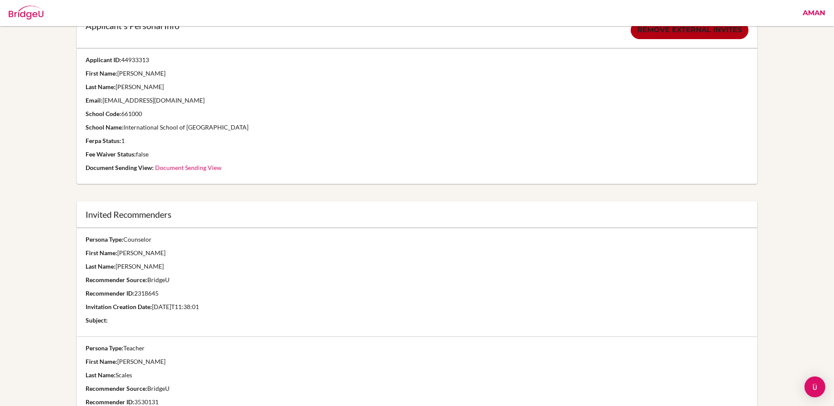
scroll to position [0, 0]
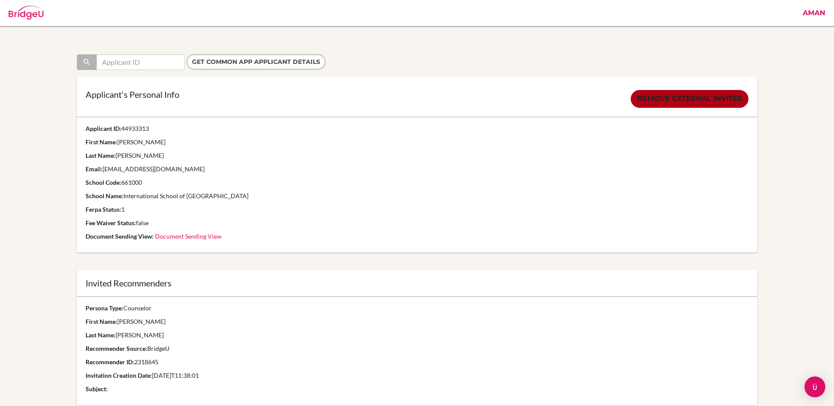
click at [817, 13] on link "Aman" at bounding box center [814, 13] width 31 height 26
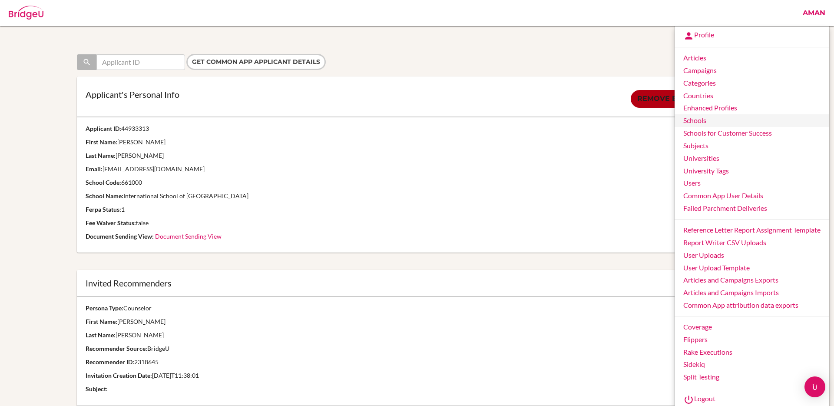
click at [714, 117] on link "Schools" at bounding box center [752, 120] width 155 height 13
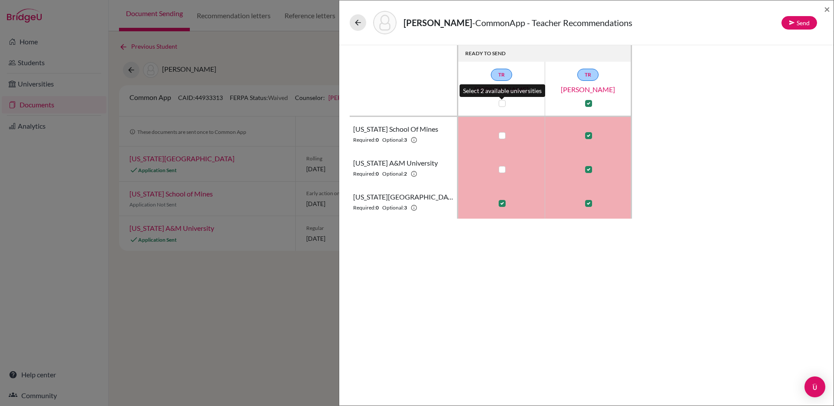
click at [501, 104] on label at bounding box center [502, 103] width 7 height 7
click at [501, 104] on input "checkbox" at bounding box center [500, 102] width 7 height 9
checkbox input "true"
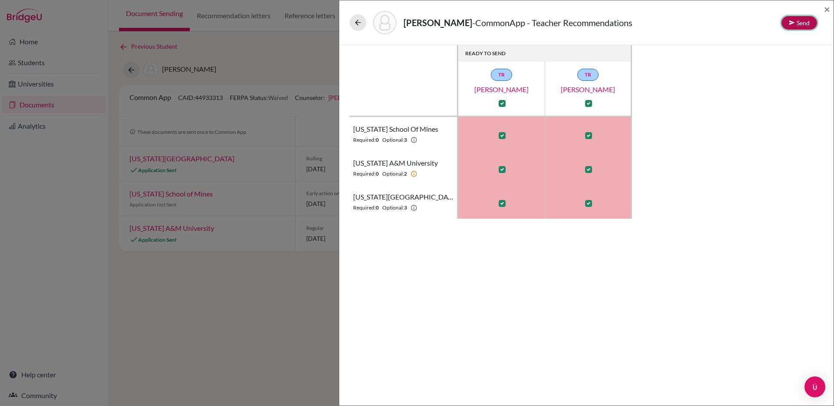
click at [798, 19] on button "Send" at bounding box center [800, 22] width 36 height 13
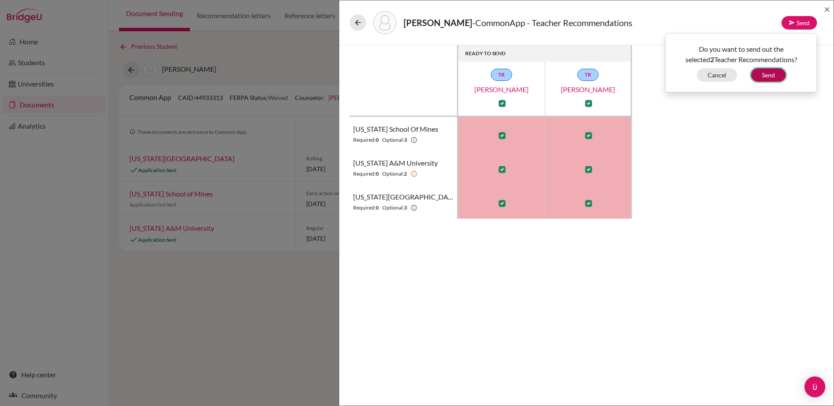
click at [765, 77] on button "Send" at bounding box center [768, 74] width 35 height 13
checkbox input "false"
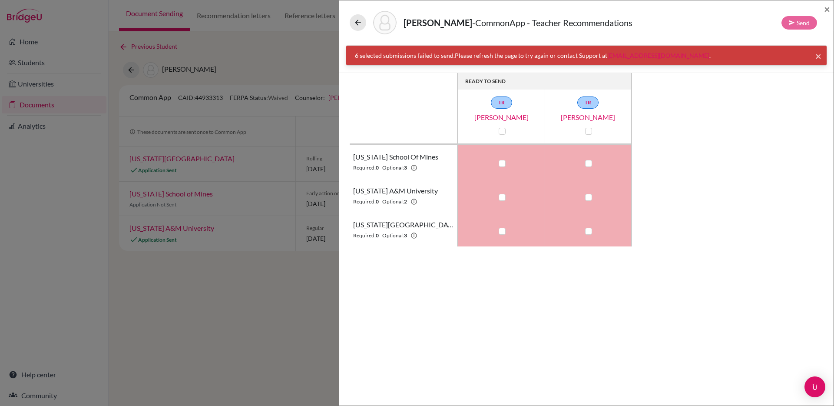
click at [818, 56] on span "×" at bounding box center [819, 56] width 6 height 13
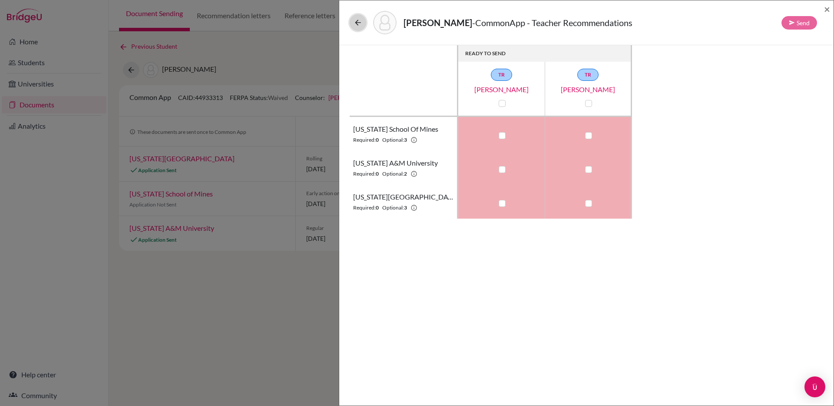
click at [355, 26] on icon at bounding box center [358, 22] width 9 height 9
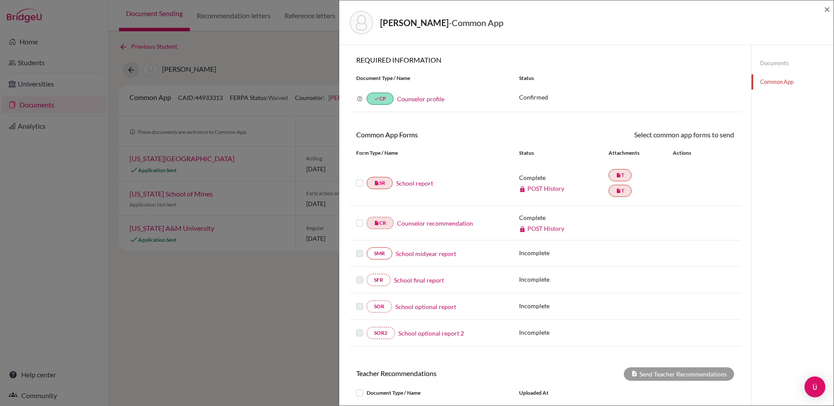
click at [823, 10] on div "[PERSON_NAME] - Common App ×" at bounding box center [587, 22] width 488 height 37
click at [826, 10] on span "×" at bounding box center [827, 9] width 6 height 13
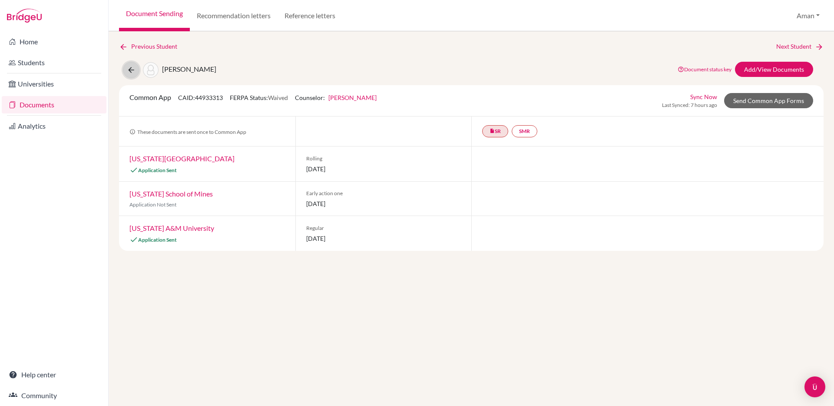
click at [134, 69] on icon at bounding box center [131, 70] width 9 height 9
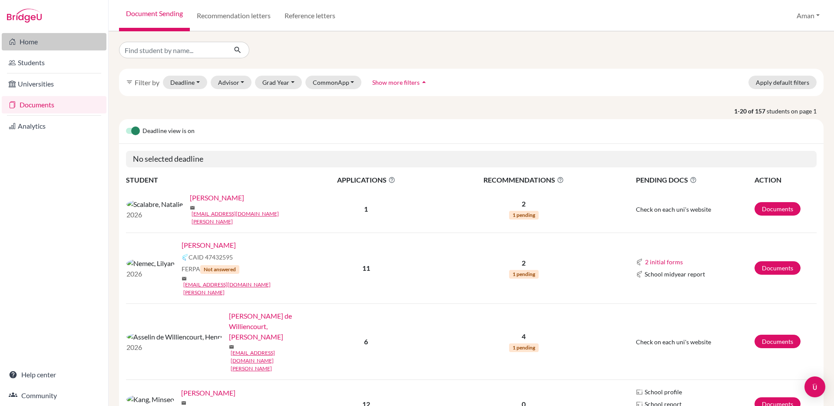
click at [49, 44] on link "Home" at bounding box center [54, 41] width 105 height 17
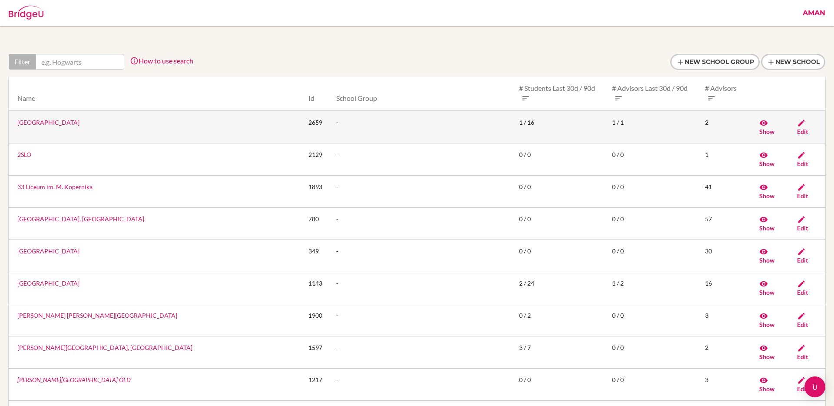
click at [803, 128] on span "Edit" at bounding box center [802, 131] width 11 height 7
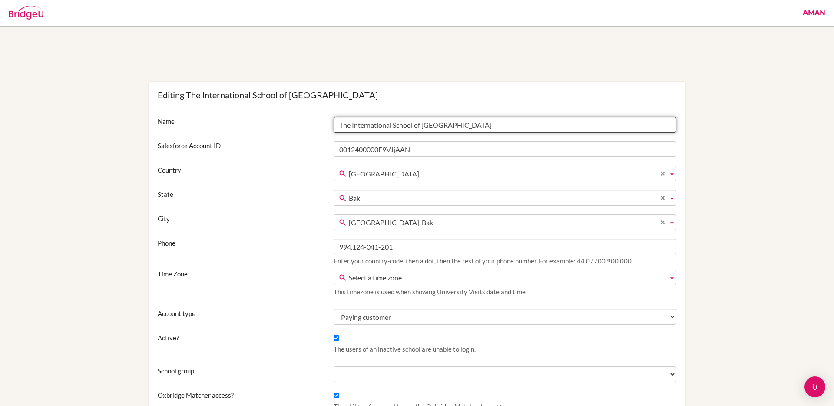
drag, startPoint x: 455, startPoint y: 126, endPoint x: 338, endPoint y: 124, distance: 116.9
click at [338, 124] on input "The International School of Azerbaijan" at bounding box center [505, 125] width 343 height 16
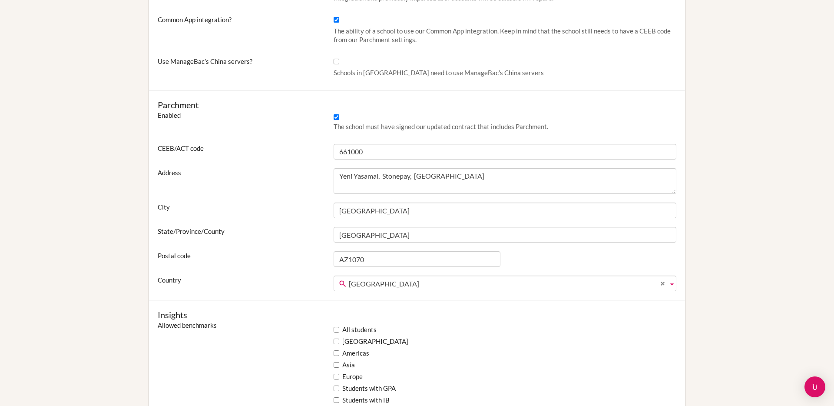
scroll to position [467, 0]
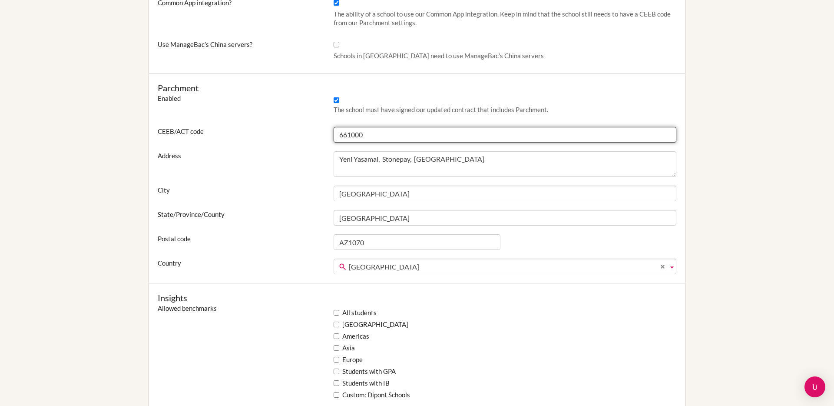
drag, startPoint x: 364, startPoint y: 134, endPoint x: 334, endPoint y: 134, distance: 29.5
click at [334, 134] on input "661000" at bounding box center [505, 135] width 343 height 16
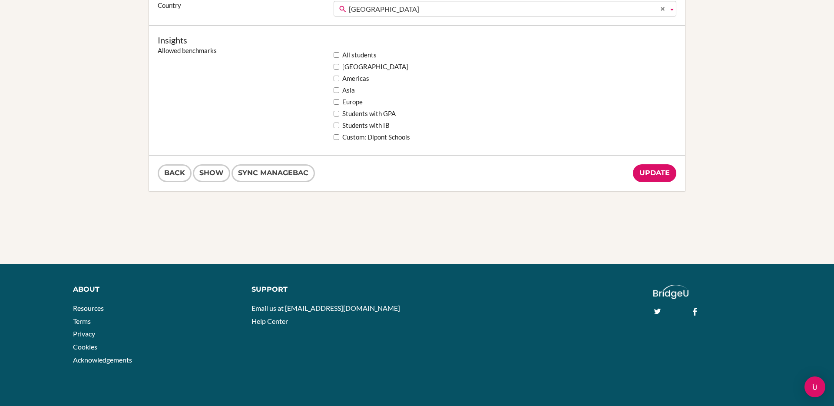
scroll to position [0, 0]
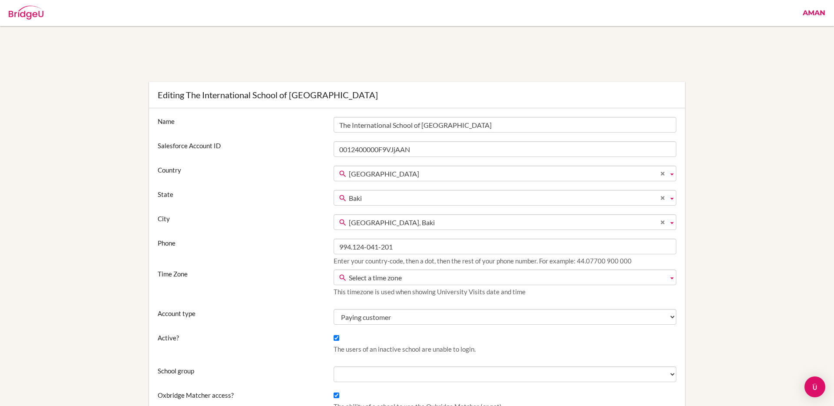
click at [33, 16] on img at bounding box center [26, 13] width 35 height 14
